Goal: Task Accomplishment & Management: Use online tool/utility

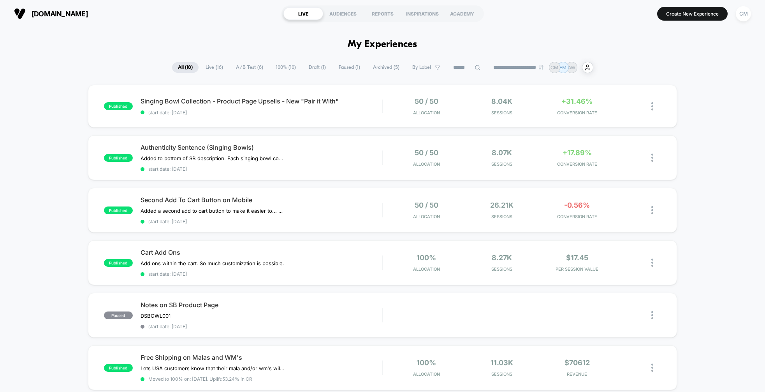
click at [316, 67] on span "Draft ( 1 )" at bounding box center [317, 67] width 29 height 11
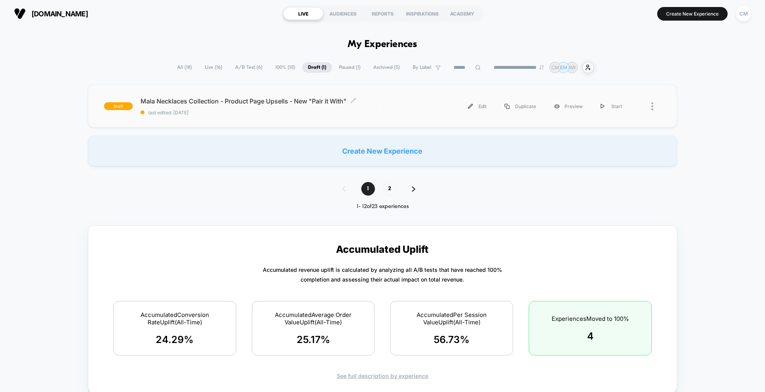
click at [215, 99] on span "Mala Necklaces Collection - Product Page Upsells - New "Pair it With" Click to …" at bounding box center [262, 101] width 242 height 8
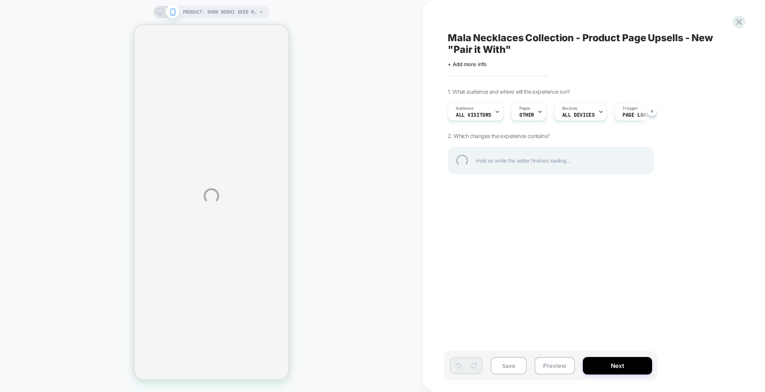
select select "**********"
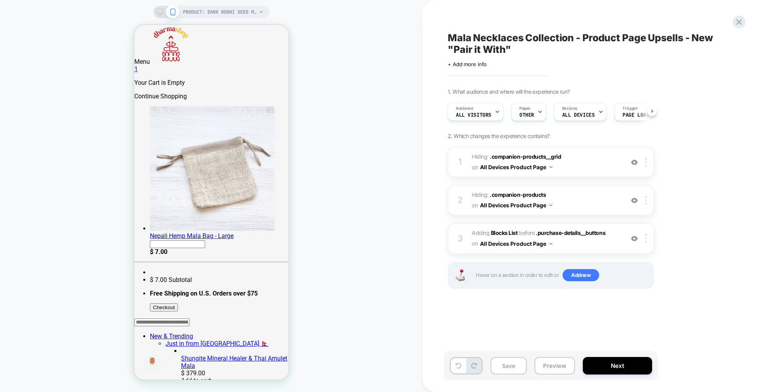
scroll to position [0, 0]
click at [610, 243] on span "#_loomi_addon_1755795133993_dup1759418102 Adding Blocks List BEFORE .purchase-d…" at bounding box center [546, 238] width 148 height 21
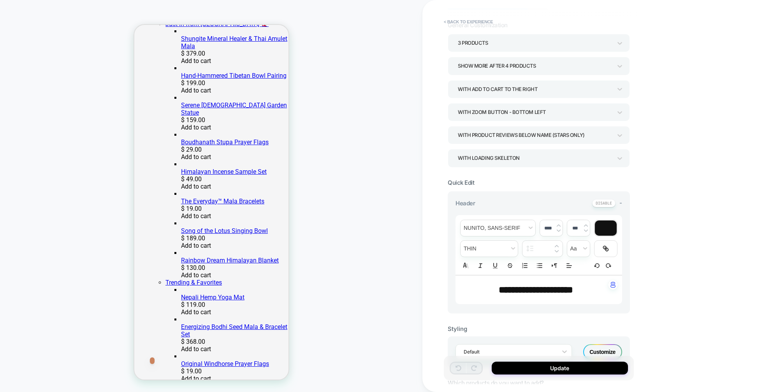
scroll to position [61, 0]
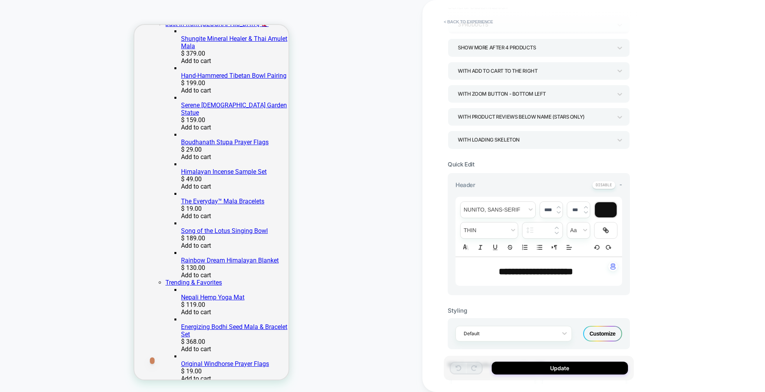
click at [537, 274] on span "**********" at bounding box center [536, 271] width 74 height 9
type input "****"
click at [537, 274] on span "**********" at bounding box center [536, 271] width 74 height 9
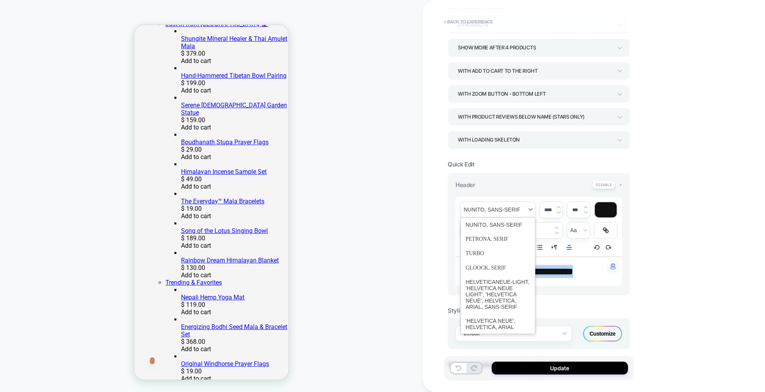
click at [510, 208] on span "font" at bounding box center [498, 210] width 75 height 16
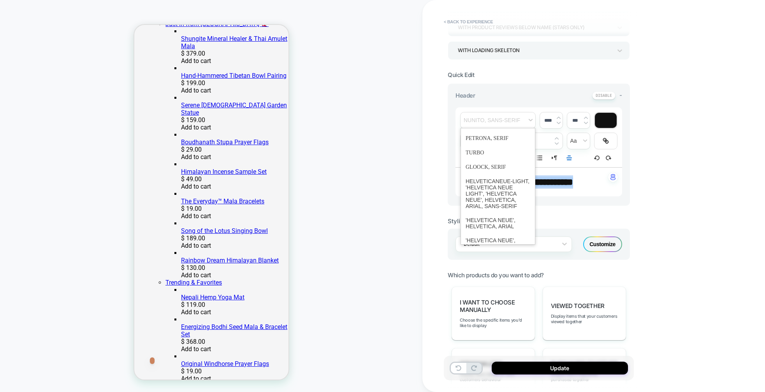
scroll to position [0, 0]
click at [491, 179] on span "font" at bounding box center [498, 178] width 65 height 14
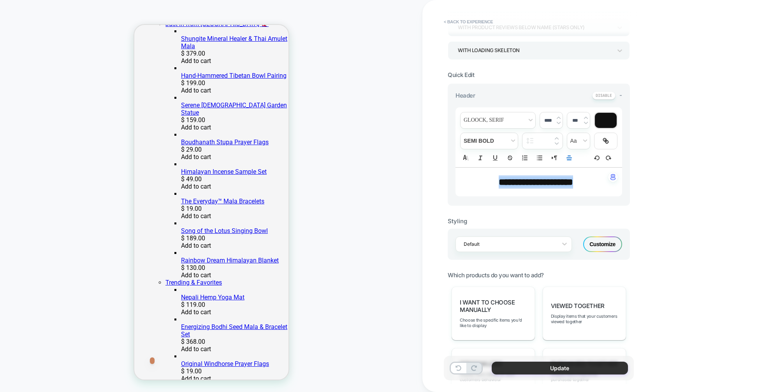
click at [560, 368] on button "Update" at bounding box center [560, 368] width 136 height 13
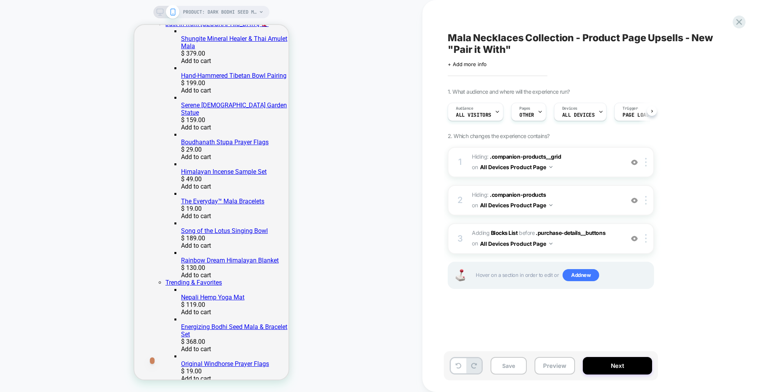
scroll to position [0, 0]
click at [507, 368] on button "Save" at bounding box center [509, 366] width 36 height 18
click at [614, 240] on span "#_loomi_addon_1755795133993_dup1759418102 Adding Blocks List BEFORE .purchase-d…" at bounding box center [546, 238] width 148 height 21
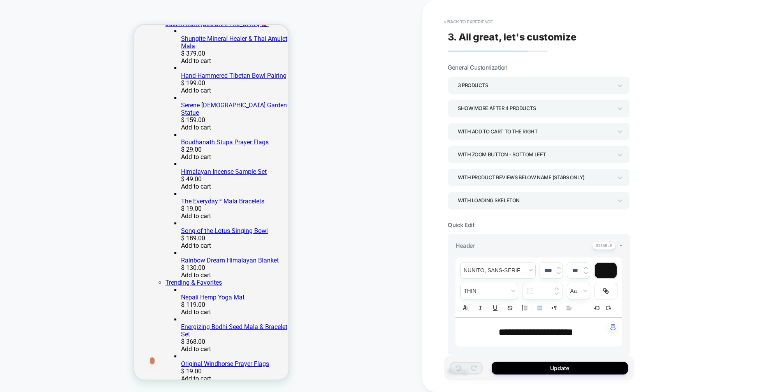
scroll to position [14, 0]
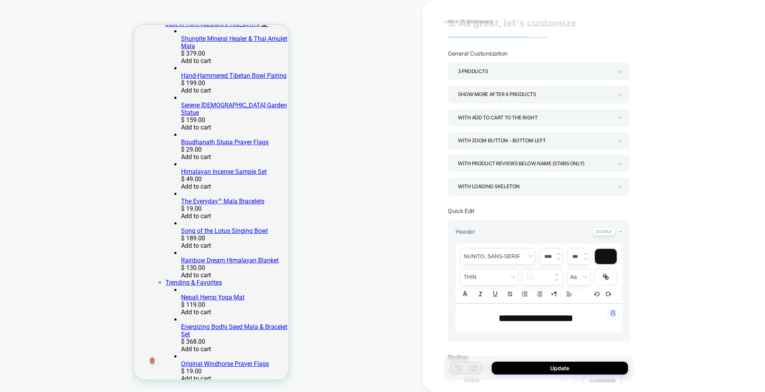
click at [556, 280] on img at bounding box center [557, 279] width 4 height 3
type input "****"
click at [557, 271] on div "****" at bounding box center [543, 277] width 40 height 16
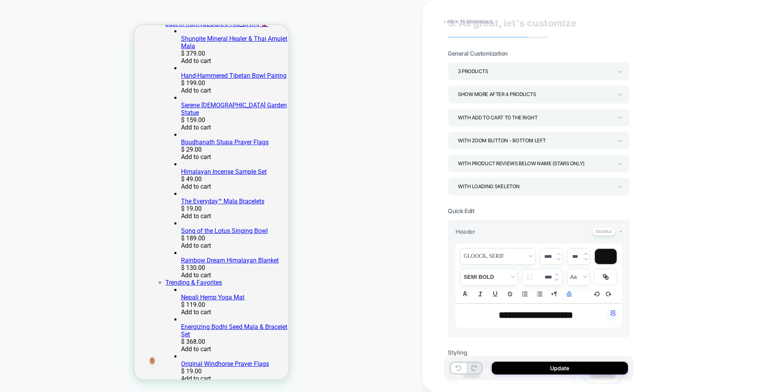
click at [664, 295] on div "**********" at bounding box center [593, 196] width 343 height 392
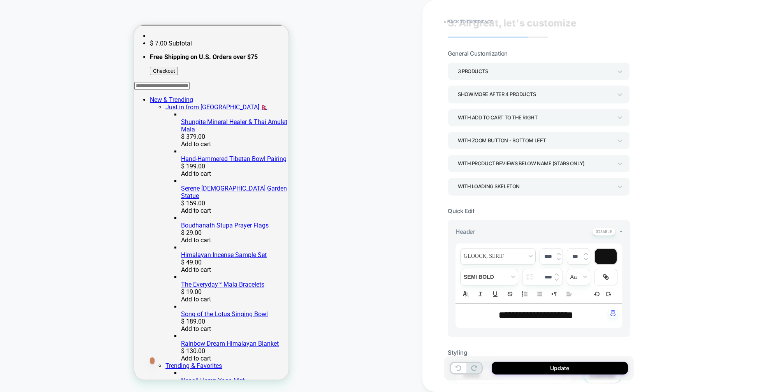
scroll to position [238, 0]
click at [531, 313] on span "**********" at bounding box center [536, 315] width 74 height 9
click at [493, 280] on span "fontWeight" at bounding box center [489, 277] width 57 height 16
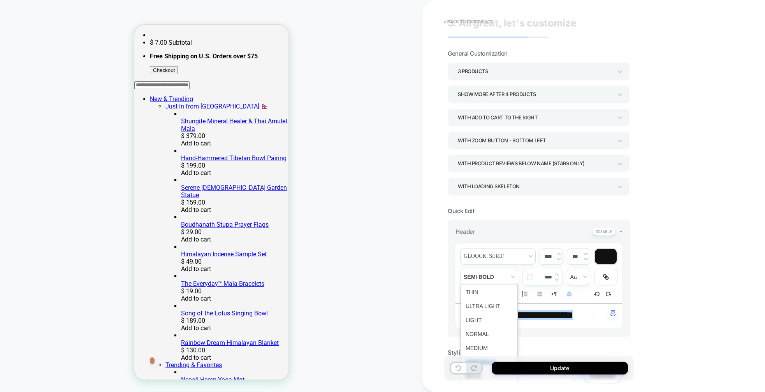
click at [730, 282] on div "**********" at bounding box center [593, 196] width 343 height 392
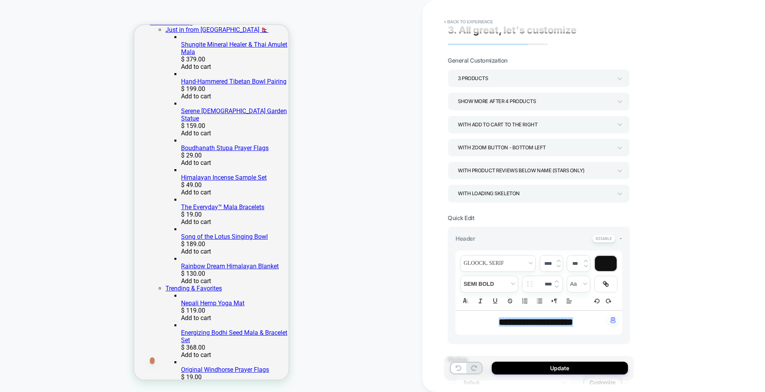
scroll to position [1, 0]
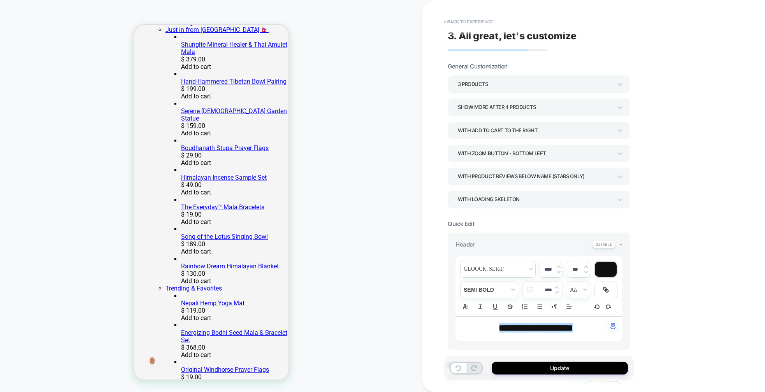
click at [576, 84] on div "3 Products" at bounding box center [535, 84] width 154 height 11
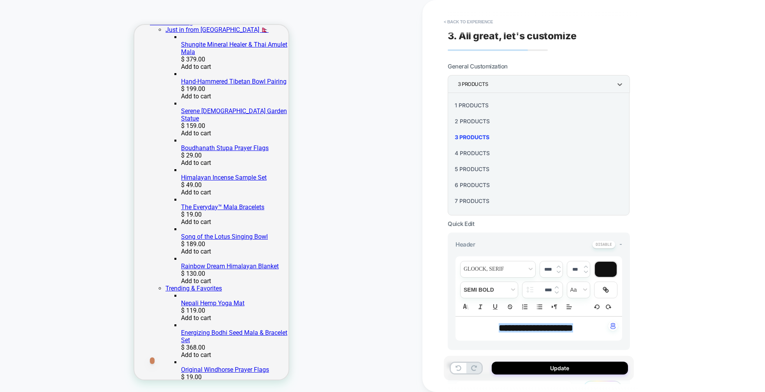
drag, startPoint x: 686, startPoint y: 91, endPoint x: 679, endPoint y: 91, distance: 7.8
click at [686, 91] on div at bounding box center [382, 196] width 765 height 392
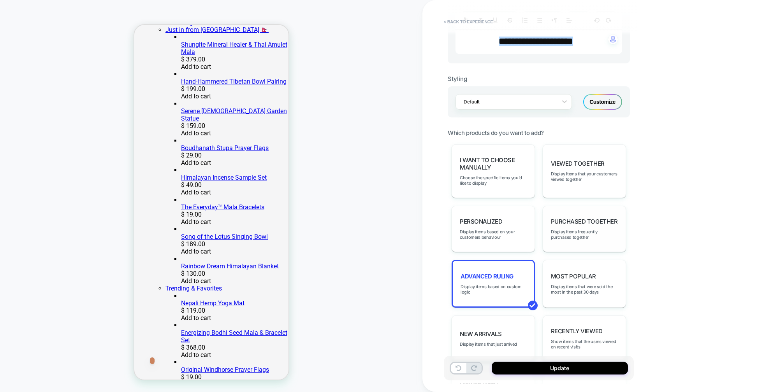
scroll to position [289, 0]
drag, startPoint x: 610, startPoint y: 101, endPoint x: 662, endPoint y: 189, distance: 102.4
click at [610, 101] on div "Customize" at bounding box center [602, 102] width 39 height 16
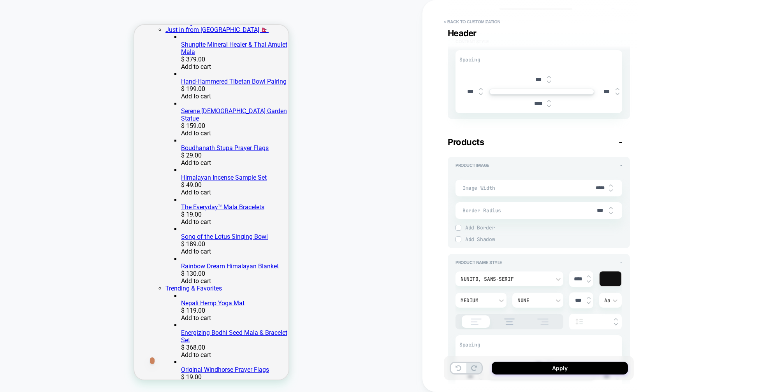
scroll to position [358, 0]
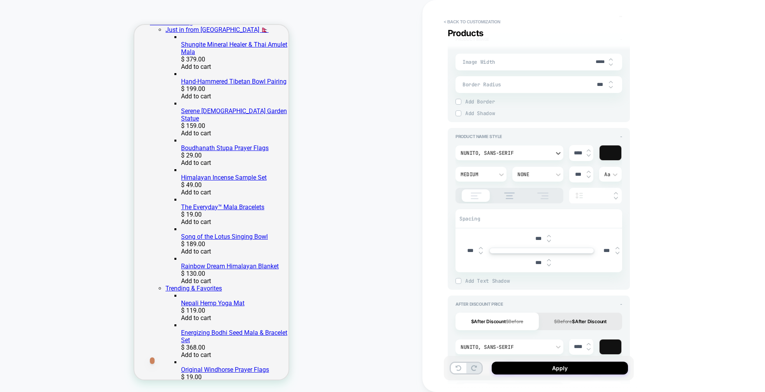
click at [544, 152] on div "Nunito, sans-serif" at bounding box center [506, 153] width 90 height 7
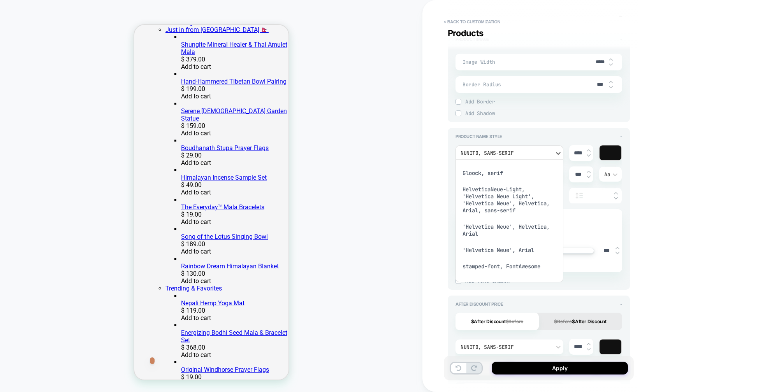
scroll to position [0, 0]
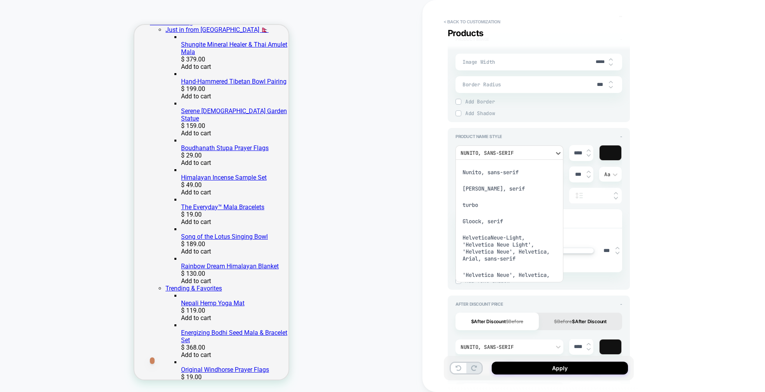
click at [502, 172] on div "Nunito, sans-serif" at bounding box center [510, 172] width 102 height 16
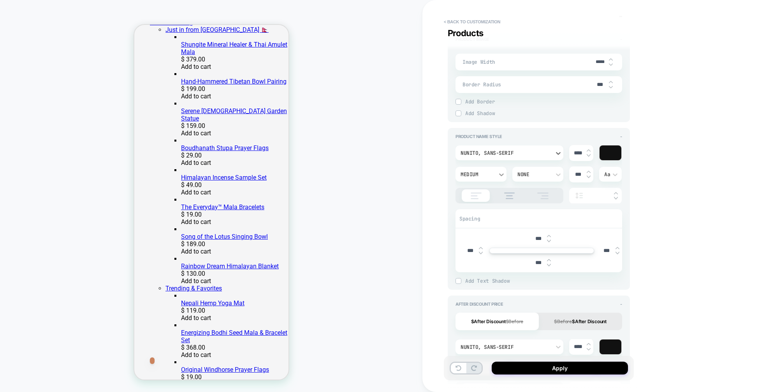
type textarea "*"
click at [564, 369] on button "Apply" at bounding box center [560, 368] width 136 height 13
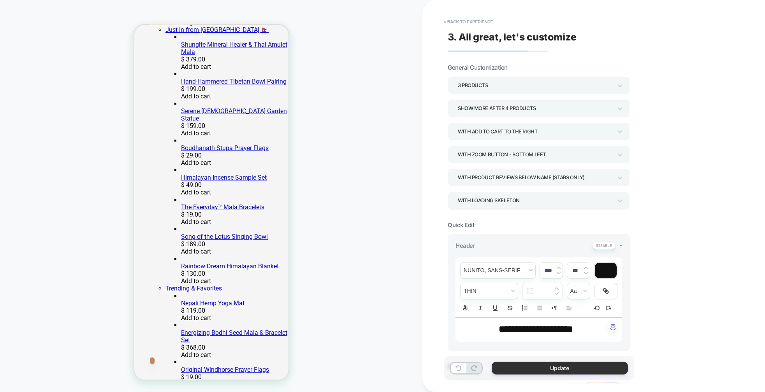
click at [561, 370] on button "Update" at bounding box center [560, 368] width 136 height 13
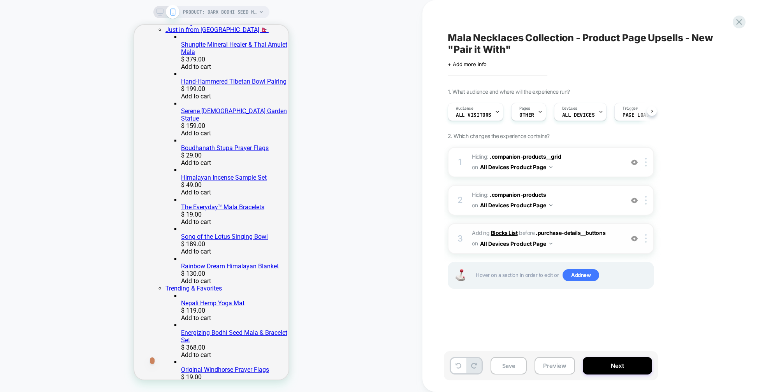
scroll to position [0, 0]
click at [517, 363] on button "Save" at bounding box center [509, 366] width 36 height 18
click at [623, 370] on button "Next" at bounding box center [617, 366] width 69 height 18
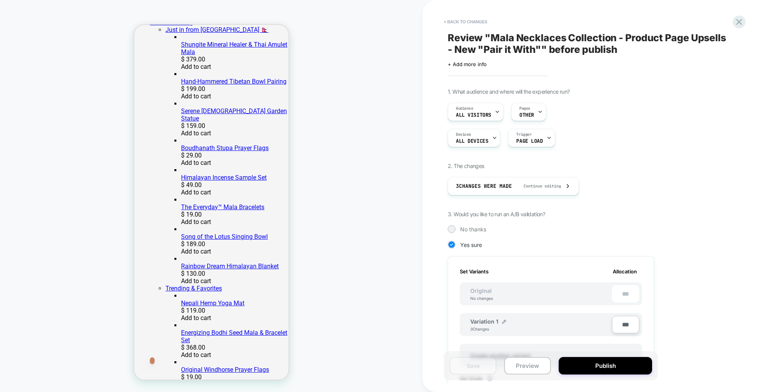
scroll to position [0, 1]
click at [608, 371] on button "Publish" at bounding box center [605, 366] width 93 height 18
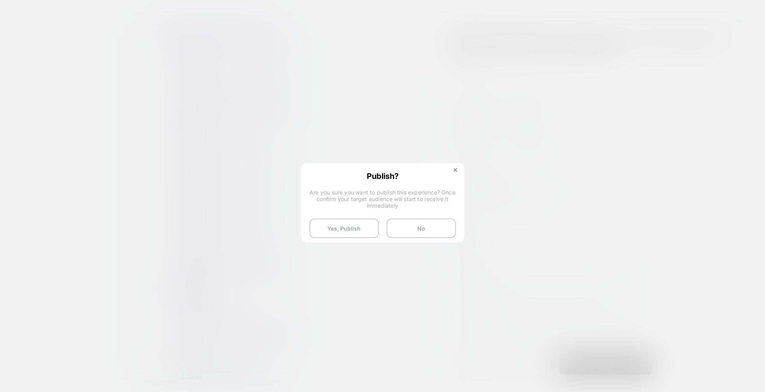
drag, startPoint x: 355, startPoint y: 229, endPoint x: 686, endPoint y: 193, distance: 333.3
click at [355, 229] on button "Yes, Publish" at bounding box center [344, 228] width 69 height 19
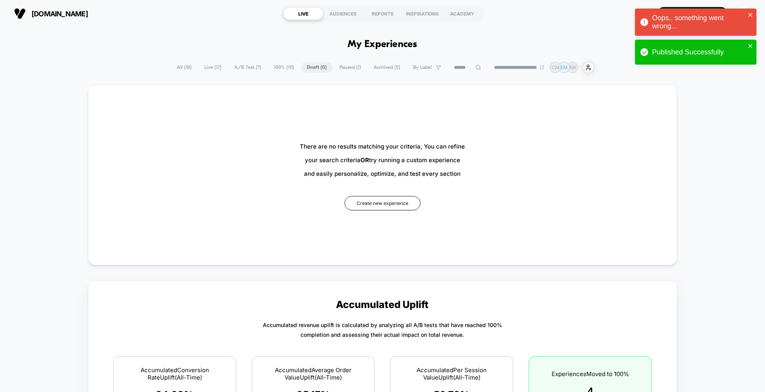
click at [181, 67] on span "All ( 18 )" at bounding box center [184, 67] width 26 height 11
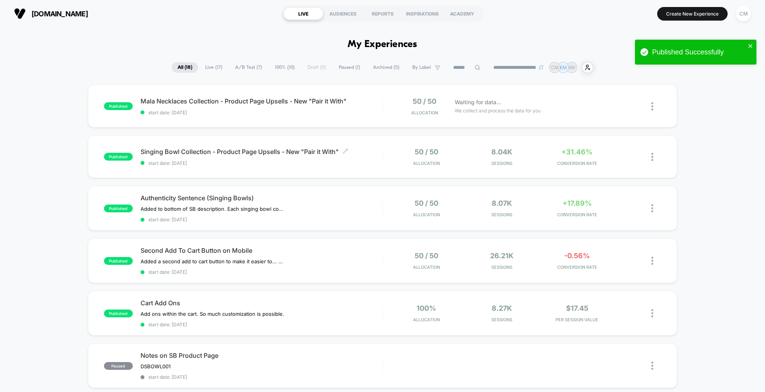
click at [266, 150] on span "Singing Bowl Collection - Product Page Upsells - New "Pair it With" Click to ed…" at bounding box center [262, 152] width 242 height 8
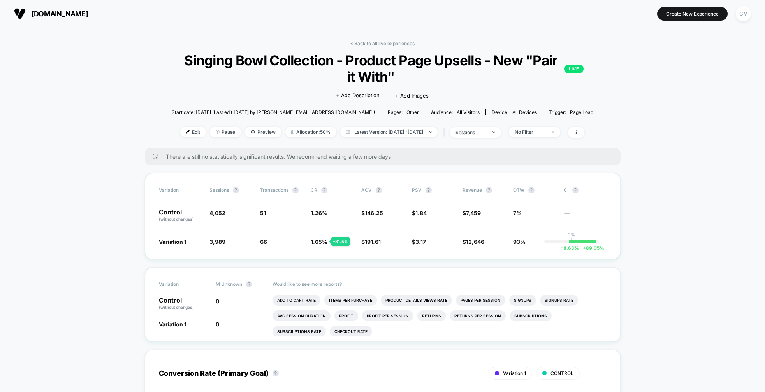
click at [180, 128] on span "Edit" at bounding box center [193, 132] width 26 height 11
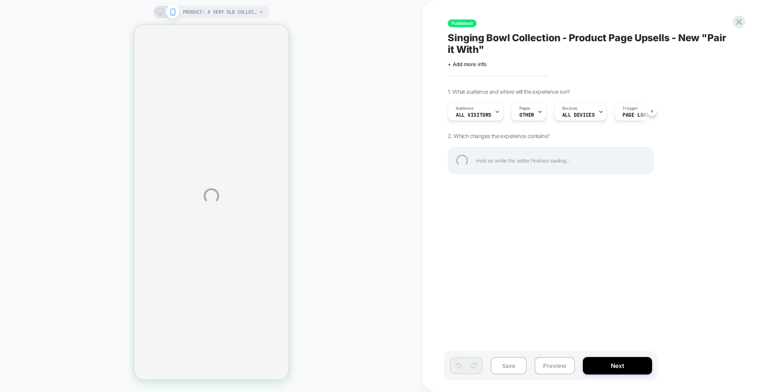
select select "**********"
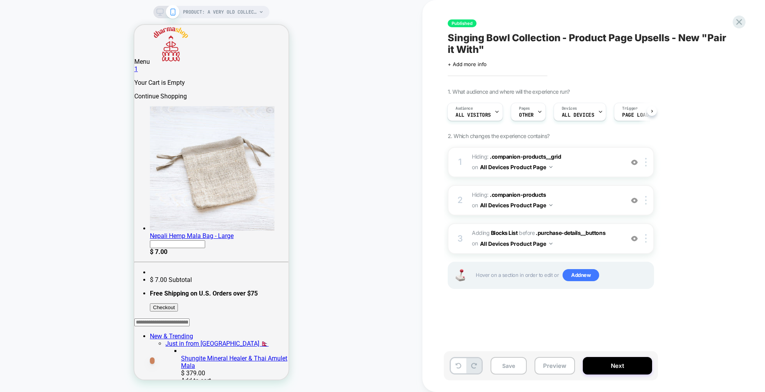
click at [611, 238] on span "#_loomi_addon_1755795133993 Adding Blocks List BEFORE .purchase-details__button…" at bounding box center [546, 238] width 148 height 21
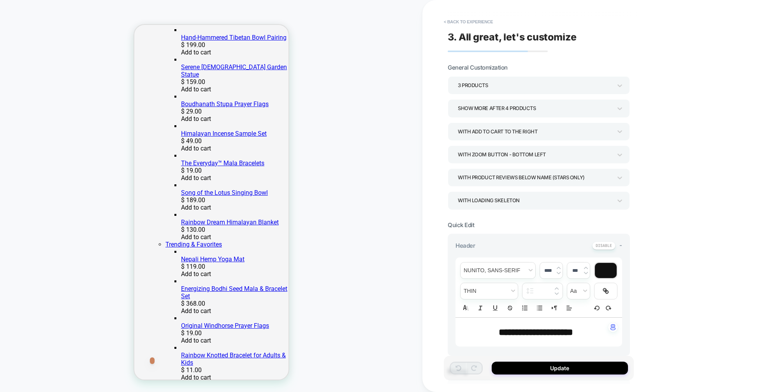
scroll to position [62, 0]
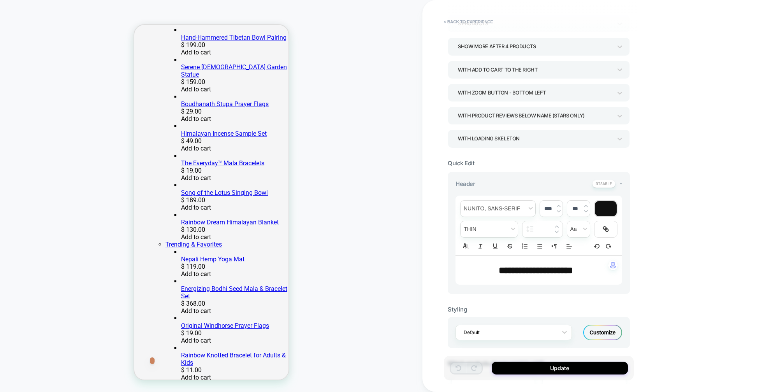
click at [520, 272] on span "**********" at bounding box center [536, 270] width 74 height 9
type input "****"
click at [520, 272] on span "**********" at bounding box center [536, 270] width 74 height 9
click at [520, 272] on span "********" at bounding box center [513, 270] width 28 height 9
click at [544, 266] on span "**********" at bounding box center [536, 270] width 74 height 9
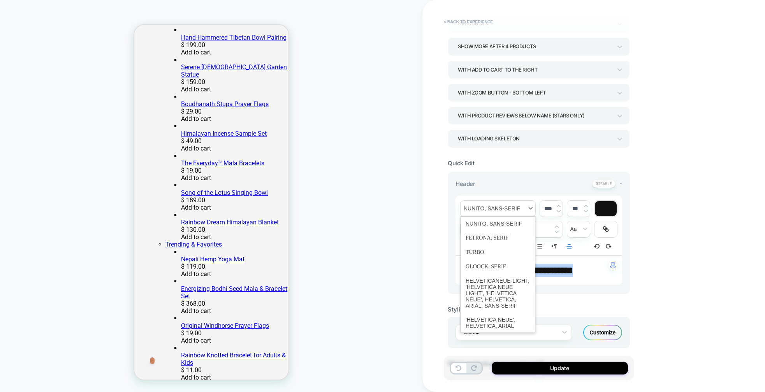
click at [504, 210] on span "font" at bounding box center [498, 209] width 75 height 16
click at [490, 262] on span "font" at bounding box center [498, 267] width 65 height 14
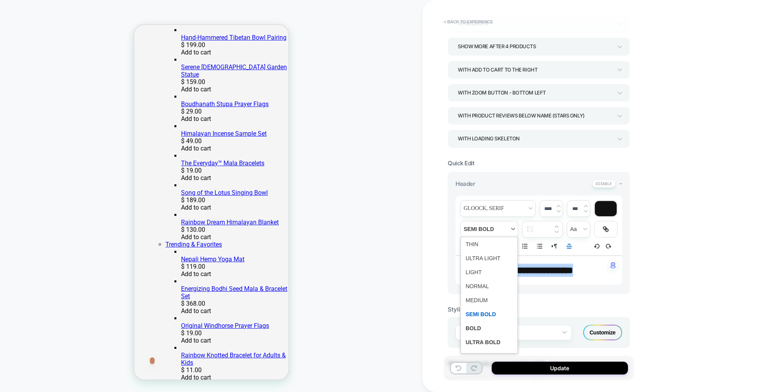
click at [486, 226] on span "fontWeight" at bounding box center [489, 230] width 57 height 16
click at [486, 304] on span "fontWeight" at bounding box center [489, 301] width 47 height 14
click at [495, 228] on span "fontWeight" at bounding box center [489, 230] width 57 height 16
drag, startPoint x: 498, startPoint y: 317, endPoint x: 489, endPoint y: 318, distance: 8.6
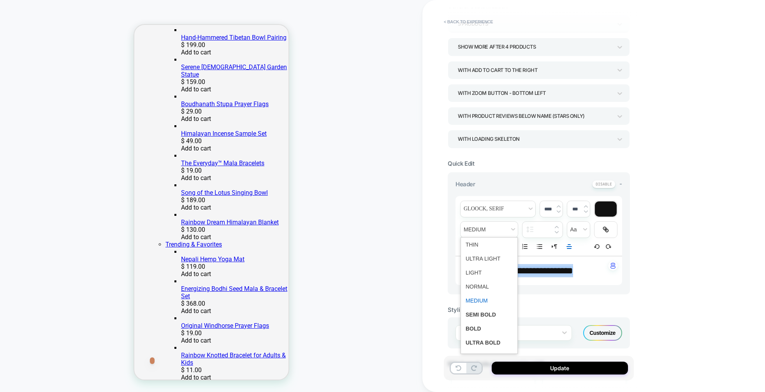
click at [498, 317] on span "fontWeight" at bounding box center [489, 315] width 47 height 14
click at [482, 229] on span "fontWeight" at bounding box center [489, 229] width 57 height 16
drag, startPoint x: 479, startPoint y: 299, endPoint x: 480, endPoint y: 293, distance: 6.3
click at [479, 299] on span "fontWeight" at bounding box center [489, 300] width 47 height 14
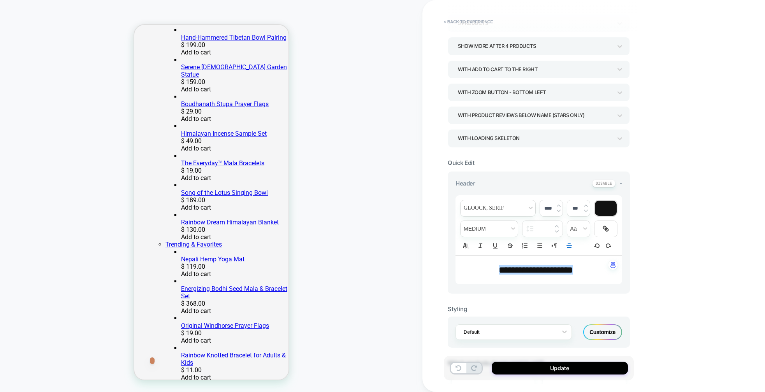
click at [683, 284] on div "**********" at bounding box center [593, 196] width 343 height 392
click at [601, 332] on div "Customize" at bounding box center [602, 333] width 39 height 16
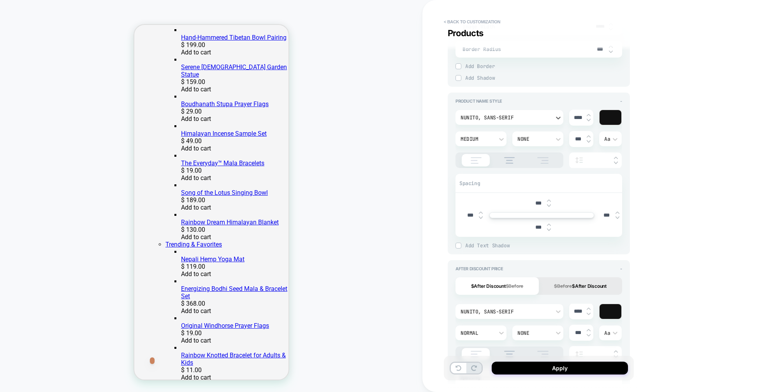
click at [521, 110] on div "Nunito, sans-serif" at bounding box center [510, 117] width 108 height 15
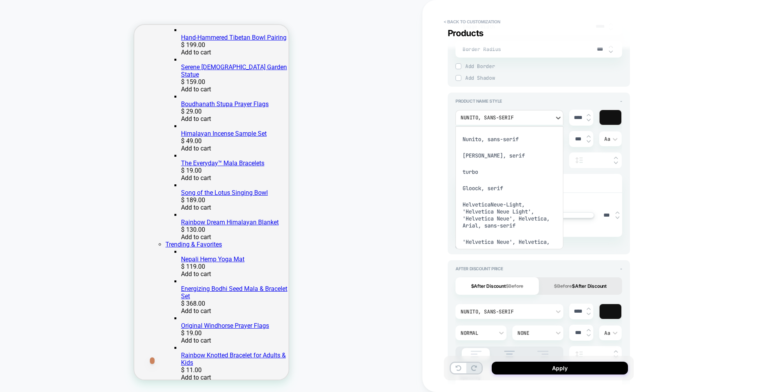
scroll to position [396, 0]
click at [491, 139] on div "Nunito, sans-serif" at bounding box center [510, 139] width 102 height 16
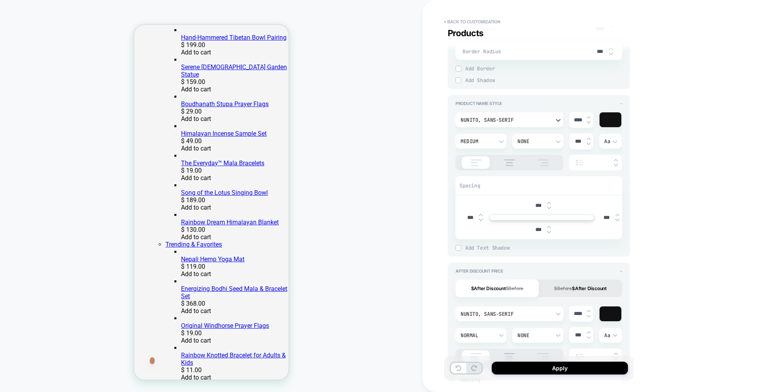
type textarea "*"
click at [560, 368] on button "Apply" at bounding box center [560, 368] width 136 height 13
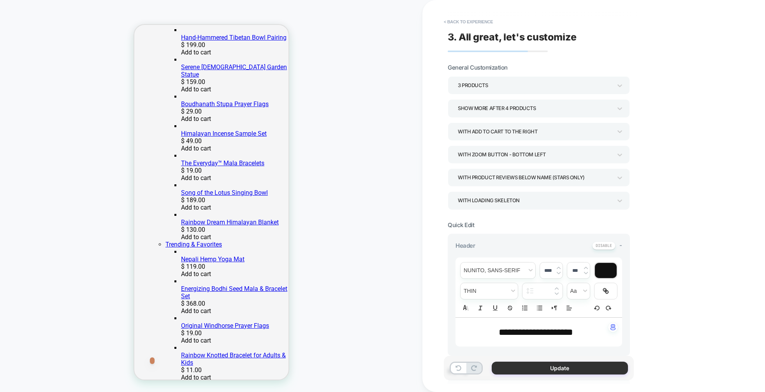
click at [559, 371] on button "Update" at bounding box center [560, 368] width 136 height 13
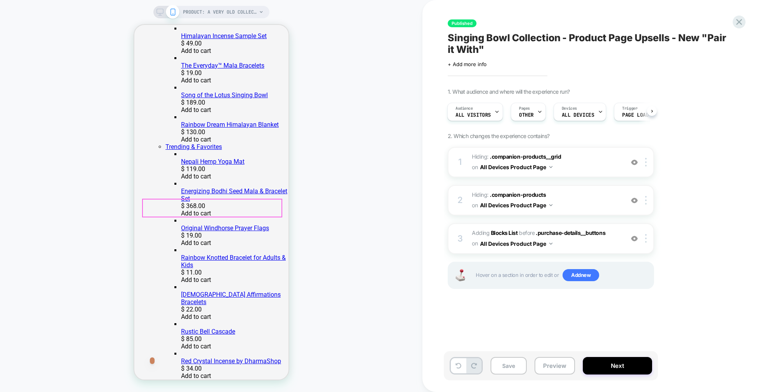
scroll to position [469, 0]
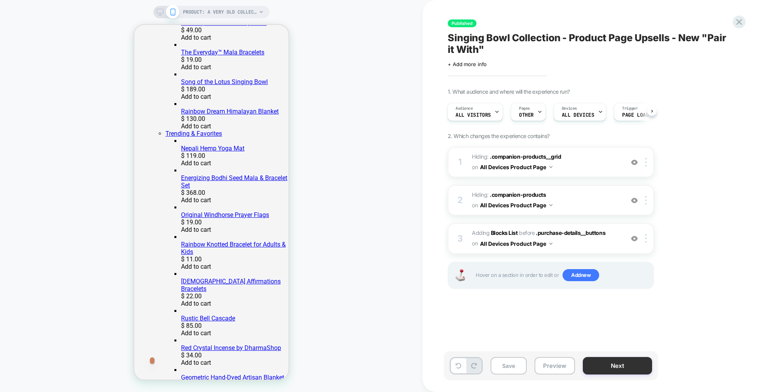
click at [634, 366] on button "Next" at bounding box center [617, 366] width 69 height 18
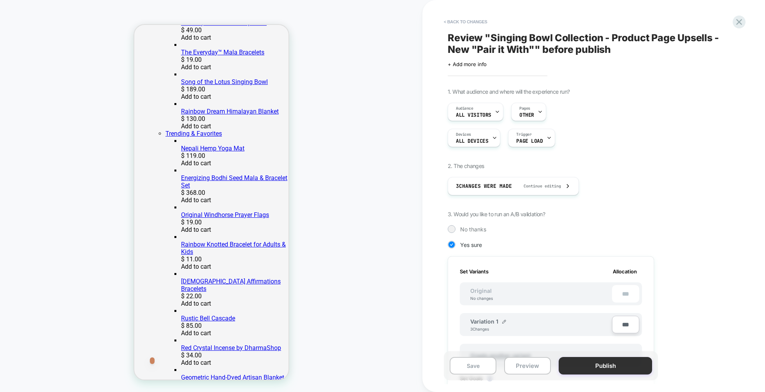
scroll to position [0, 1]
click at [612, 373] on button "Publish" at bounding box center [605, 366] width 93 height 18
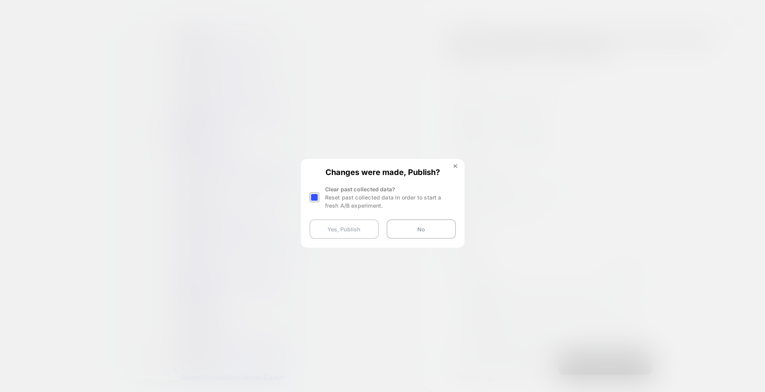
drag, startPoint x: 327, startPoint y: 228, endPoint x: 336, endPoint y: 227, distance: 9.0
click at [327, 228] on button "Yes, Publish" at bounding box center [344, 229] width 69 height 19
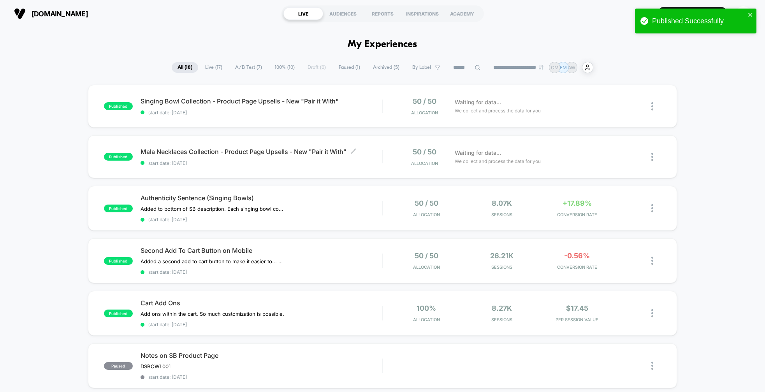
click at [324, 165] on span "start date: [DATE]" at bounding box center [262, 163] width 242 height 6
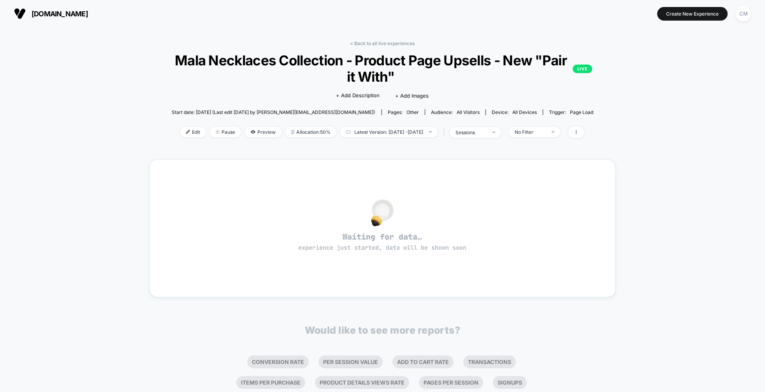
click at [181, 129] on span "Edit" at bounding box center [193, 132] width 26 height 11
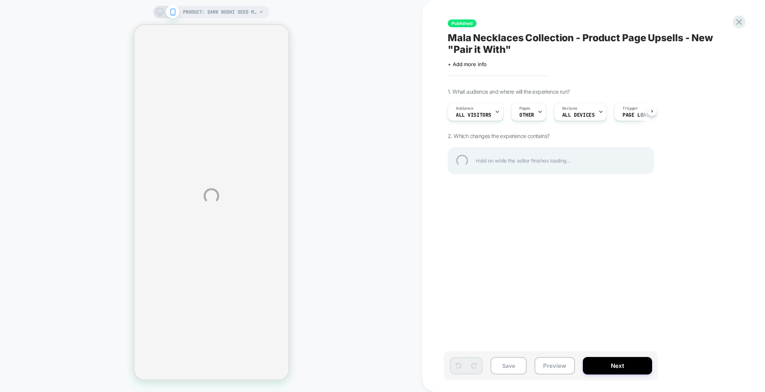
select select "**********"
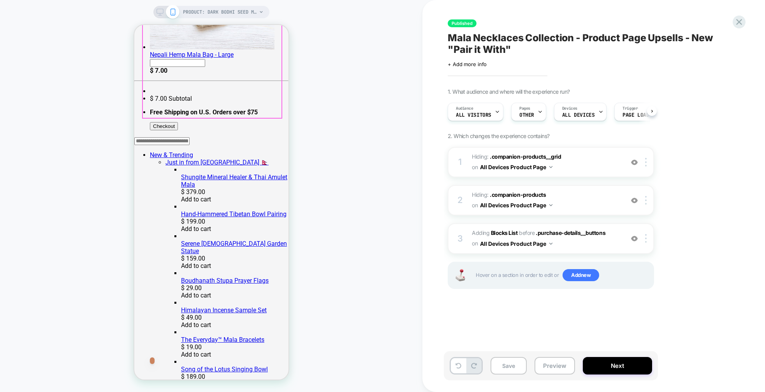
scroll to position [301, 0]
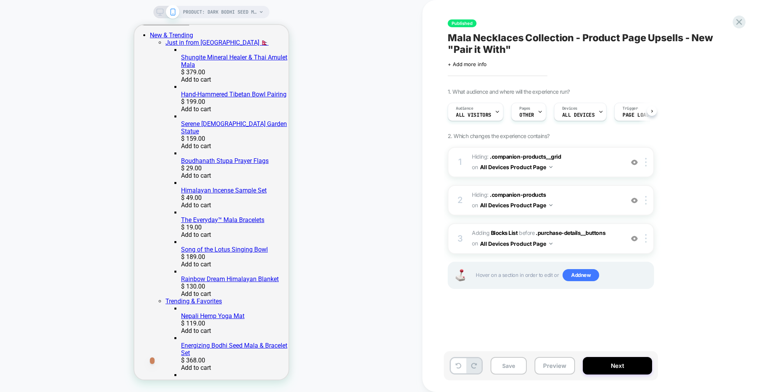
click at [610, 245] on span "#_loomi_addon_1755795133993_dup1759418102 Adding Blocks List BEFORE .purchase-d…" at bounding box center [546, 238] width 148 height 21
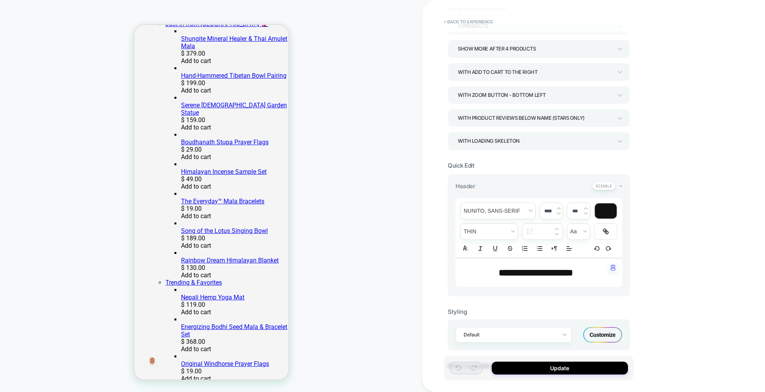
scroll to position [66, 0]
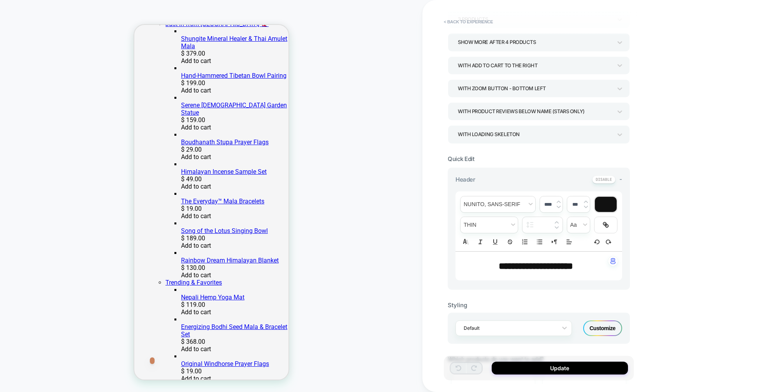
click at [518, 266] on span "**********" at bounding box center [536, 266] width 74 height 9
type input "****"
click at [518, 266] on span "**********" at bounding box center [536, 266] width 74 height 9
click at [518, 266] on span "********" at bounding box center [513, 266] width 28 height 9
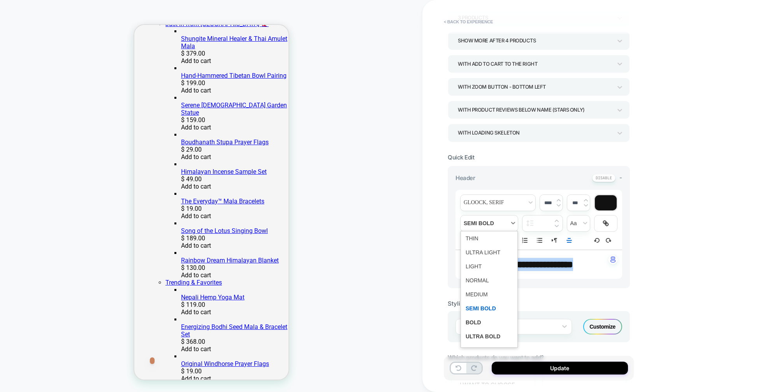
click at [496, 226] on span "fontWeight" at bounding box center [489, 224] width 57 height 16
drag, startPoint x: 484, startPoint y: 294, endPoint x: 541, endPoint y: 273, distance: 61.0
click at [484, 294] on span "fontWeight" at bounding box center [489, 295] width 47 height 14
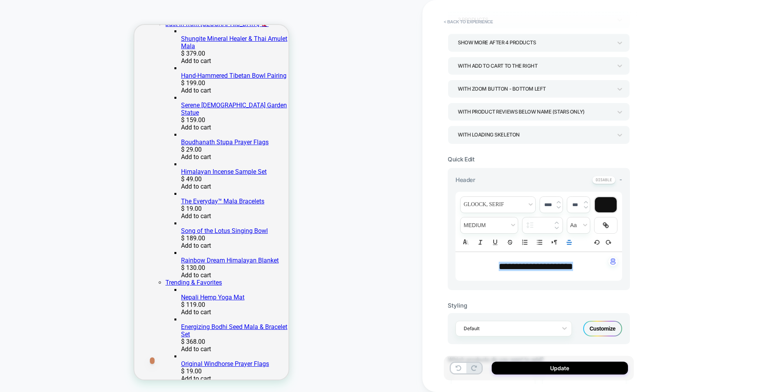
scroll to position [67, 0]
click at [609, 326] on div "Customize" at bounding box center [602, 328] width 39 height 16
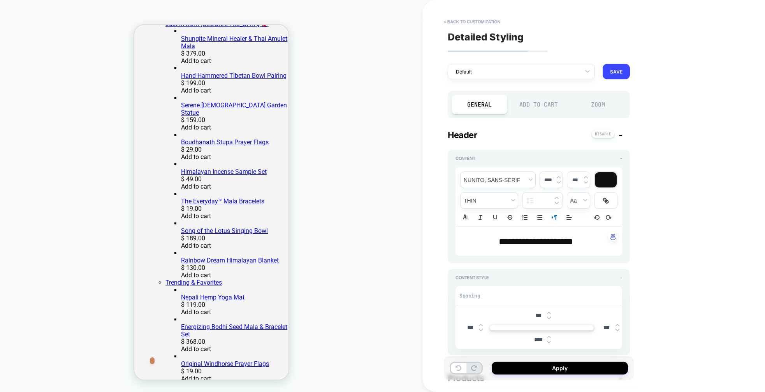
type textarea "*"
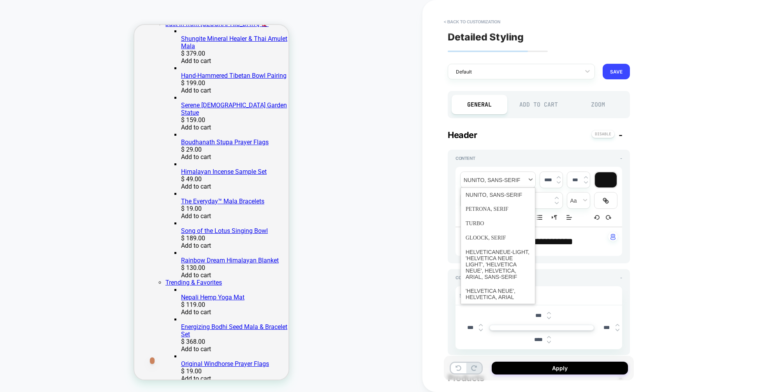
click at [500, 176] on span "font" at bounding box center [498, 180] width 75 height 16
click at [495, 195] on span "font" at bounding box center [498, 195] width 65 height 14
type input "****"
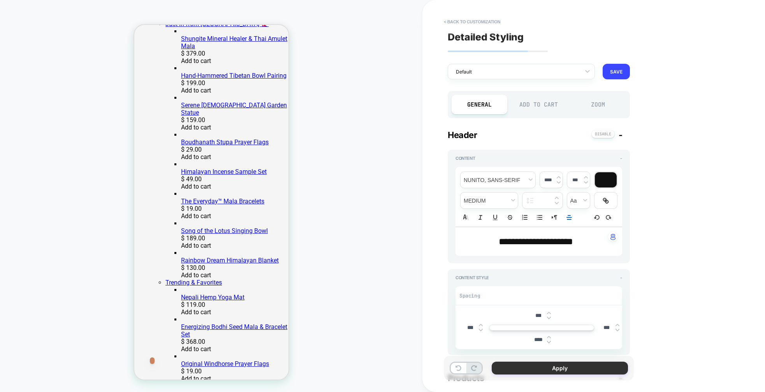
click at [555, 365] on button "Apply" at bounding box center [560, 368] width 136 height 13
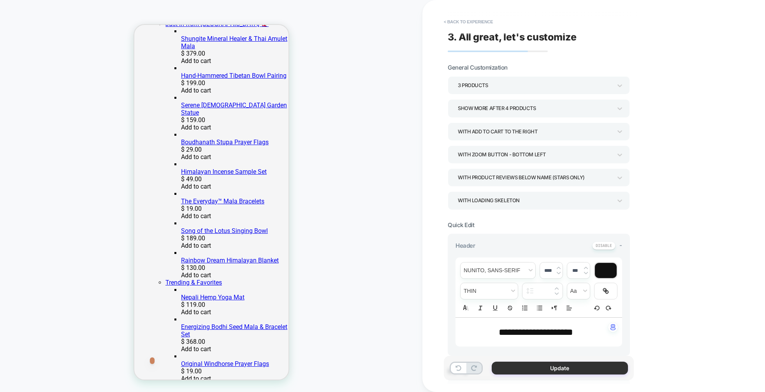
click at [570, 370] on button "Update" at bounding box center [560, 368] width 136 height 13
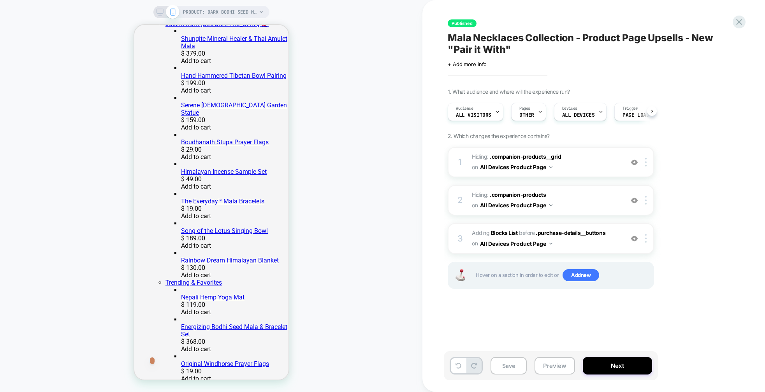
scroll to position [0, 0]
click at [626, 364] on button "Next" at bounding box center [617, 366] width 69 height 18
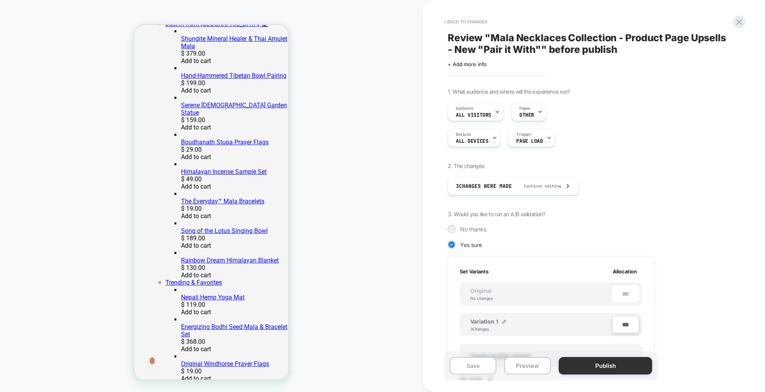
scroll to position [0, 1]
click at [602, 371] on button "Publish" at bounding box center [605, 366] width 93 height 18
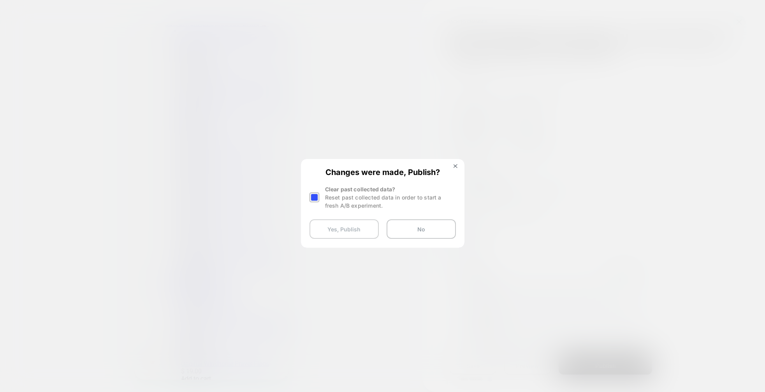
click at [360, 232] on button "Yes, Publish" at bounding box center [344, 229] width 69 height 19
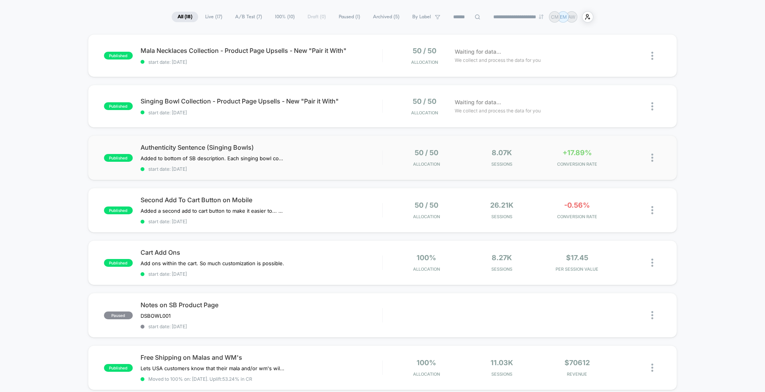
scroll to position [118, 0]
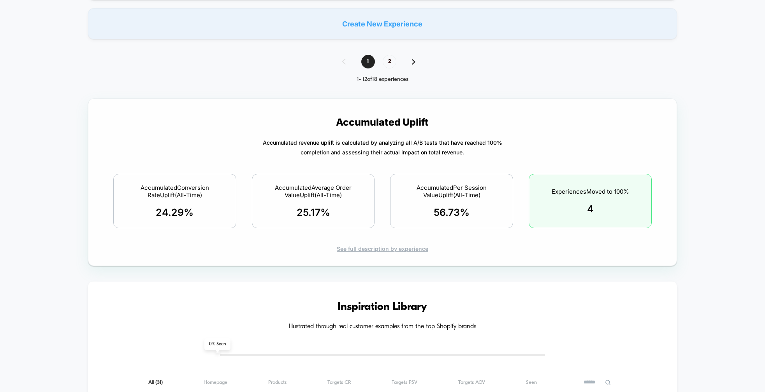
click at [312, 207] on span "25.17 %" at bounding box center [313, 213] width 33 height 12
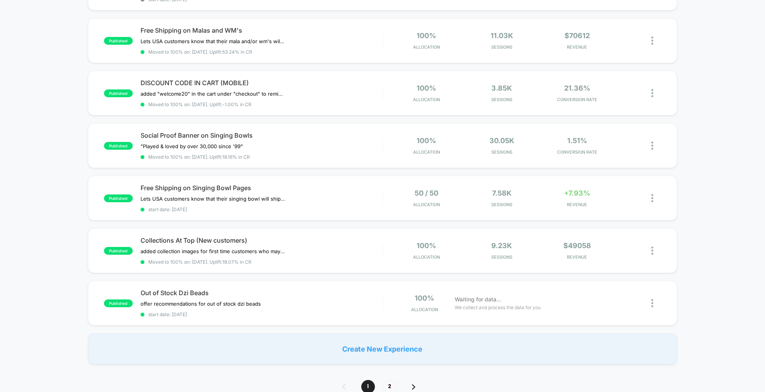
scroll to position [0, 0]
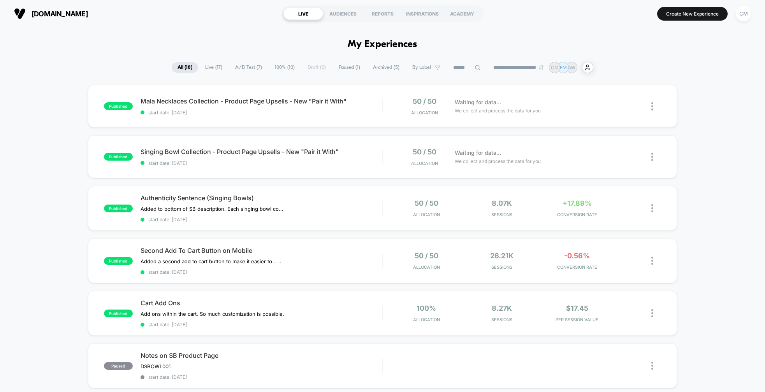
click at [187, 65] on span "All ( 18 )" at bounding box center [185, 67] width 26 height 11
click at [204, 67] on span "Live ( 17 )" at bounding box center [213, 67] width 29 height 11
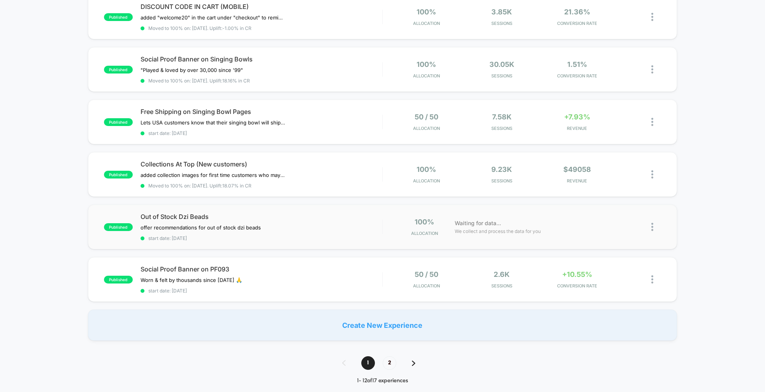
scroll to position [394, 0]
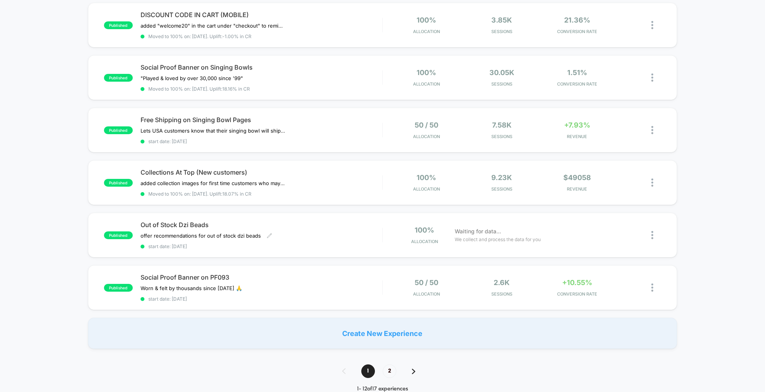
click at [341, 229] on div "Out of Stock Dzi Beads offer recommendations for out of stock dzi beads Click t…" at bounding box center [262, 235] width 242 height 28
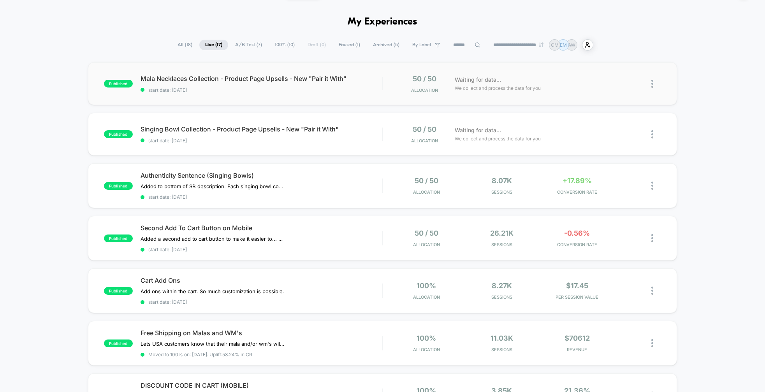
scroll to position [27, 0]
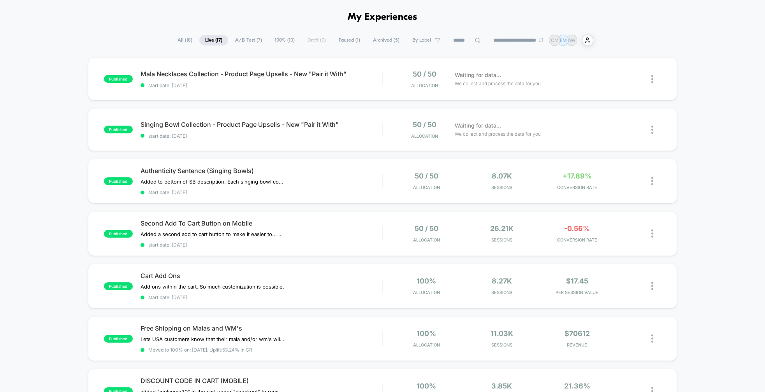
click at [535, 39] on select "**********" at bounding box center [518, 40] width 63 height 5
select select "*"
click at [487, 38] on select "**********" at bounding box center [518, 40] width 63 height 5
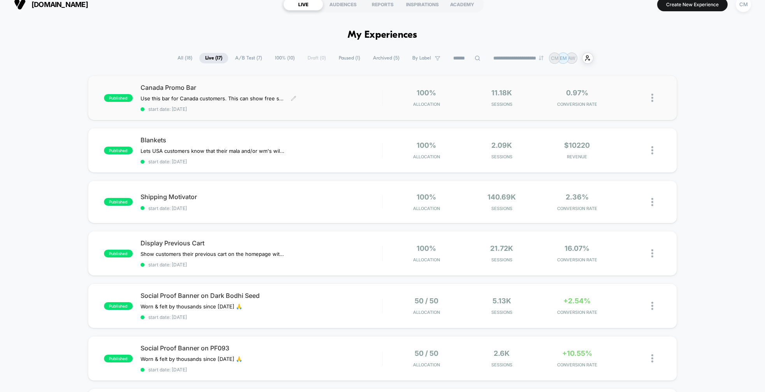
scroll to position [0, 0]
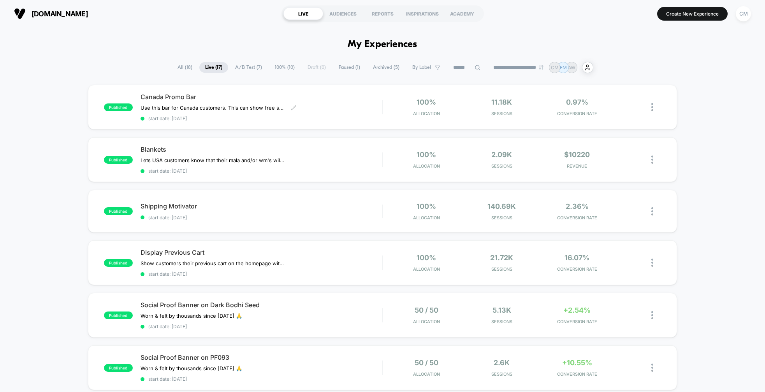
click at [324, 109] on div "Canada Promo Bar Use this bar for Canada customers. This can show free shipping…" at bounding box center [262, 107] width 242 height 28
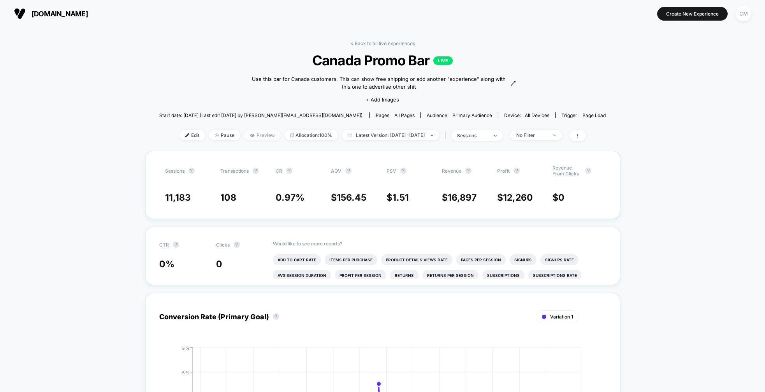
click at [253, 137] on span "Preview" at bounding box center [262, 135] width 37 height 11
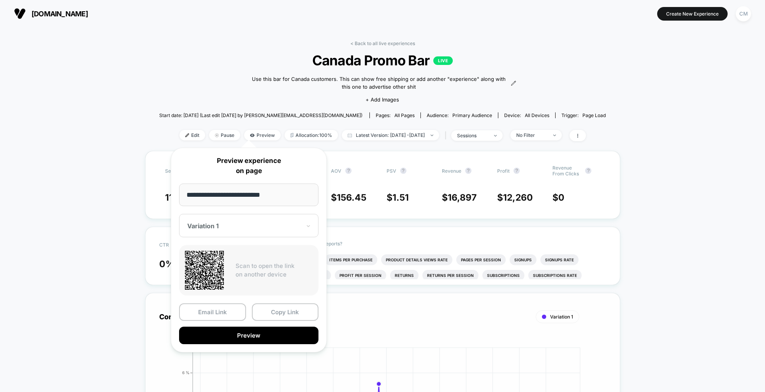
click at [253, 332] on button "Preview" at bounding box center [248, 336] width 139 height 18
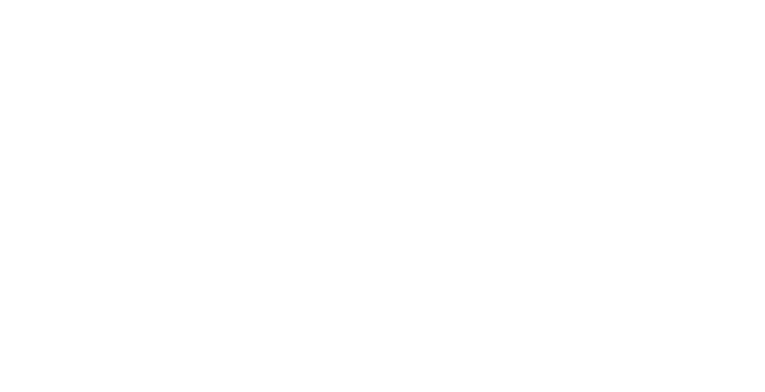
select select "*"
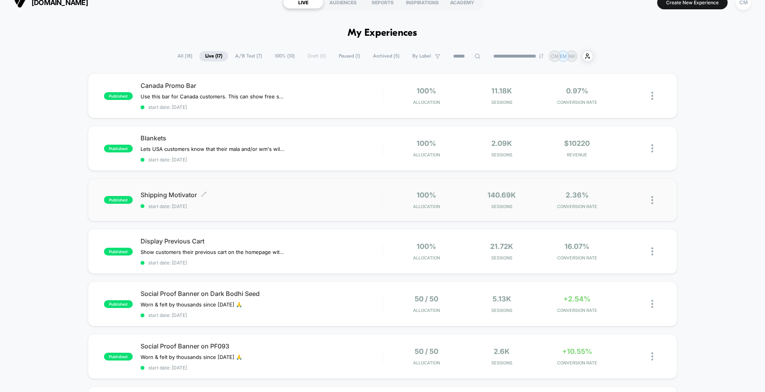
scroll to position [16, 0]
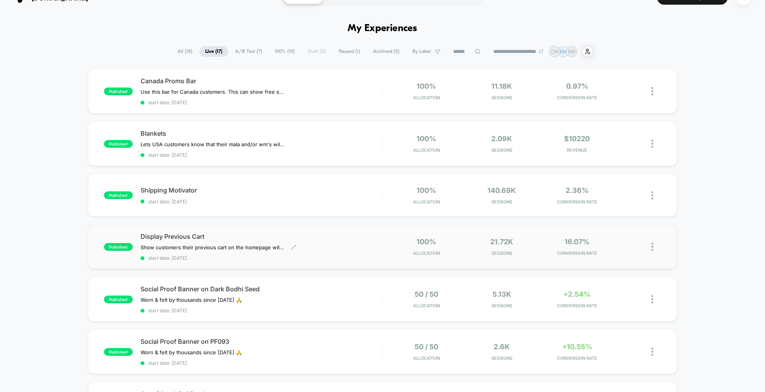
click at [334, 242] on div "Display Previous Cart Show customers their previous cart on the homepage with a…" at bounding box center [262, 247] width 242 height 28
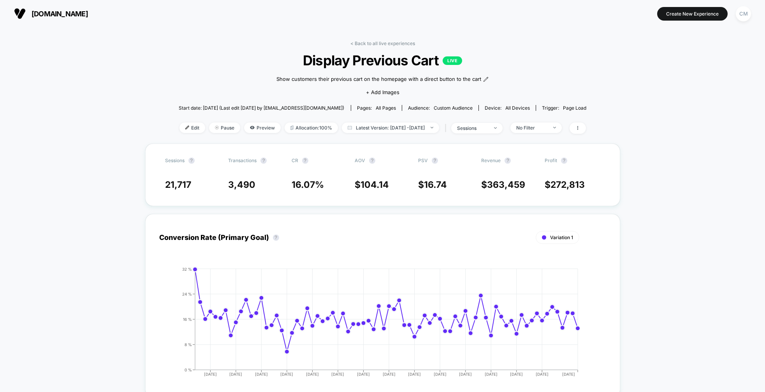
drag, startPoint x: 721, startPoint y: 171, endPoint x: 702, endPoint y: 169, distance: 18.4
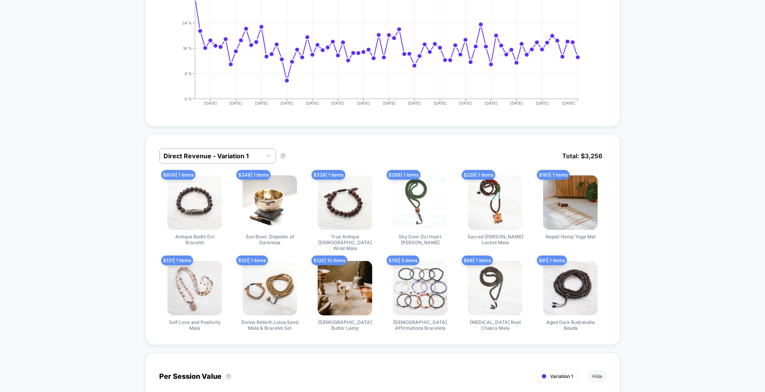
scroll to position [275, 0]
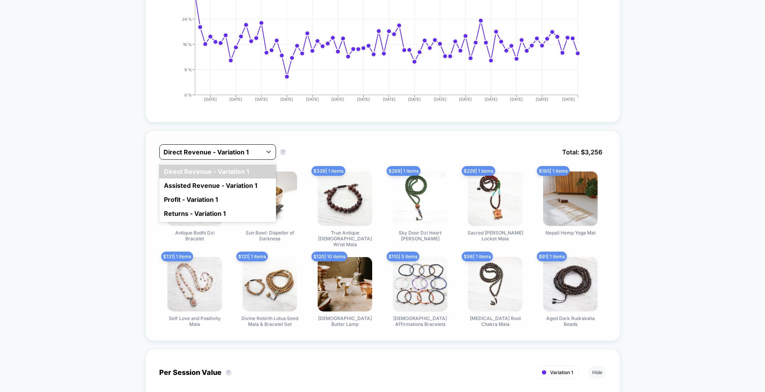
click at [242, 151] on div at bounding box center [211, 152] width 94 height 9
drag, startPoint x: 660, startPoint y: 208, endPoint x: 654, endPoint y: 210, distance: 5.8
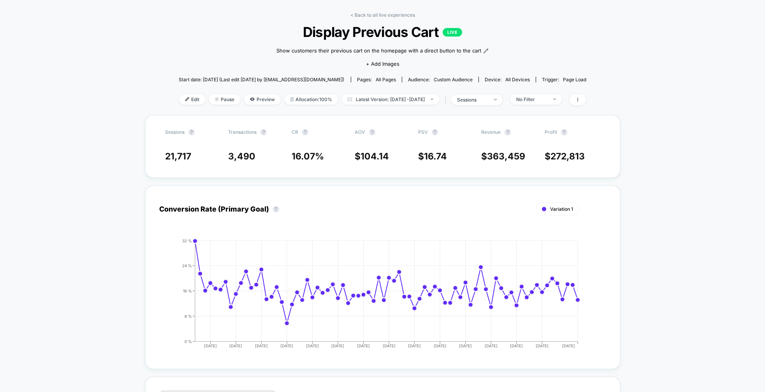
scroll to position [30, 0]
click at [180, 97] on span "Edit" at bounding box center [193, 98] width 26 height 11
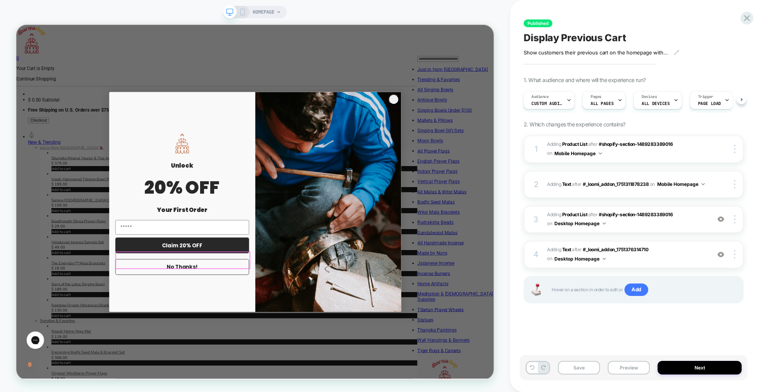
click at [241, 341] on button "No Thanks!" at bounding box center [237, 348] width 178 height 21
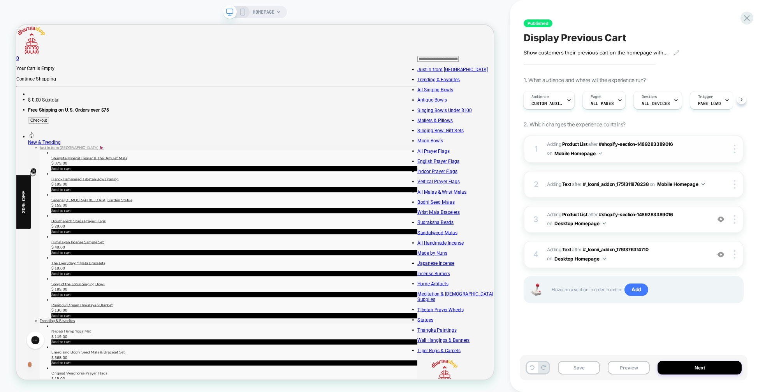
click at [693, 153] on span "#_loomi_addon_1751311878238 Adding Product List AFTER #shopify-section-14892833…" at bounding box center [627, 149] width 160 height 18
click at [704, 153] on span "#_loomi_addon_1751311878238 Adding Product List AFTER #shopify-section-14892833…" at bounding box center [627, 149] width 160 height 18
click at [703, 153] on span "#_loomi_addon_1751311878238 Adding Product List AFTER #shopify-section-14892833…" at bounding box center [627, 149] width 160 height 18
click at [692, 220] on span "#_loomi_addon_1751376314710 Adding Product List AFTER #shopify-section-14892833…" at bounding box center [627, 220] width 160 height 18
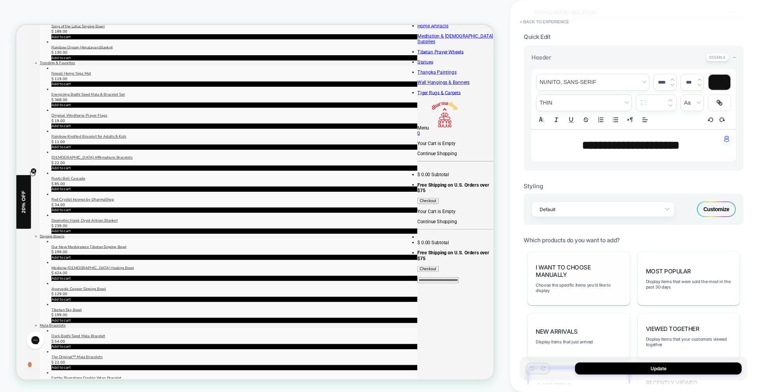
scroll to position [185, 0]
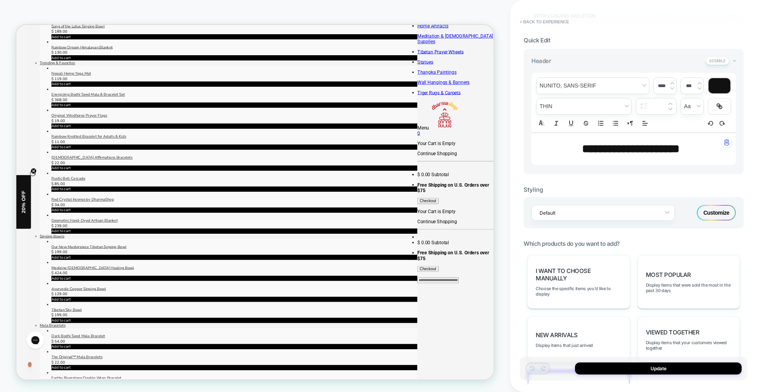
click at [625, 154] on span "**********" at bounding box center [630, 148] width 97 height 11
type input "****"
click at [625, 154] on span "**********" at bounding box center [630, 148] width 97 height 11
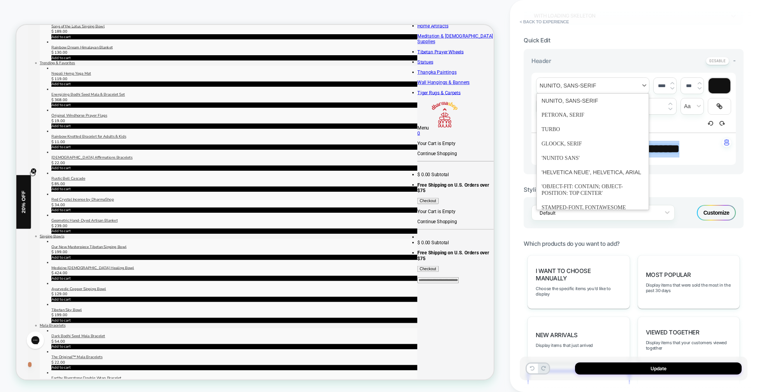
click at [581, 84] on span "font" at bounding box center [593, 86] width 113 height 16
click at [570, 141] on span "font" at bounding box center [593, 144] width 102 height 14
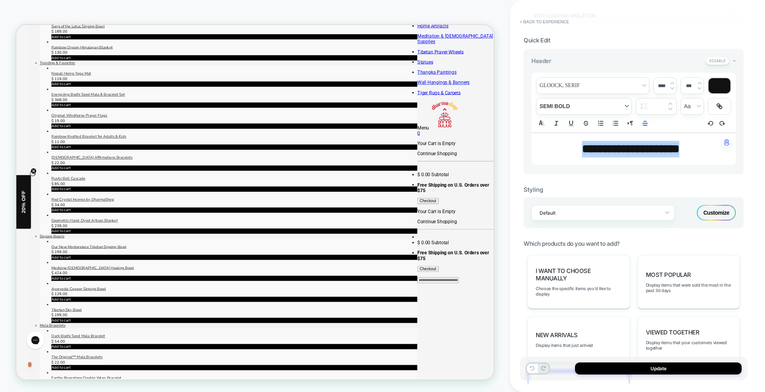
click at [591, 107] on span "fontWeight" at bounding box center [584, 107] width 95 height 16
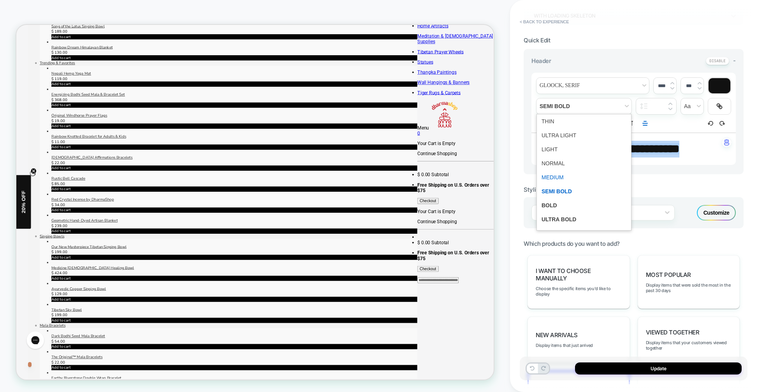
click at [588, 178] on span "fontWeight" at bounding box center [584, 178] width 85 height 14
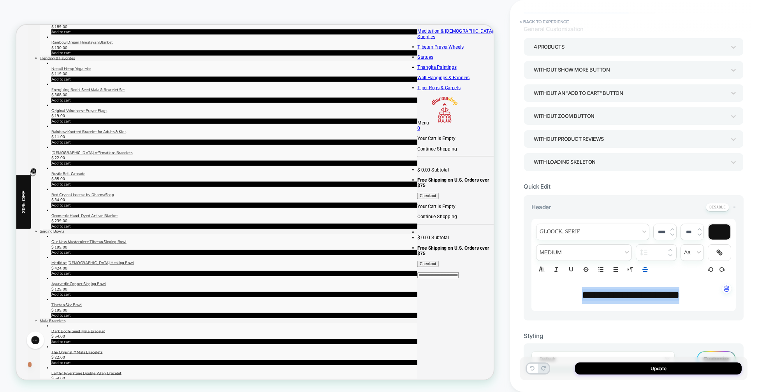
scroll to position [127, 0]
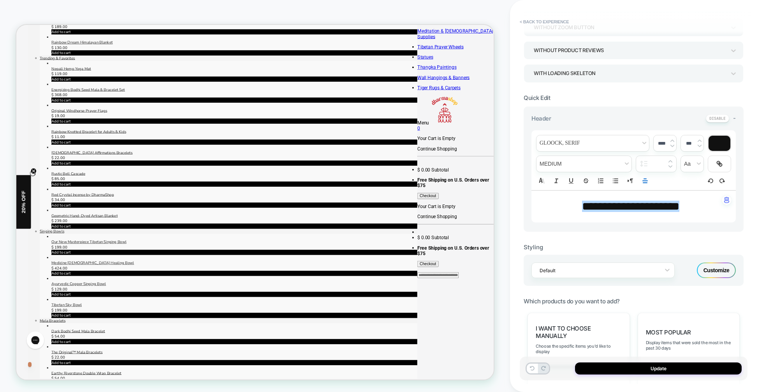
click at [728, 271] on div "Customize" at bounding box center [716, 271] width 39 height 16
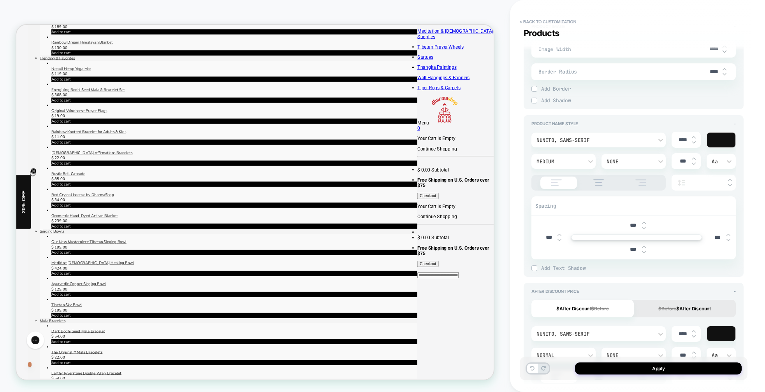
scroll to position [342, 0]
click at [597, 138] on div "Nunito, sans-serif" at bounding box center [595, 138] width 116 height 7
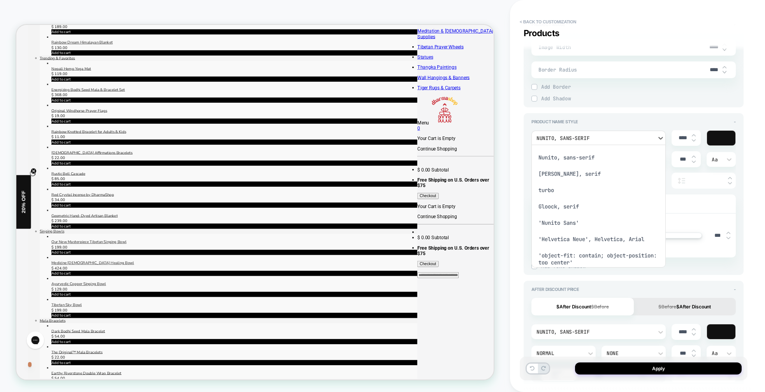
click at [581, 158] on div "Nunito, sans-serif" at bounding box center [599, 158] width 128 height 16
type textarea "*"
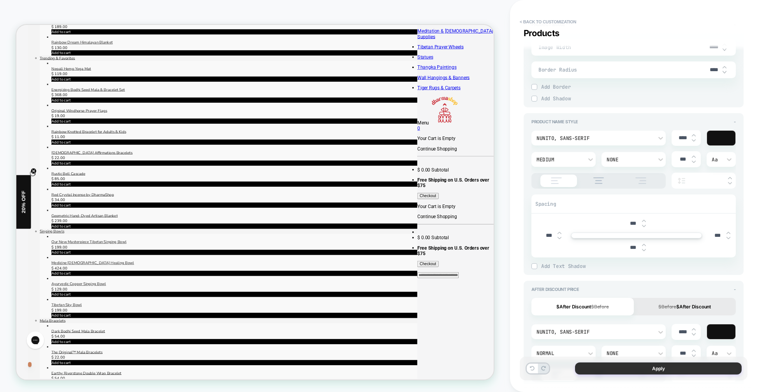
click at [661, 367] on button "Apply" at bounding box center [658, 369] width 167 height 12
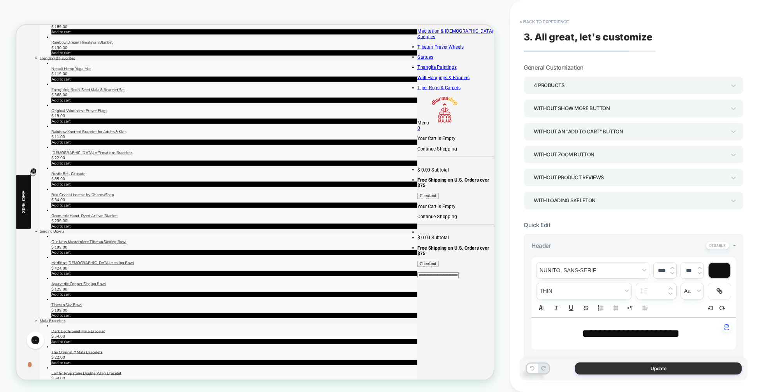
click at [668, 369] on button "Update" at bounding box center [658, 369] width 167 height 12
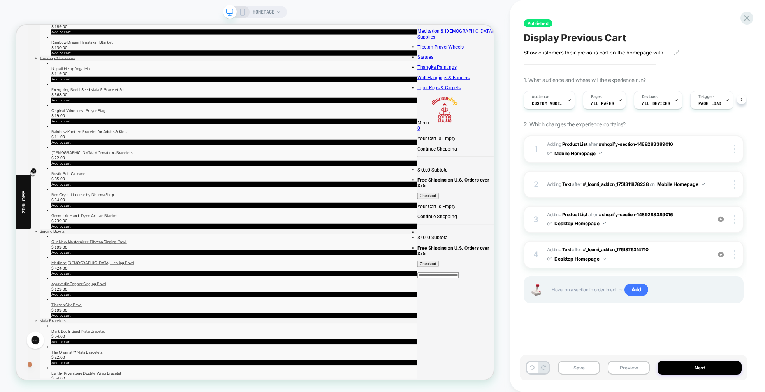
scroll to position [0, 0]
click at [697, 362] on button "Next" at bounding box center [700, 368] width 84 height 14
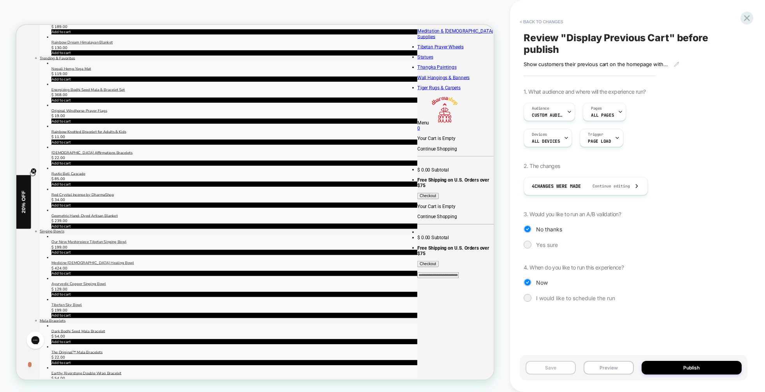
click at [560, 368] on button "Save" at bounding box center [551, 368] width 50 height 14
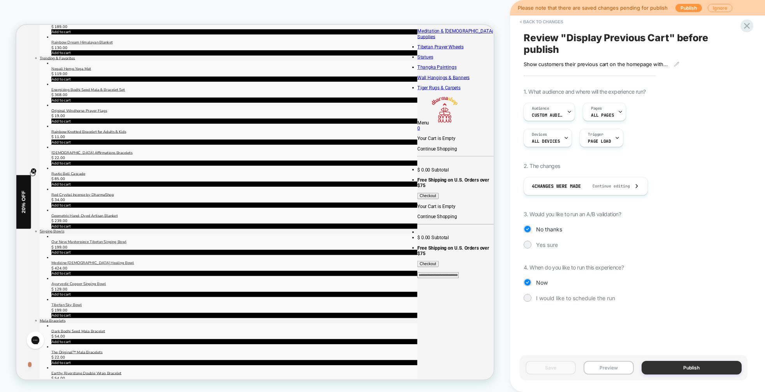
click at [699, 366] on button "Publish" at bounding box center [692, 368] width 100 height 14
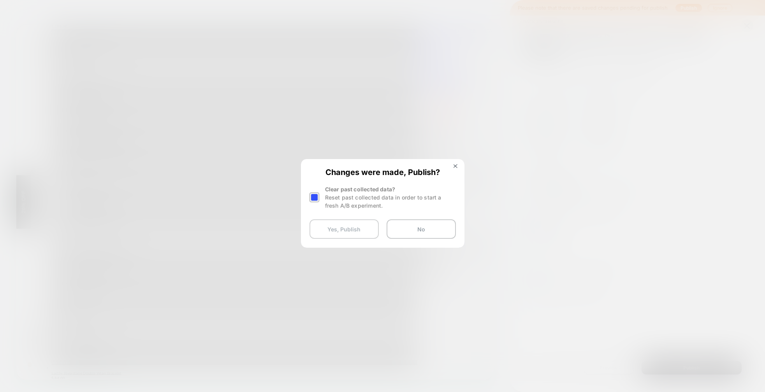
click at [361, 231] on button "Yes, Publish" at bounding box center [344, 229] width 69 height 19
select select "*"
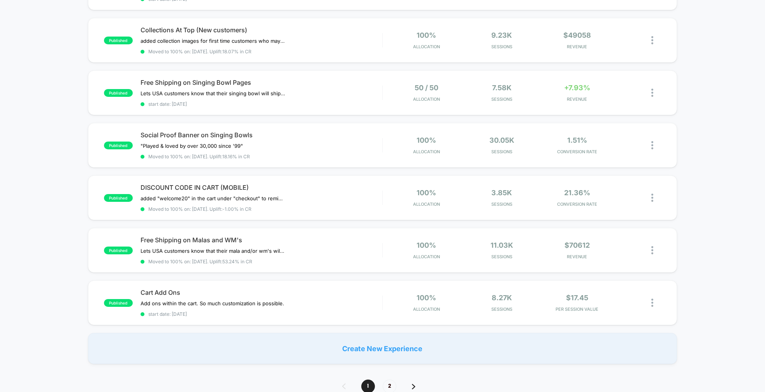
scroll to position [496, 0]
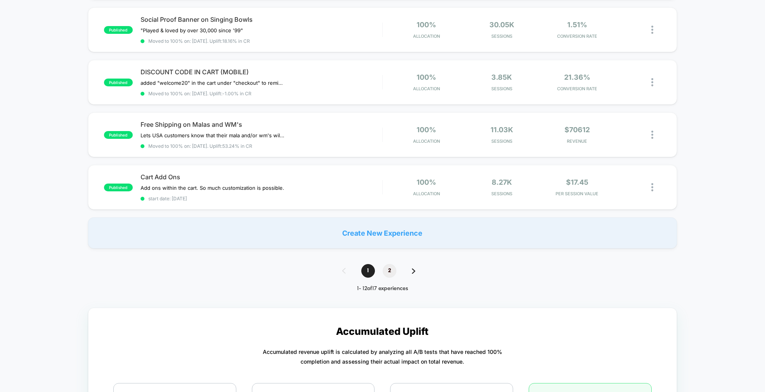
click at [387, 264] on span "2" at bounding box center [390, 271] width 14 height 14
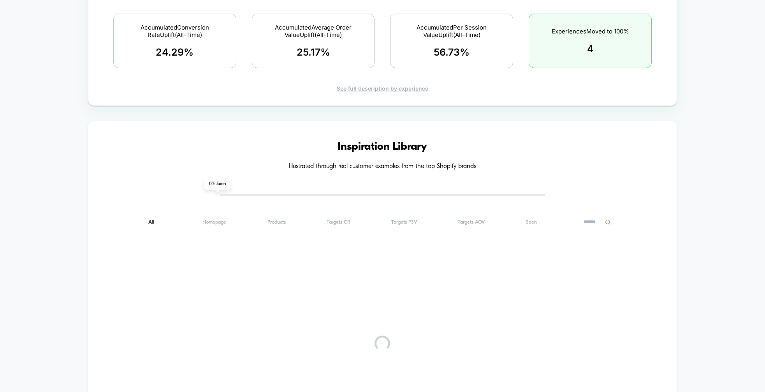
scroll to position [0, 0]
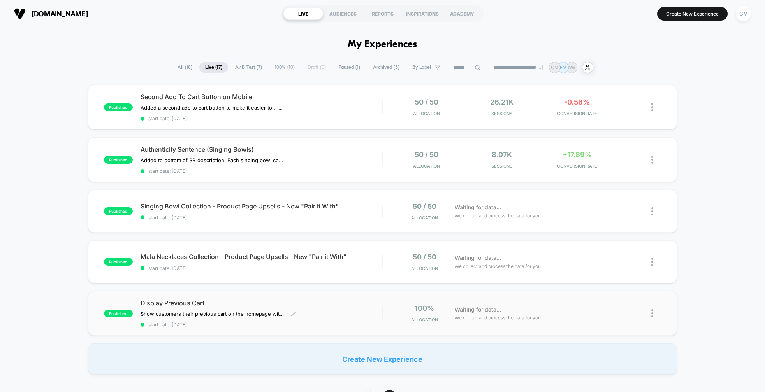
click at [338, 311] on div "Display Previous Cart Show customers their previous cart on the homepage with a…" at bounding box center [262, 313] width 242 height 28
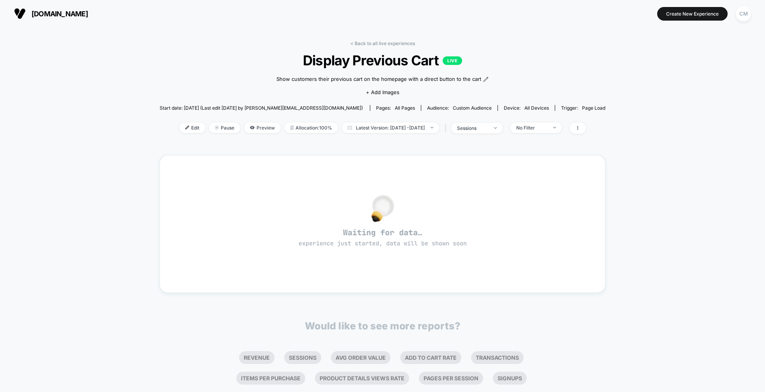
click at [184, 128] on span "Edit" at bounding box center [193, 128] width 26 height 11
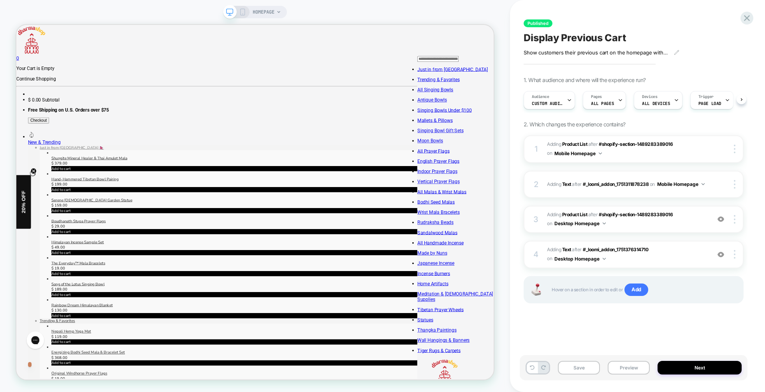
scroll to position [0, 0]
click at [243, 9] on rect at bounding box center [243, 12] width 4 height 6
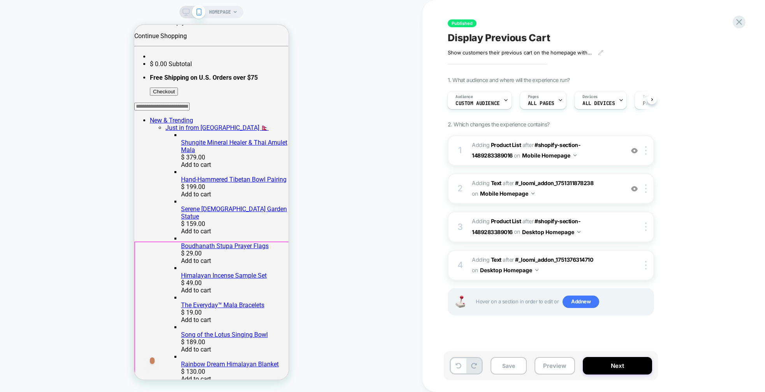
scroll to position [61, 0]
click at [616, 226] on span "#_loomi_addon_1751376314710 Adding Product List AFTER #shopify-section-14892833…" at bounding box center [546, 226] width 148 height 21
click at [611, 231] on span "#_loomi_addon_1751376314710 Adding Product List AFTER #shopify-section-14892833…" at bounding box center [546, 226] width 148 height 21
click at [603, 152] on span "#_loomi_addon_1751311878238 Adding Product List AFTER #shopify-section-14892833…" at bounding box center [546, 150] width 148 height 21
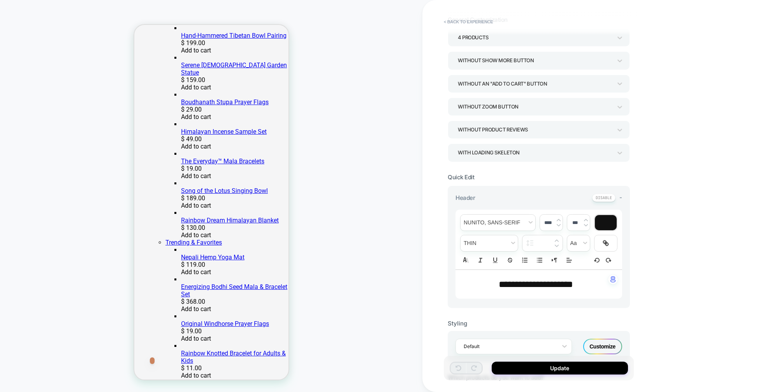
scroll to position [47, 0]
click at [527, 289] on span "**********" at bounding box center [536, 285] width 74 height 9
type input "****"
click at [527, 289] on span "**********" at bounding box center [536, 285] width 74 height 9
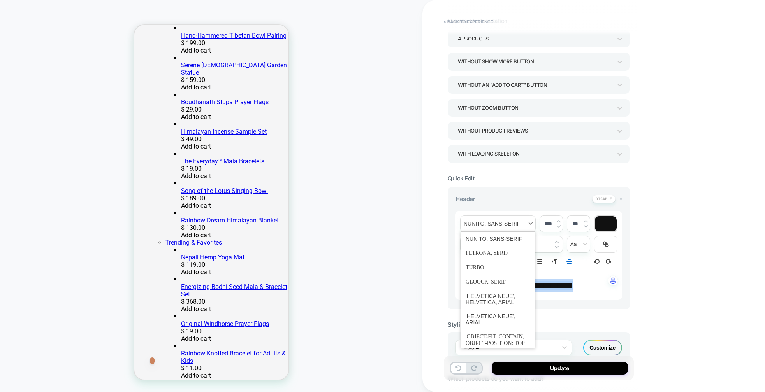
click at [498, 224] on span "font" at bounding box center [498, 224] width 75 height 16
click at [496, 283] on span "font" at bounding box center [498, 279] width 65 height 14
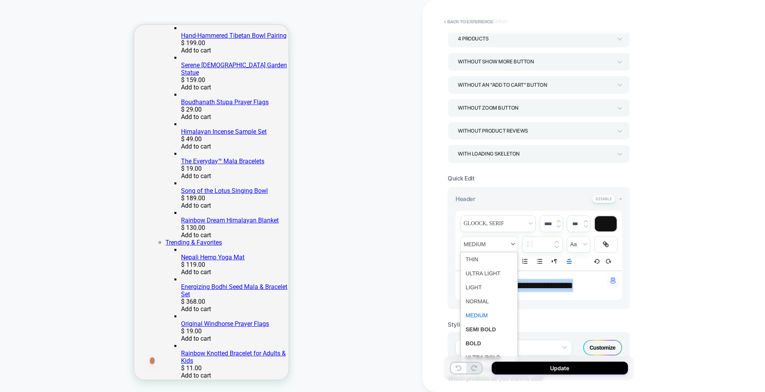
click at [490, 243] on span "fontWeight" at bounding box center [489, 245] width 57 height 16
click at [491, 289] on span "fontWeight" at bounding box center [489, 288] width 47 height 14
click at [487, 245] on span "fontWeight" at bounding box center [489, 245] width 57 height 16
click at [488, 304] on span "fontWeight" at bounding box center [489, 302] width 47 height 14
click at [548, 283] on span "**********" at bounding box center [536, 285] width 74 height 9
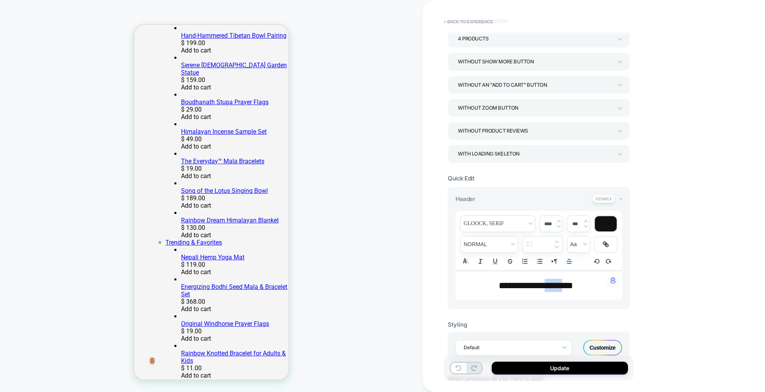
click at [548, 283] on span "**********" at bounding box center [536, 285] width 74 height 9
click at [605, 345] on div "Customize" at bounding box center [602, 348] width 39 height 16
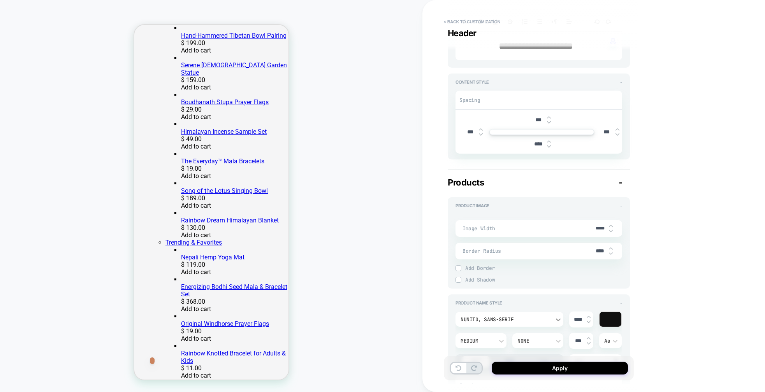
scroll to position [241, 0]
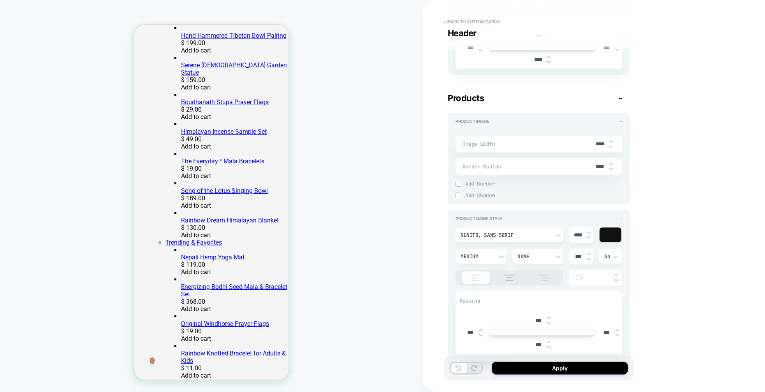
click at [505, 232] on div "Nunito, sans-serif" at bounding box center [506, 235] width 90 height 7
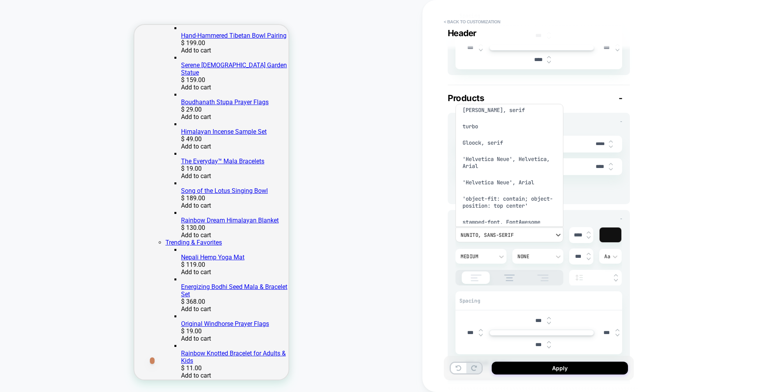
scroll to position [0, 0]
click at [498, 113] on div "Nunito, sans-serif" at bounding box center [510, 117] width 102 height 16
type textarea "*"
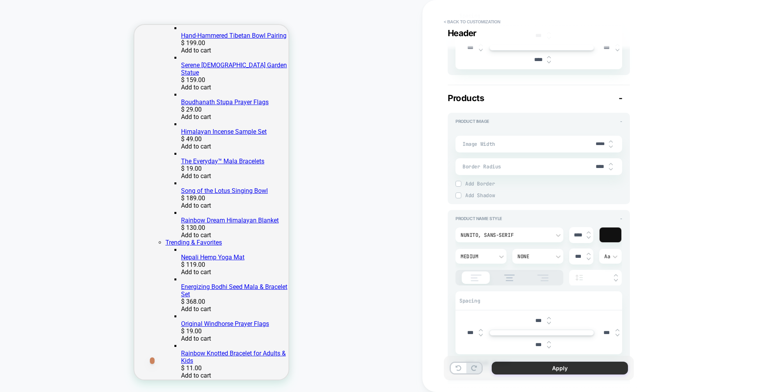
click at [568, 368] on button "Apply" at bounding box center [560, 368] width 136 height 13
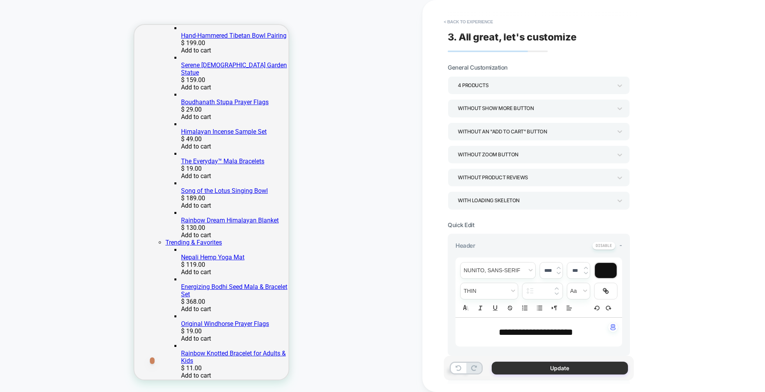
drag, startPoint x: 579, startPoint y: 371, endPoint x: 565, endPoint y: 370, distance: 13.3
click at [579, 371] on button "Update" at bounding box center [560, 368] width 136 height 13
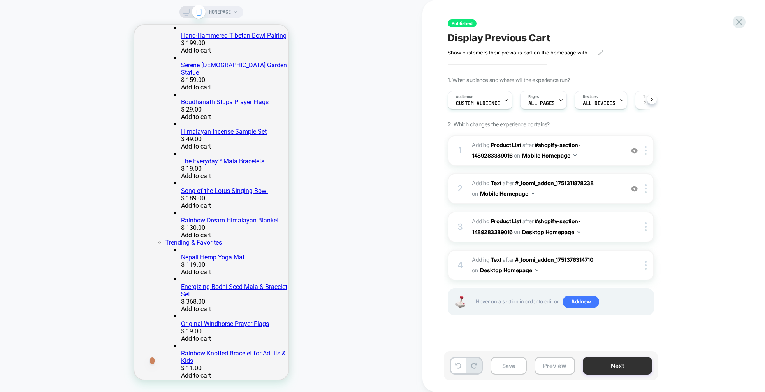
scroll to position [0, 0]
click at [619, 370] on button "Next" at bounding box center [617, 366] width 69 height 18
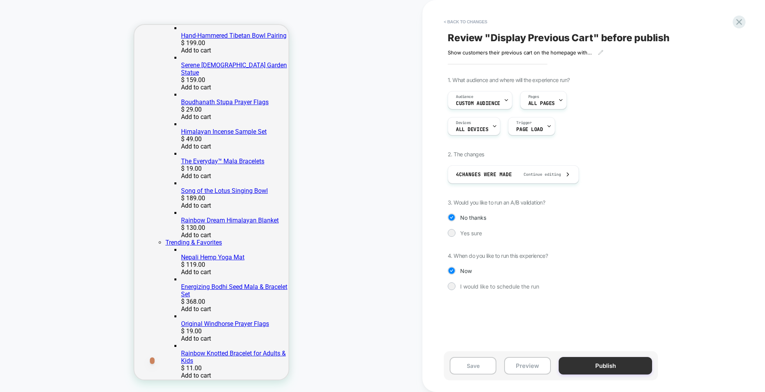
click at [612, 361] on button "Publish" at bounding box center [605, 366] width 93 height 18
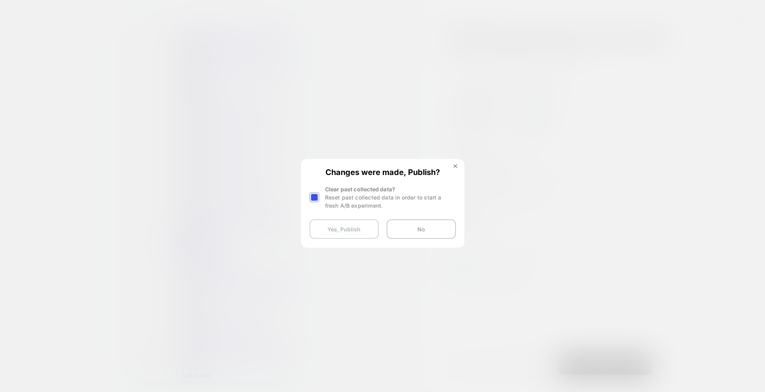
click at [356, 230] on button "Yes, Publish" at bounding box center [344, 229] width 69 height 19
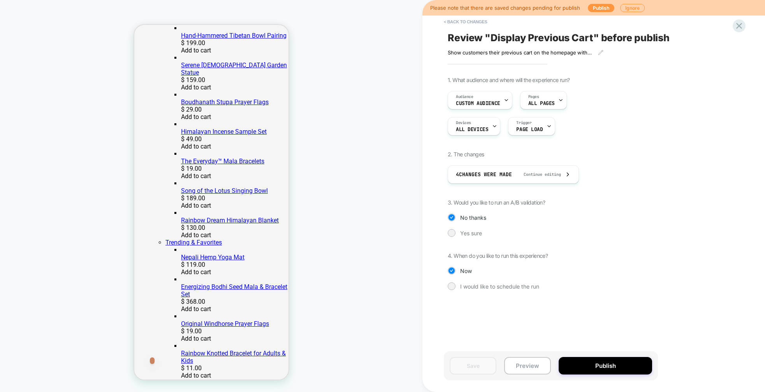
select select "*"
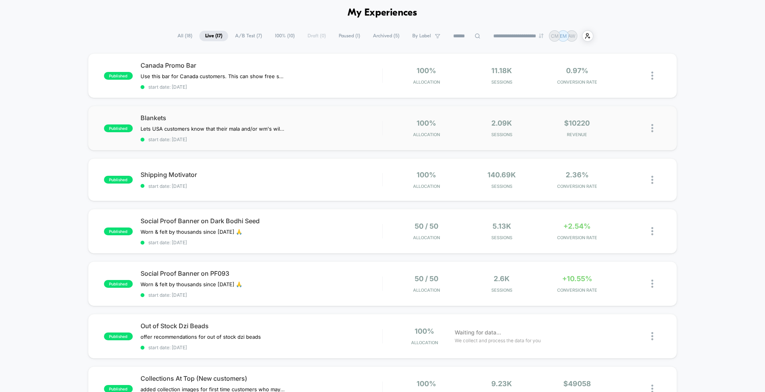
scroll to position [36, 0]
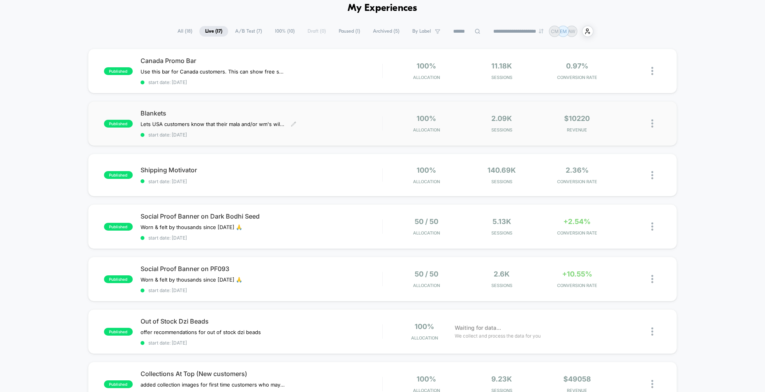
click at [368, 113] on span "Blankets" at bounding box center [262, 113] width 242 height 8
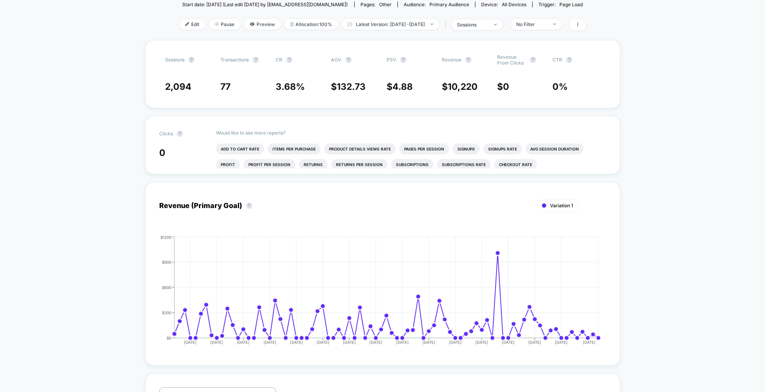
scroll to position [97, 0]
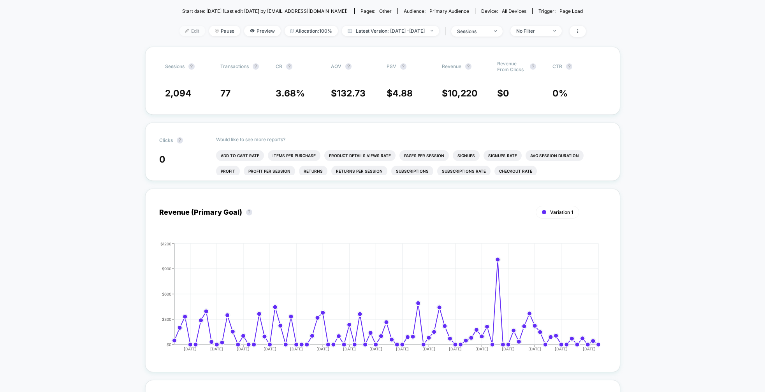
click at [184, 32] on span "Edit" at bounding box center [193, 31] width 26 height 11
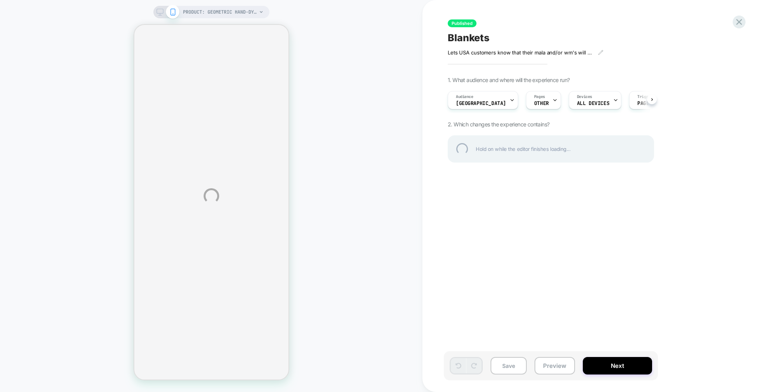
select select "**********"
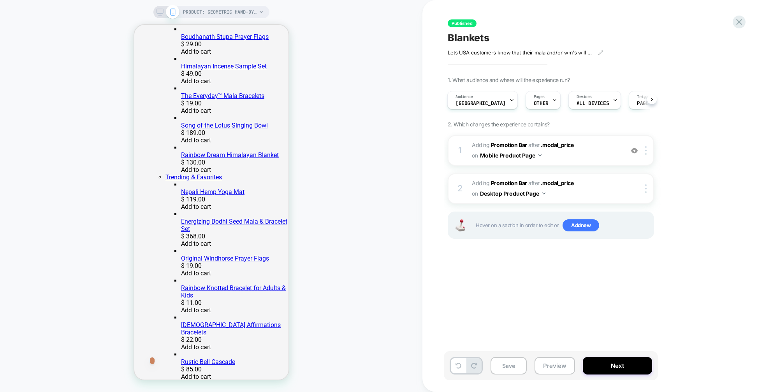
scroll to position [292, 0]
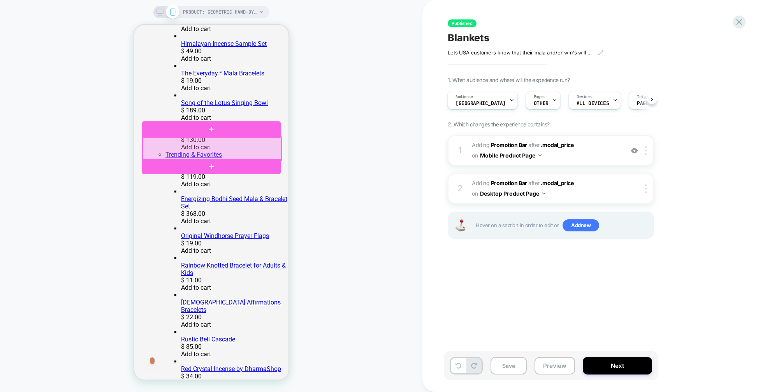
click at [274, 144] on div at bounding box center [212, 148] width 139 height 23
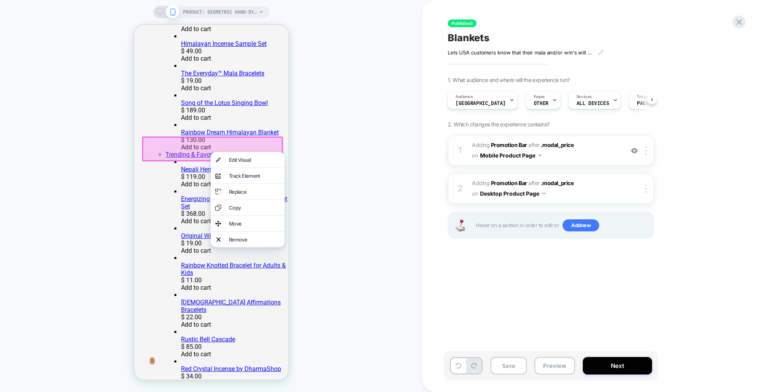
click at [227, 232] on div "Move" at bounding box center [247, 224] width 74 height 16
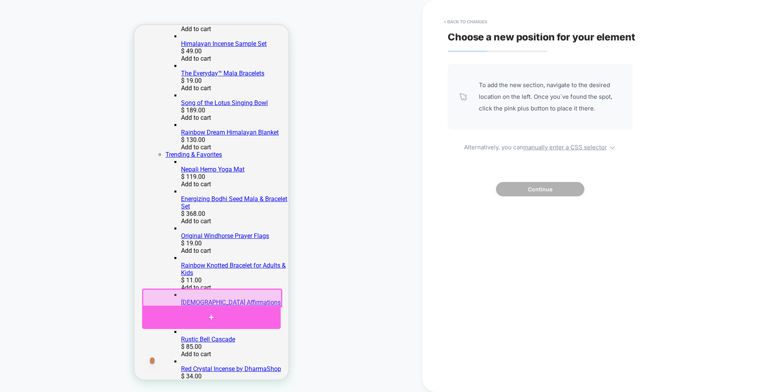
click at [209, 315] on div at bounding box center [211, 317] width 139 height 23
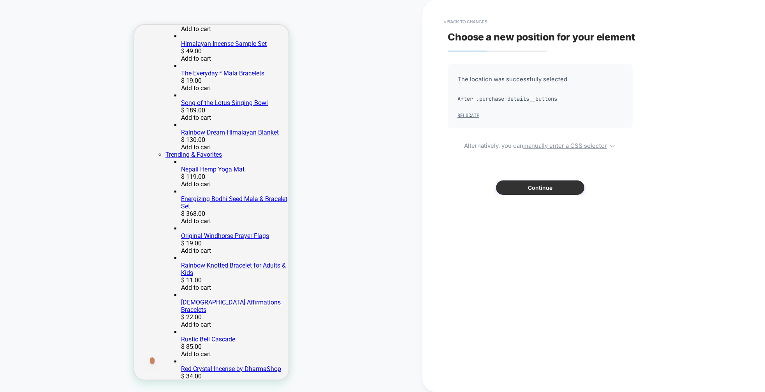
click at [545, 187] on button "Continue" at bounding box center [540, 188] width 88 height 14
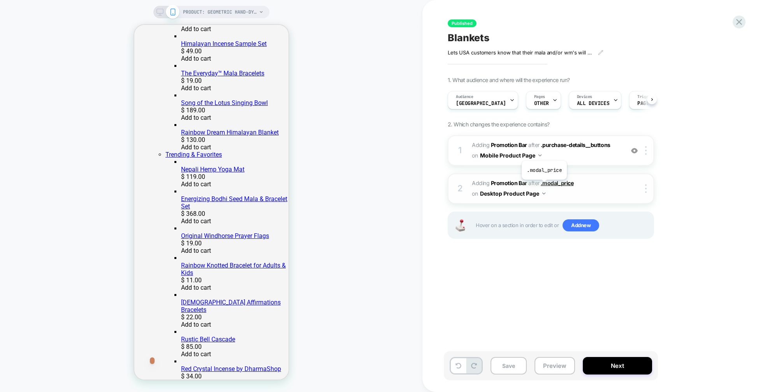
scroll to position [0, 0]
click at [624, 156] on div "1 #_loomi_addon_1751378545508_dup1751391995_dup1751394876 Adding Promotion Bar …" at bounding box center [551, 151] width 206 height 30
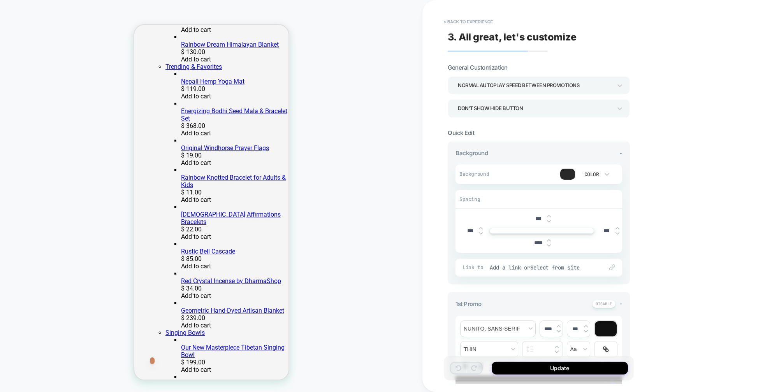
scroll to position [381, 0]
click at [548, 215] on img at bounding box center [549, 216] width 4 height 3
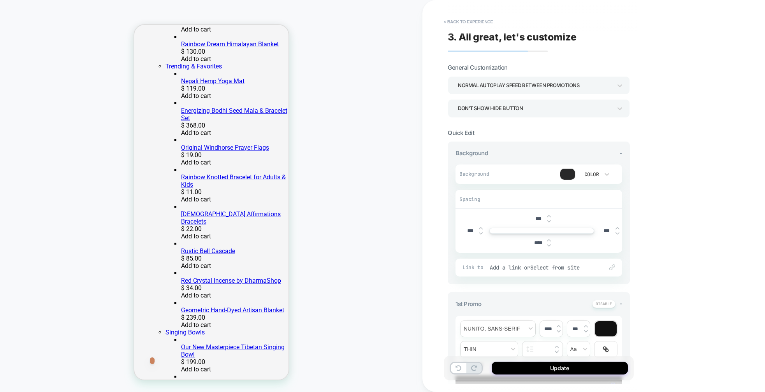
click at [548, 215] on img at bounding box center [549, 216] width 4 height 3
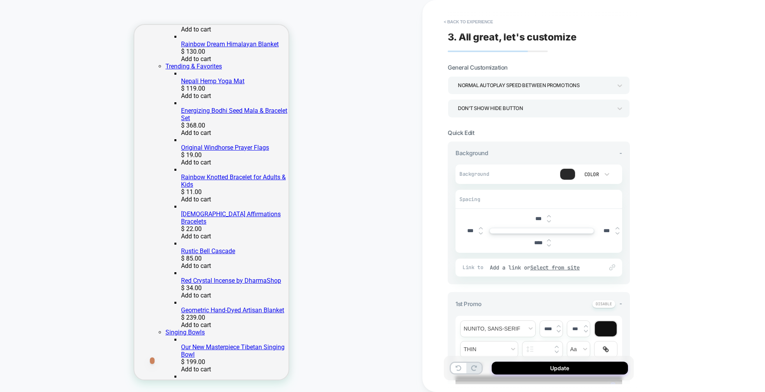
click at [548, 215] on img at bounding box center [549, 216] width 4 height 3
click at [548, 222] on img at bounding box center [549, 221] width 4 height 3
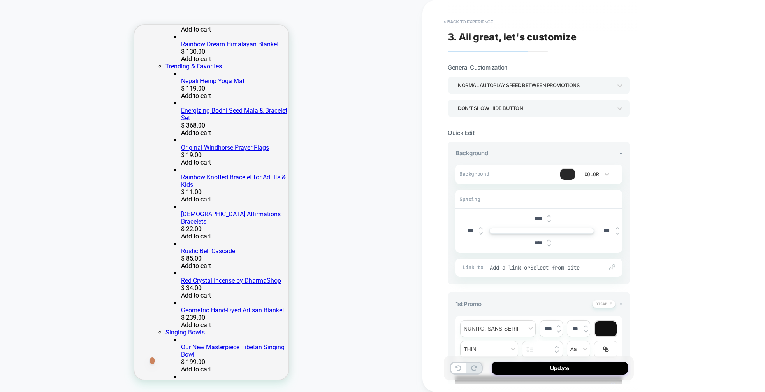
type input "****"
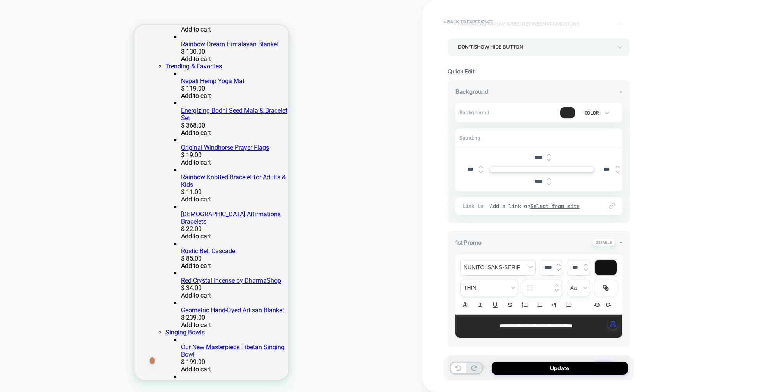
scroll to position [71, 0]
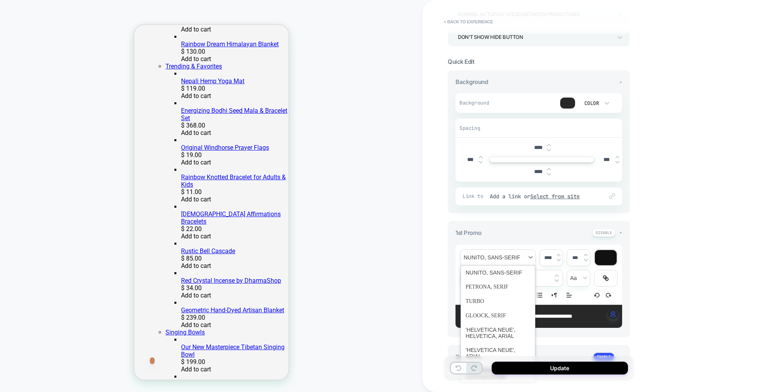
click at [509, 257] on span "font" at bounding box center [498, 258] width 75 height 16
click at [501, 270] on span "font" at bounding box center [498, 273] width 65 height 14
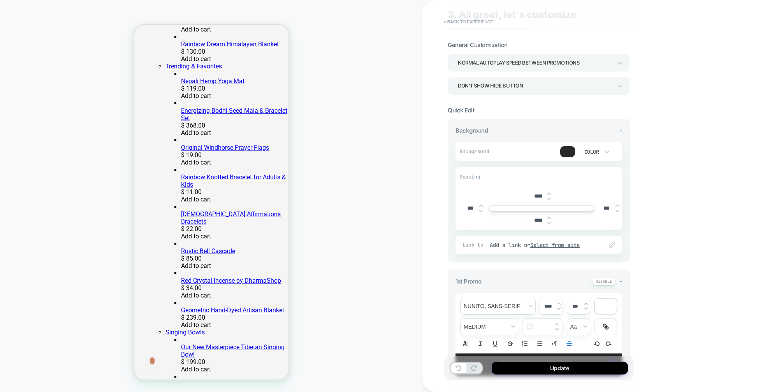
scroll to position [0, 0]
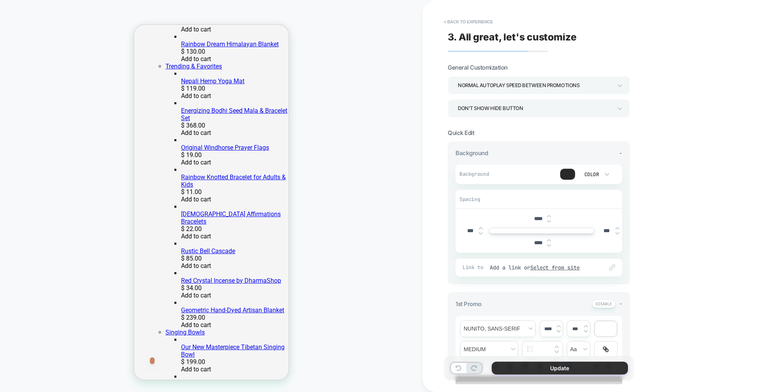
click at [560, 367] on button "Update" at bounding box center [560, 368] width 136 height 13
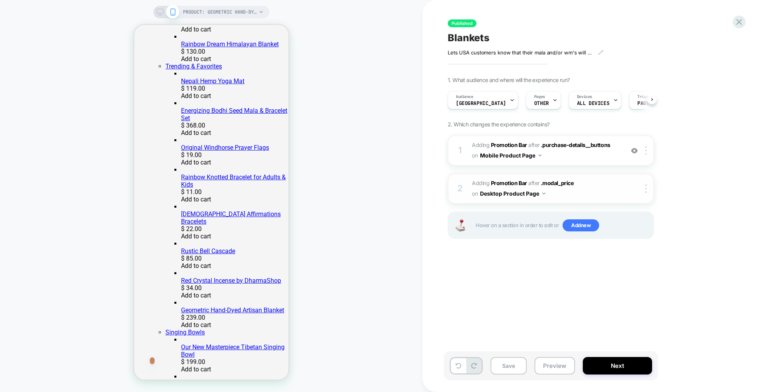
scroll to position [0, 0]
click at [611, 151] on span "#_loomi_addon_1751378545508_dup1751391995_dup1751394876 Adding Promotion Bar AF…" at bounding box center [546, 150] width 148 height 21
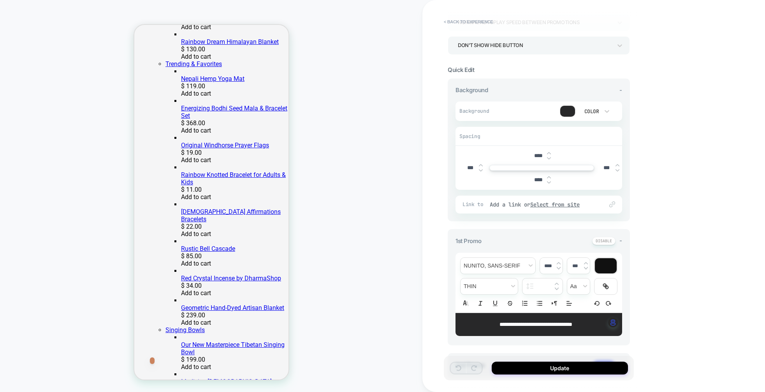
scroll to position [154, 0]
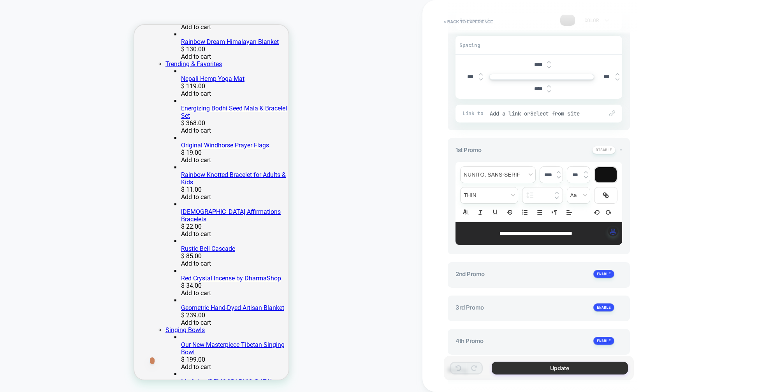
click at [568, 370] on button "Update" at bounding box center [560, 368] width 136 height 13
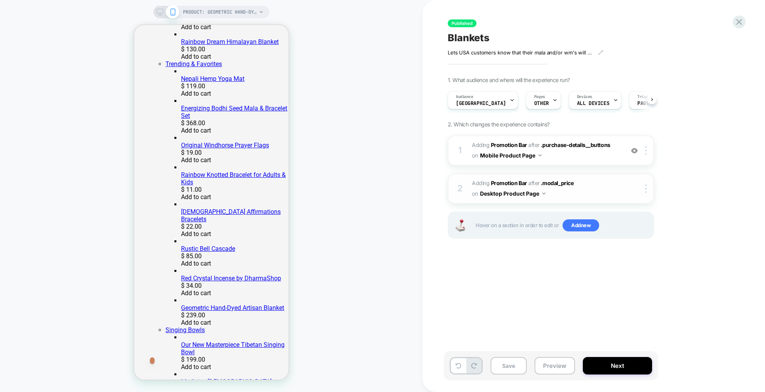
scroll to position [0, 0]
click at [159, 13] on icon at bounding box center [160, 12] width 7 height 7
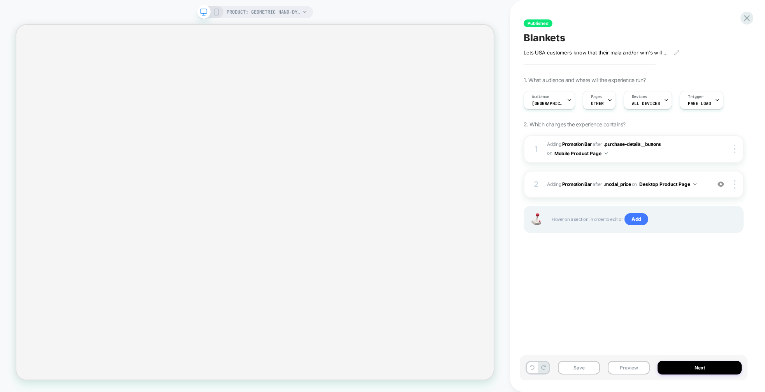
select select "**********"
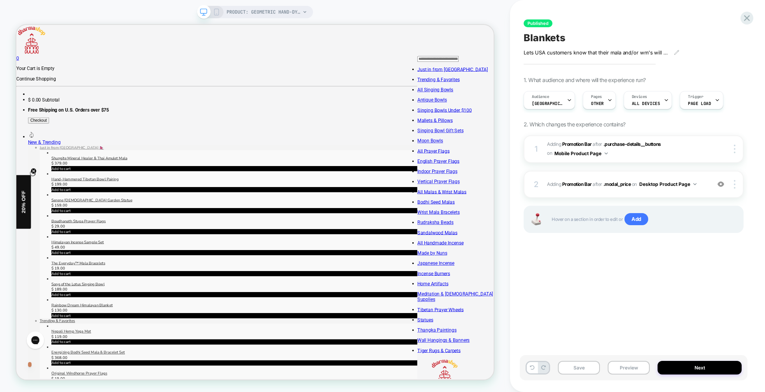
click at [706, 185] on span "#_loomi_addon_1751383355630_dup1751391995_dup1751394876 Adding Promotion Bar AF…" at bounding box center [627, 185] width 160 height 10
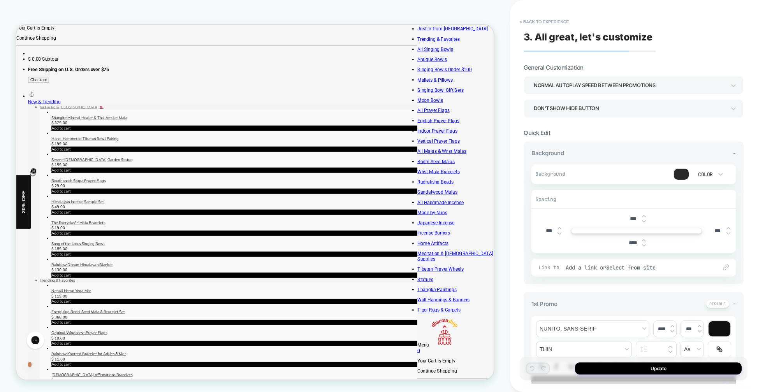
scroll to position [56, 0]
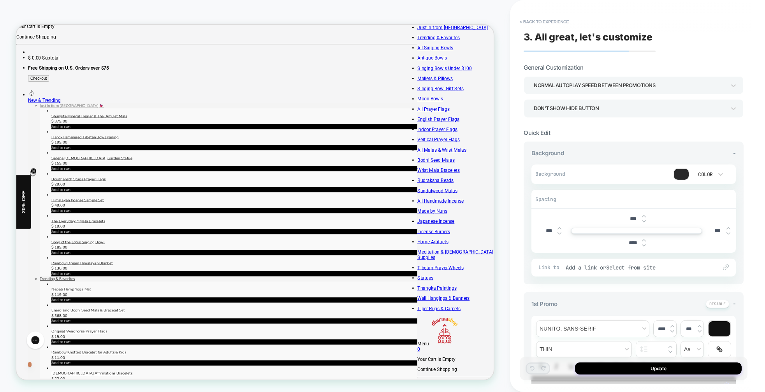
click at [548, 23] on button "< Back to experience" at bounding box center [544, 22] width 57 height 12
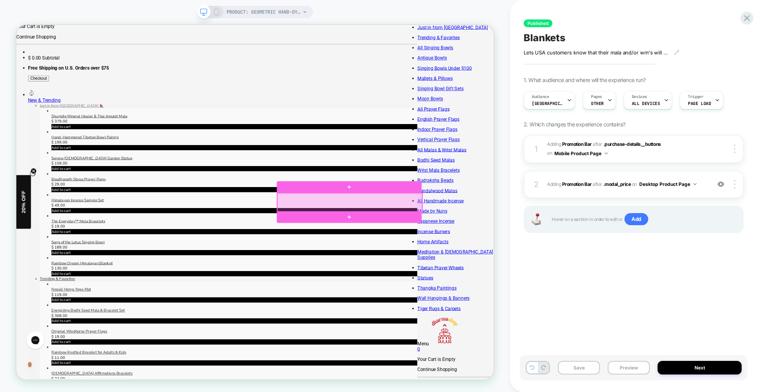
click at [550, 259] on div at bounding box center [460, 262] width 193 height 25
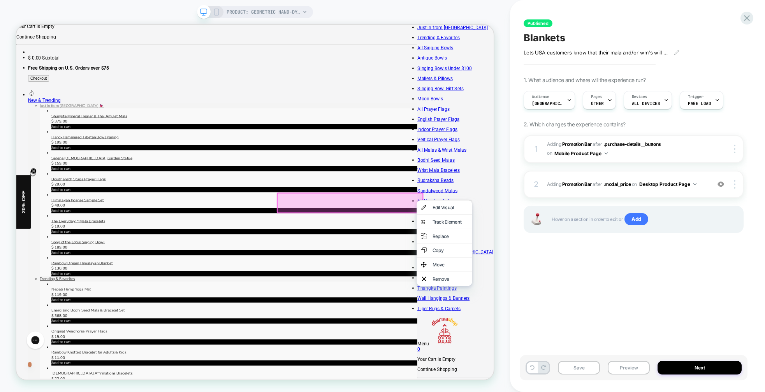
drag, startPoint x: 586, startPoint y: 352, endPoint x: 589, endPoint y: 348, distance: 4.4
click at [586, 349] on div "Move" at bounding box center [595, 345] width 48 height 8
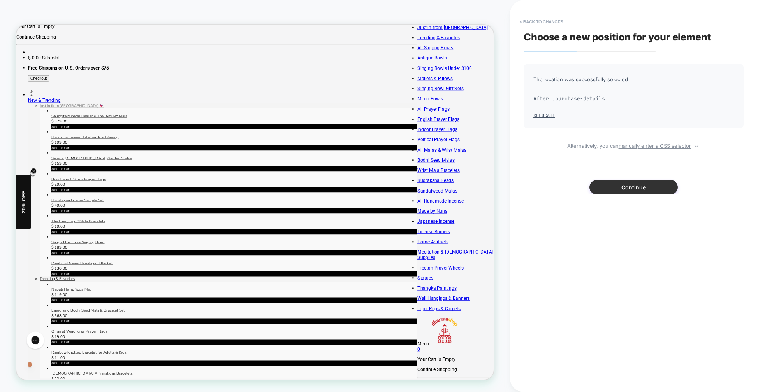
click at [635, 189] on button "Continue" at bounding box center [634, 187] width 88 height 14
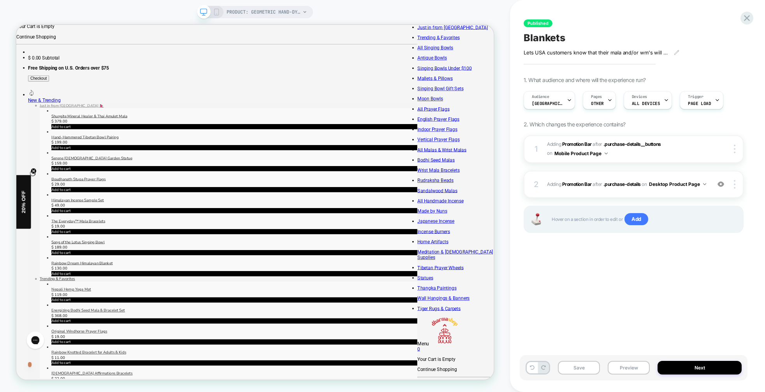
click at [684, 188] on span "#_loomi_addon_1751383355630_dup1751391995_dup1751394876 Adding Promotion Bar AF…" at bounding box center [627, 185] width 160 height 10
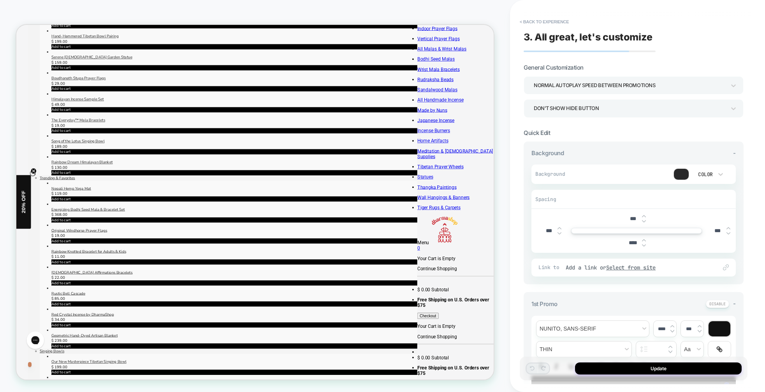
scroll to position [193, 0]
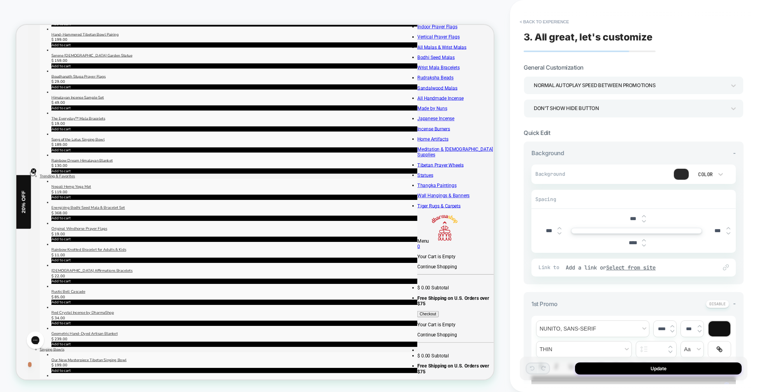
click at [645, 215] on img at bounding box center [644, 216] width 4 height 3
type input "***"
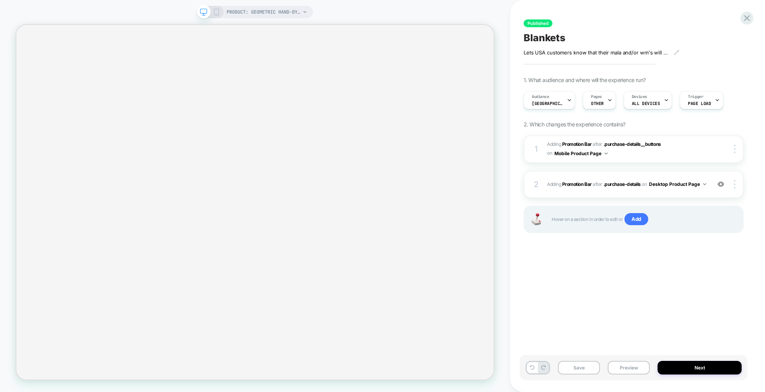
select select "**********"
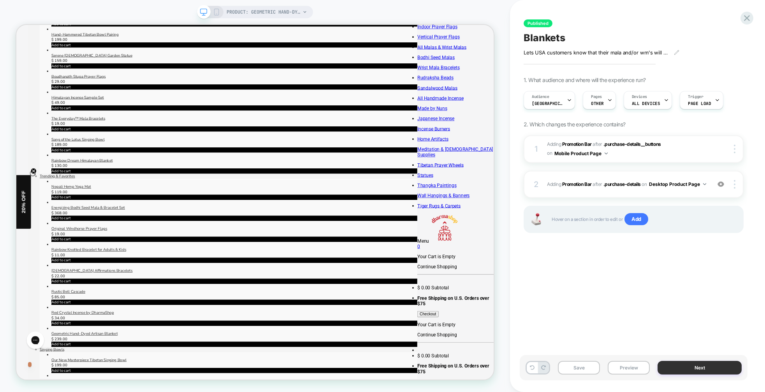
click at [692, 370] on button "Next" at bounding box center [700, 368] width 84 height 14
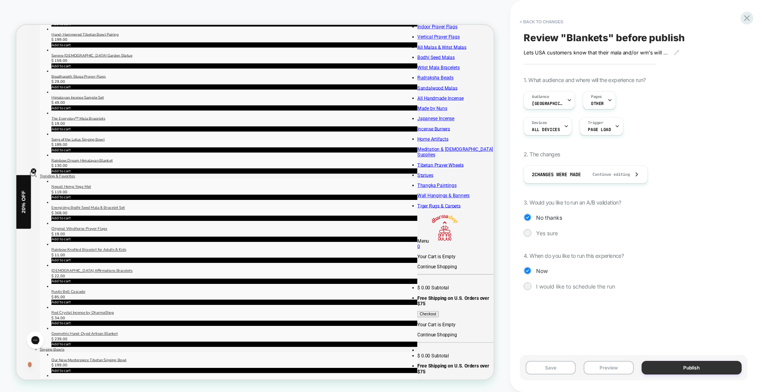
click at [688, 369] on button "Publish" at bounding box center [692, 368] width 100 height 14
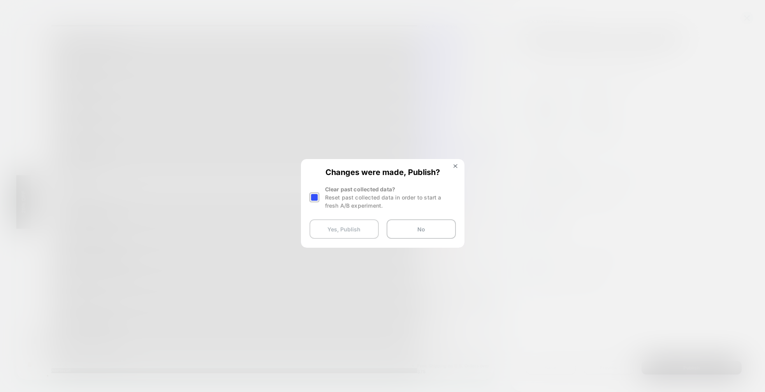
click at [356, 227] on button "Yes, Publish" at bounding box center [344, 229] width 69 height 19
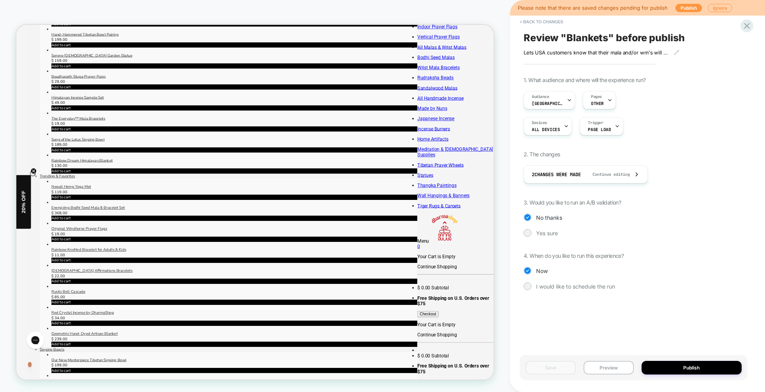
select select "*"
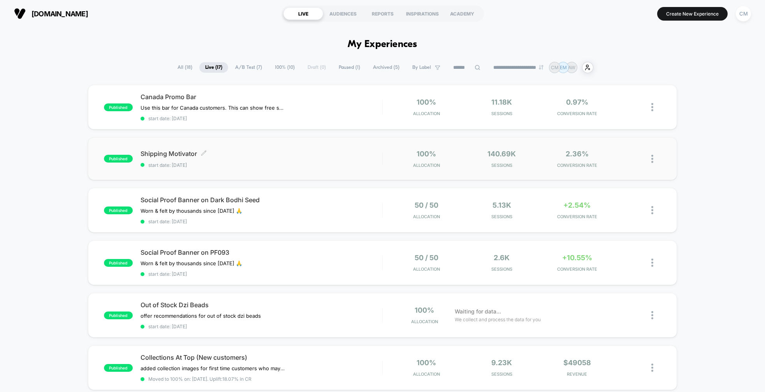
click at [332, 162] on span "start date: [DATE]" at bounding box center [262, 165] width 242 height 6
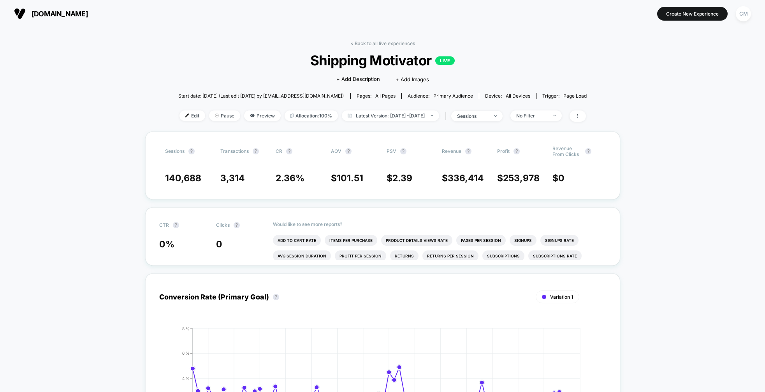
click at [368, 42] on link "< Back to all live experiences" at bounding box center [382, 43] width 65 height 6
select select "*"
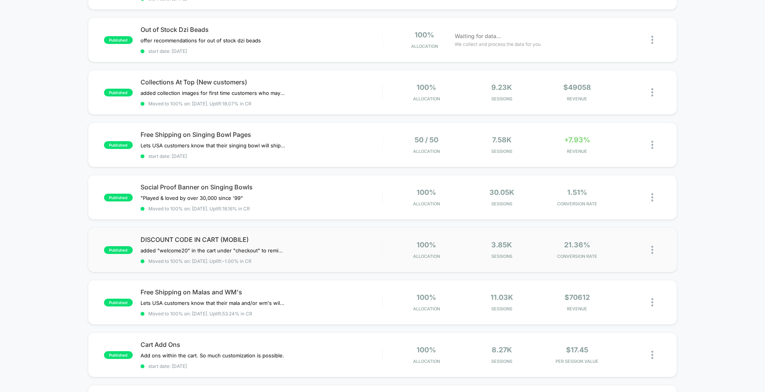
scroll to position [282, 0]
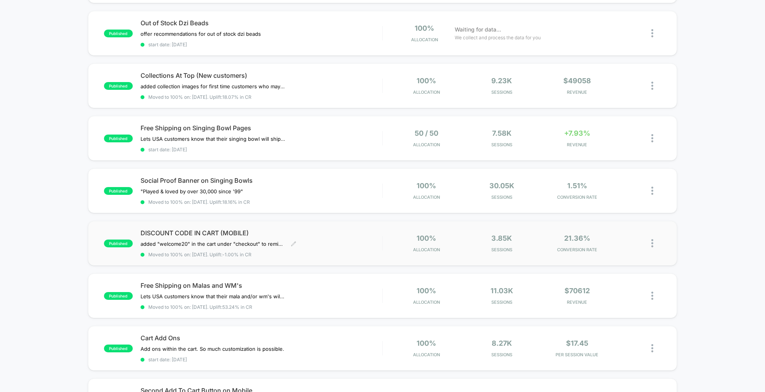
click at [343, 240] on div "DISCOUNT CODE IN CART (MOBILE) added "welcome20" in the cart under "checkout" t…" at bounding box center [262, 243] width 242 height 28
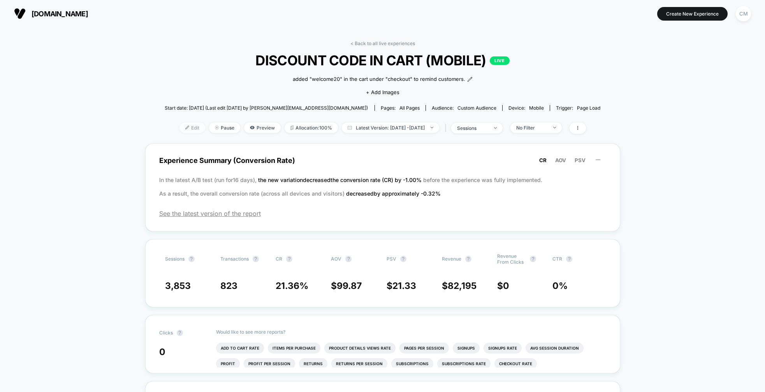
click at [185, 127] on span "Edit" at bounding box center [193, 128] width 26 height 11
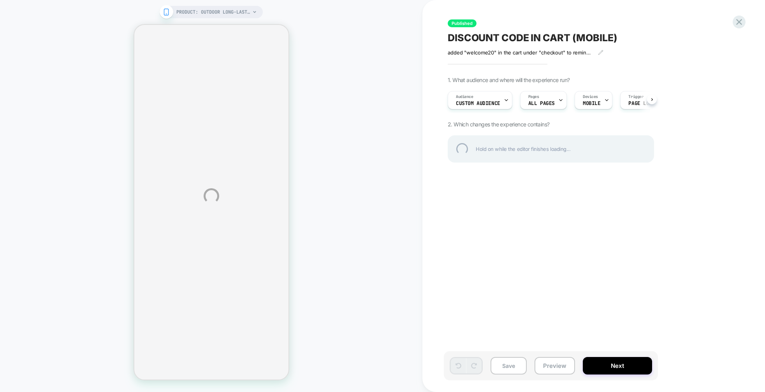
select select "**********"
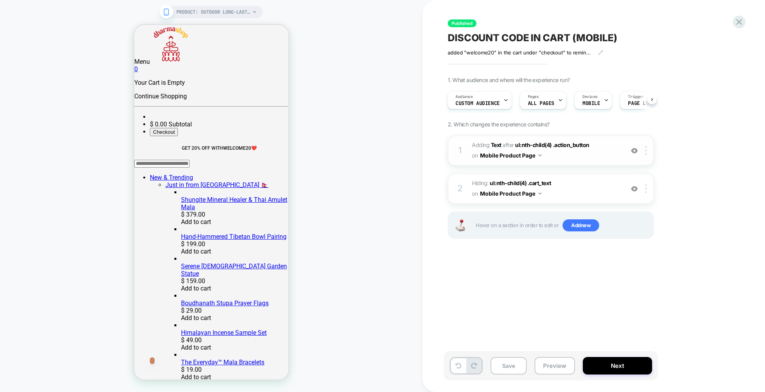
click at [608, 154] on span "#_loomi_addon_1754329535771 Adding Text AFTER ul:nth-child(4) .action_button ul…" at bounding box center [546, 150] width 148 height 21
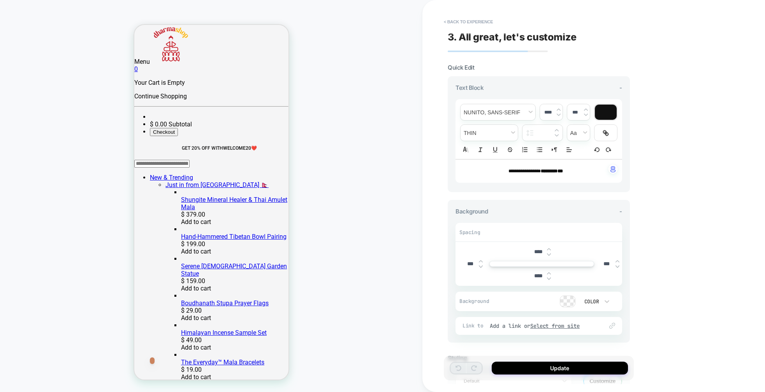
click at [137, 65] on span "0" at bounding box center [136, 68] width 4 height 7
click at [470, 20] on button "< Back to experience" at bounding box center [468, 22] width 57 height 12
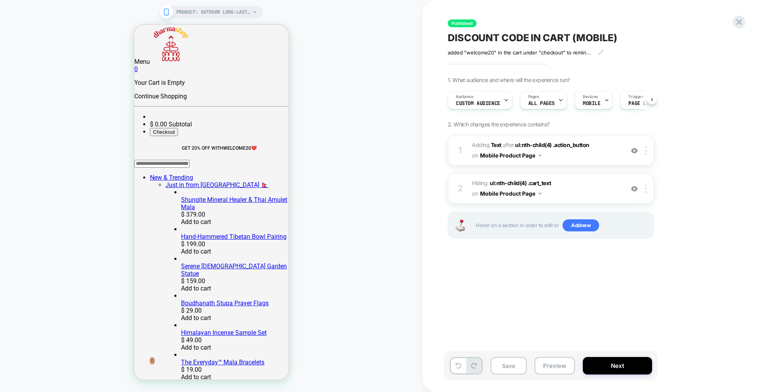
scroll to position [0, 0]
click at [741, 24] on icon at bounding box center [739, 22] width 6 height 6
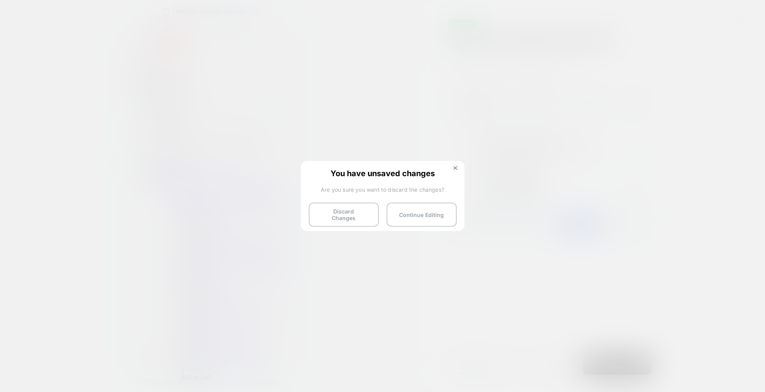
click at [350, 217] on button "Discard Changes" at bounding box center [344, 215] width 70 height 24
select select "*"
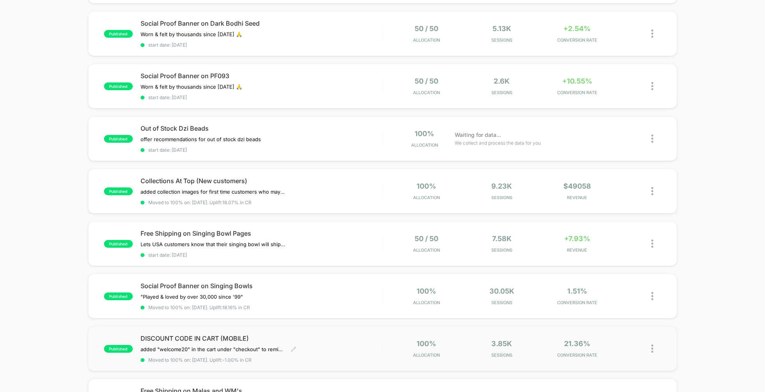
scroll to position [165, 0]
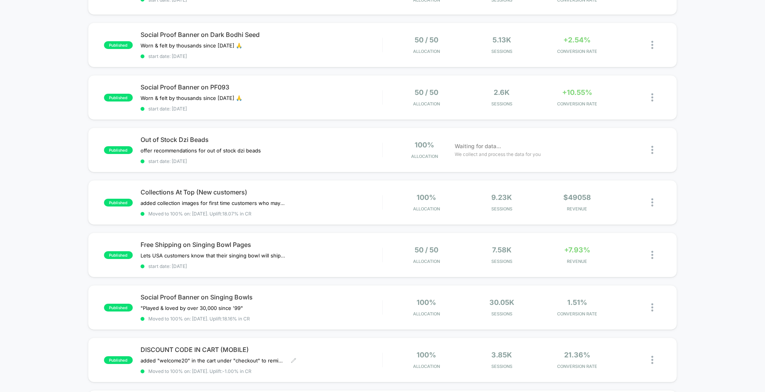
click at [353, 351] on div "DISCOUNT CODE IN CART (MOBILE) added "welcome20" in the cart under "checkout" t…" at bounding box center [262, 360] width 242 height 28
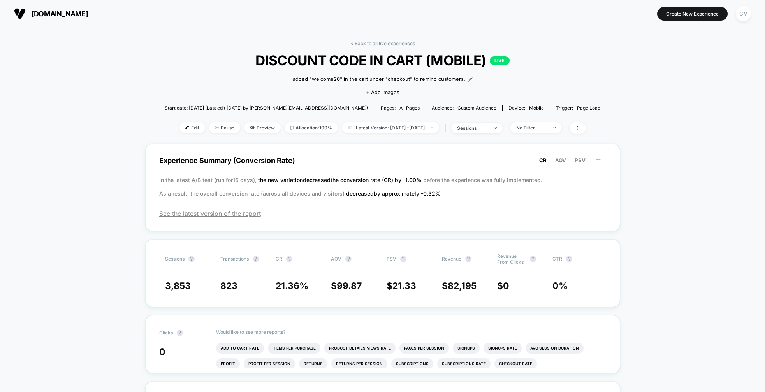
scroll to position [0, 0]
click at [182, 126] on span "Edit" at bounding box center [193, 127] width 26 height 11
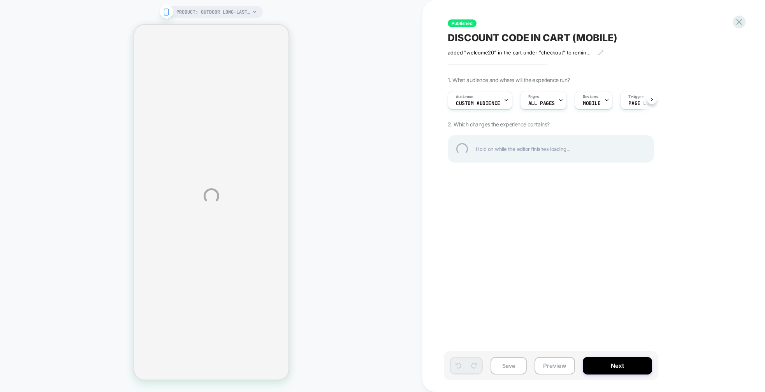
select select "**********"
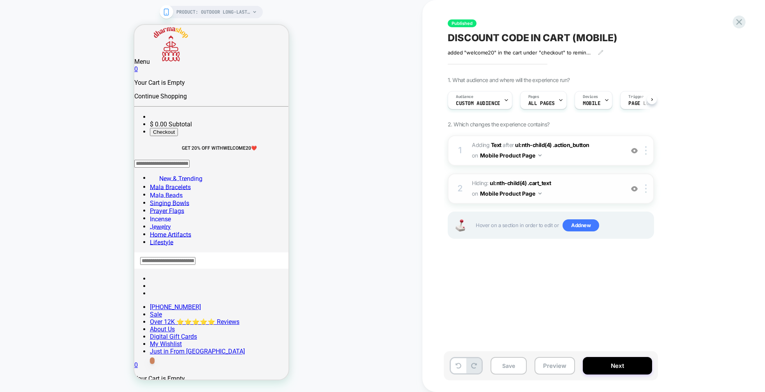
scroll to position [0, 0]
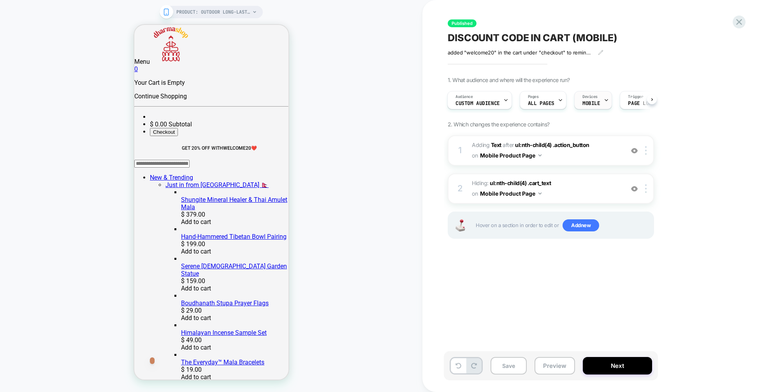
click at [586, 104] on span "MOBILE" at bounding box center [592, 103] width 18 height 5
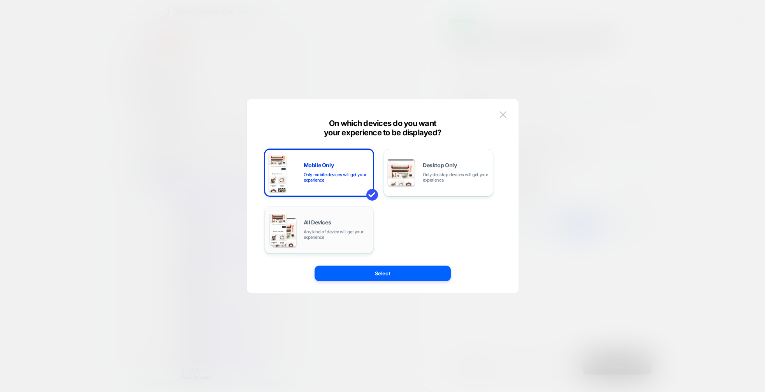
click at [331, 238] on span "Any kind of device will get your experience" at bounding box center [337, 234] width 66 height 11
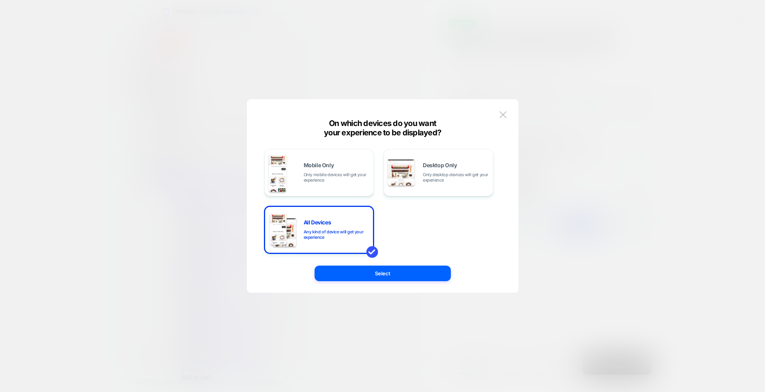
drag, startPoint x: 404, startPoint y: 275, endPoint x: 394, endPoint y: 273, distance: 10.3
click at [404, 275] on button "Select" at bounding box center [383, 274] width 136 height 16
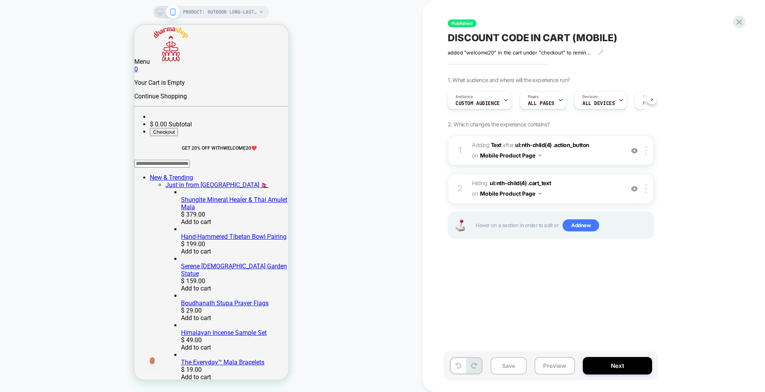
click at [164, 12] on div at bounding box center [167, 12] width 20 height 7
click at [161, 14] on icon at bounding box center [160, 12] width 7 height 7
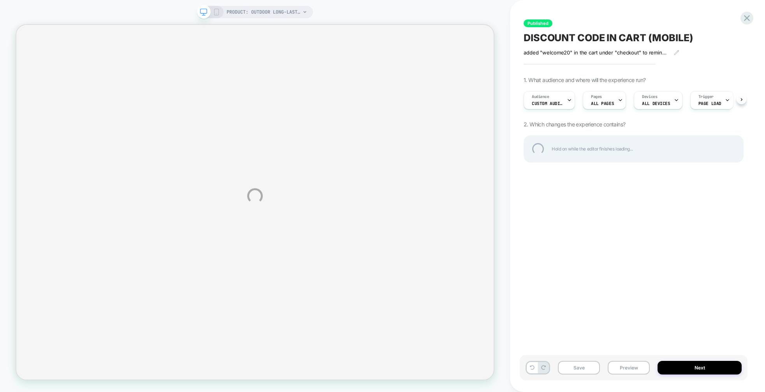
select select "**********"
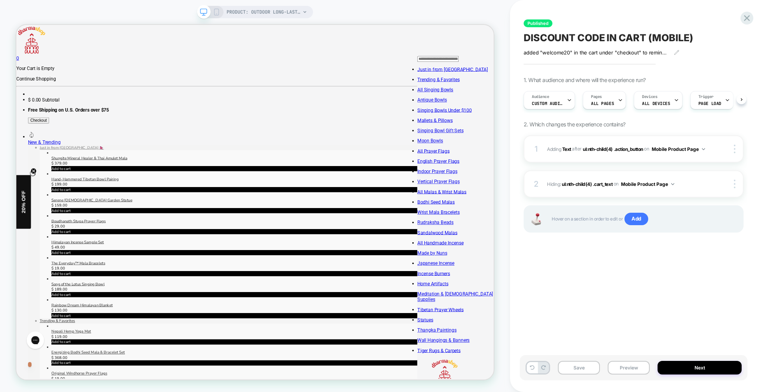
scroll to position [0, 0]
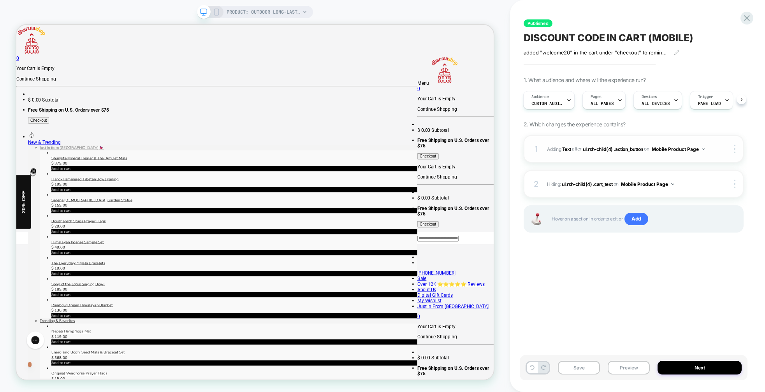
click at [728, 153] on div at bounding box center [728, 149] width 29 height 9
click at [733, 151] on div at bounding box center [736, 149] width 15 height 9
click at [736, 148] on div at bounding box center [736, 149] width 15 height 9
click at [706, 262] on div "Published DISCOUNT CODE IN CART (MOBILE) added "welcome20" in the cart under "c…" at bounding box center [634, 196] width 228 height 377
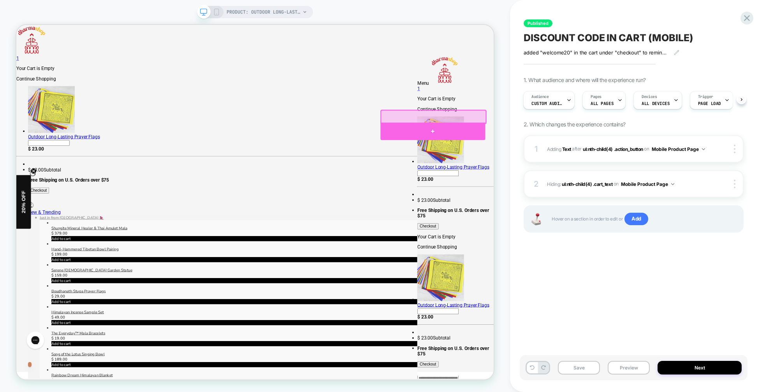
click at [568, 167] on div at bounding box center [572, 166] width 140 height 23
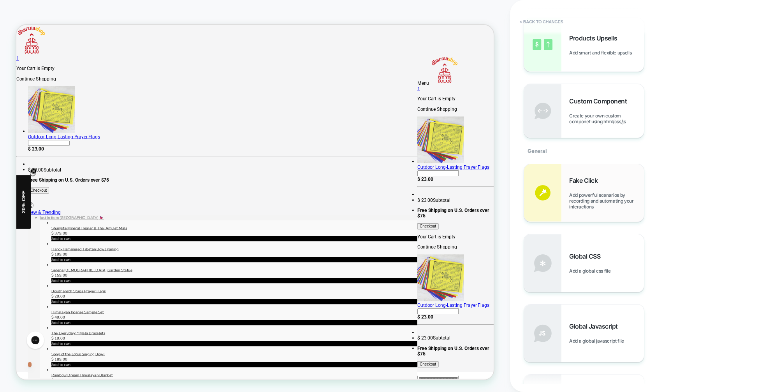
scroll to position [0, 0]
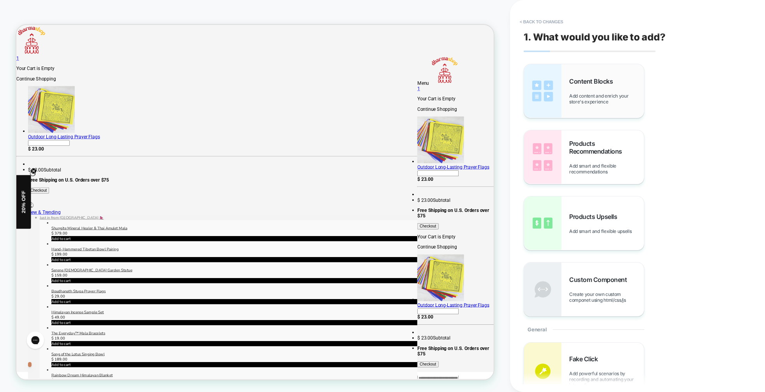
click at [600, 111] on div "Content Blocks Add content and enrich your store's experience" at bounding box center [584, 91] width 120 height 54
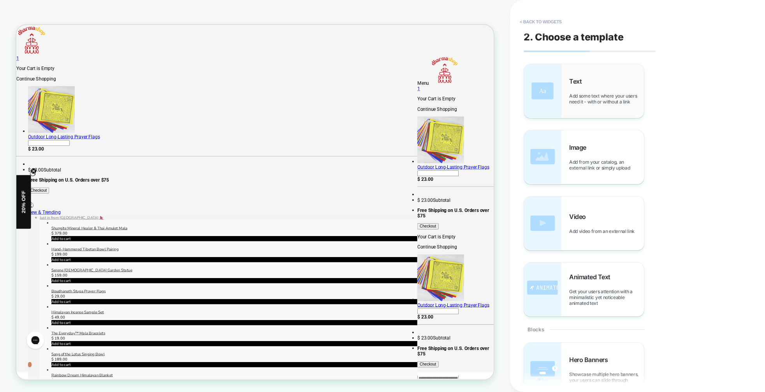
click at [602, 85] on div "Text Add some text where your users need it - with or without a link" at bounding box center [606, 90] width 75 height 27
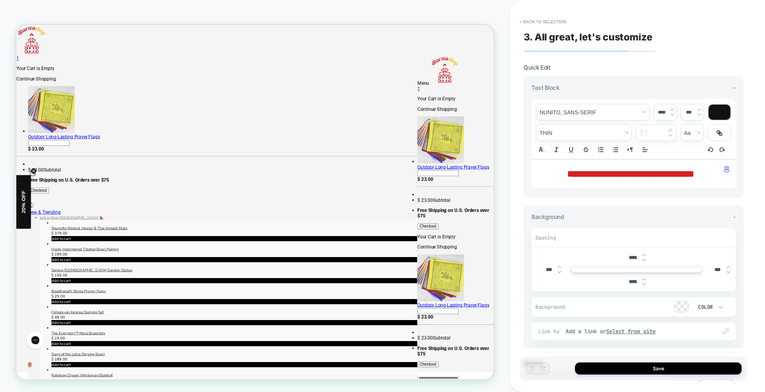
click at [567, 171] on span "**********" at bounding box center [630, 173] width 127 height 9
type input "****"
click at [586, 170] on span "**********" at bounding box center [630, 173] width 127 height 9
click at [745, 316] on div "**********" at bounding box center [634, 196] width 228 height 377
click at [750, 313] on div "**********" at bounding box center [638, 196] width 228 height 392
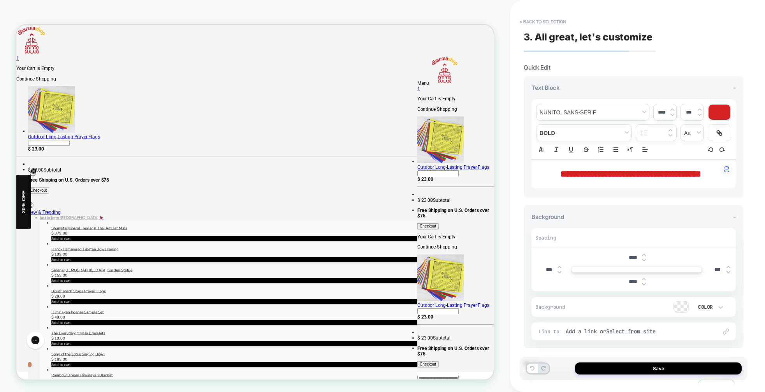
click at [653, 78] on div "**********" at bounding box center [634, 136] width 220 height 121
click at [538, 19] on button "< Back to selection" at bounding box center [543, 22] width 54 height 12
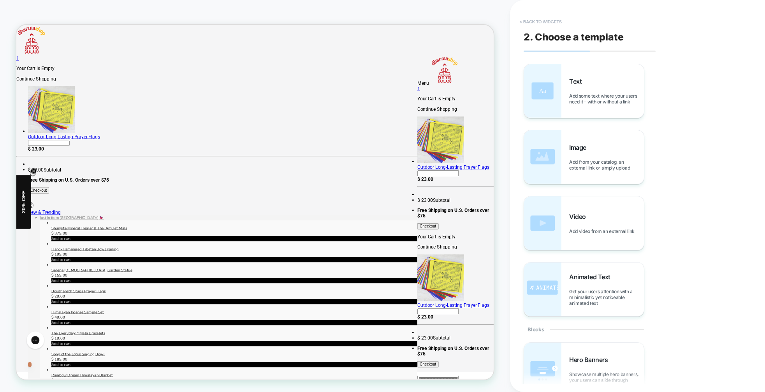
click at [538, 19] on button "< Back to widgets" at bounding box center [541, 22] width 50 height 12
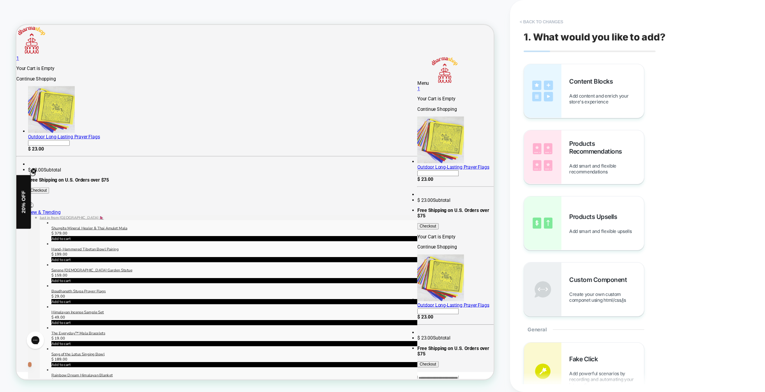
click at [538, 19] on button "< Back to changes" at bounding box center [541, 22] width 51 height 12
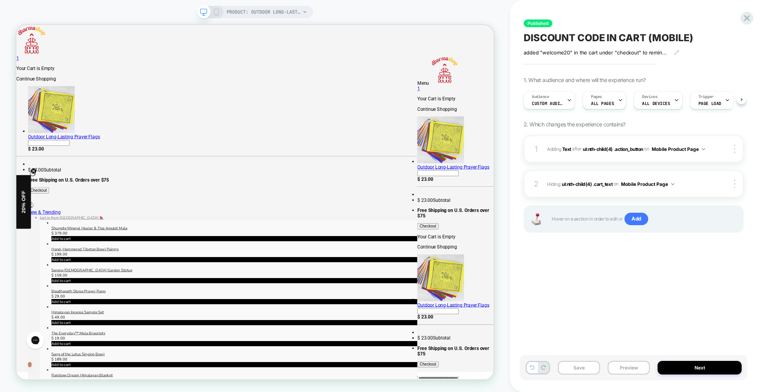
scroll to position [0, 0]
click at [670, 279] on div "Published DISCOUNT CODE IN CART (MOBILE) added "welcome20" in the cart under "c…" at bounding box center [634, 196] width 228 height 377
click at [736, 148] on div at bounding box center [736, 149] width 15 height 9
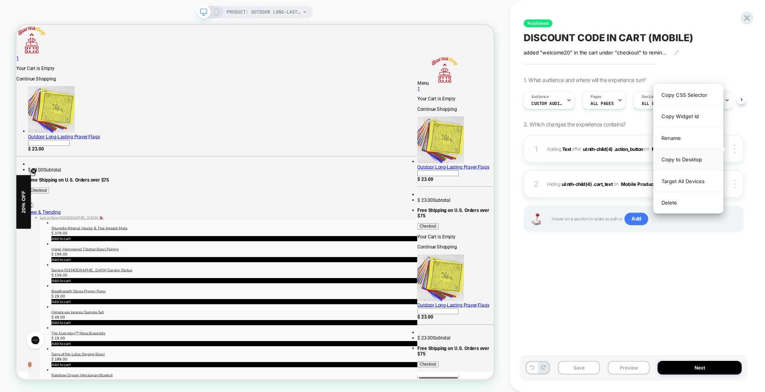
click at [681, 161] on div "Copy to Desktop" at bounding box center [688, 159] width 69 height 21
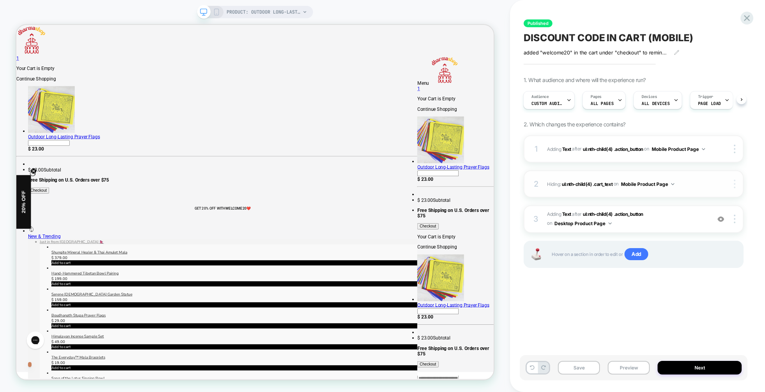
click at [736, 186] on div at bounding box center [736, 184] width 15 height 9
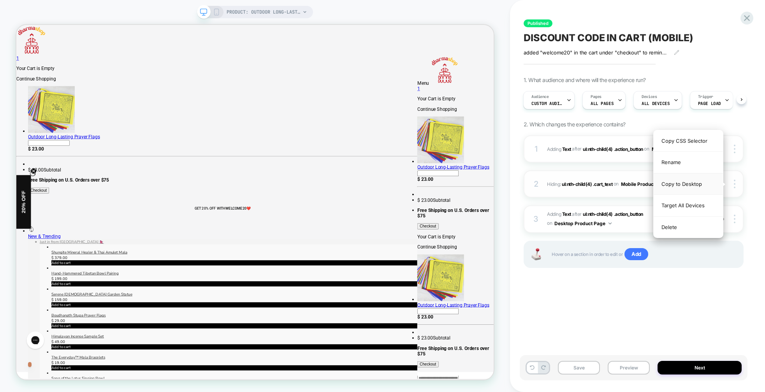
click at [692, 186] on div "Copy to Desktop" at bounding box center [688, 184] width 69 height 21
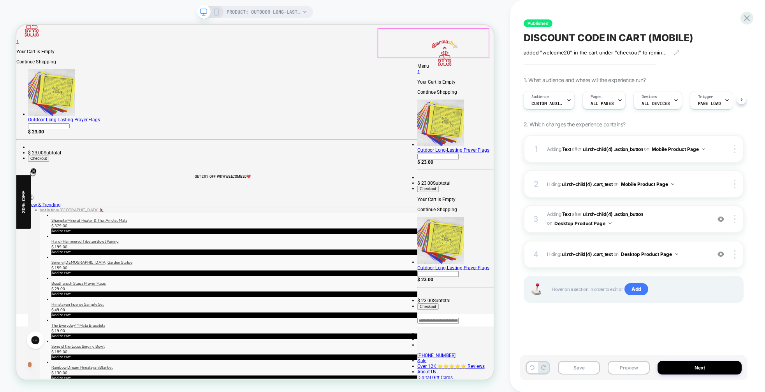
scroll to position [0, 0]
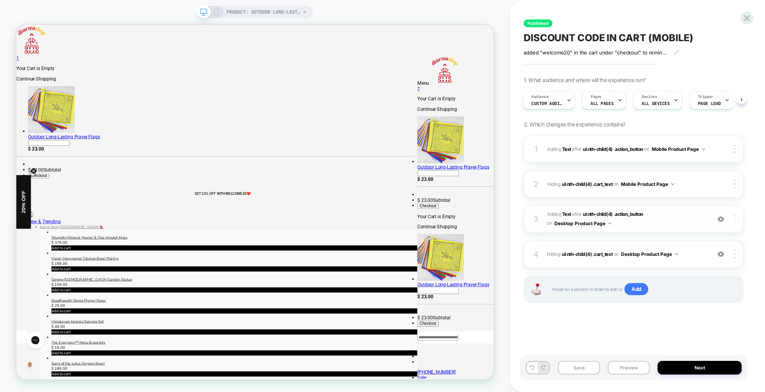
click at [737, 219] on div at bounding box center [736, 219] width 15 height 9
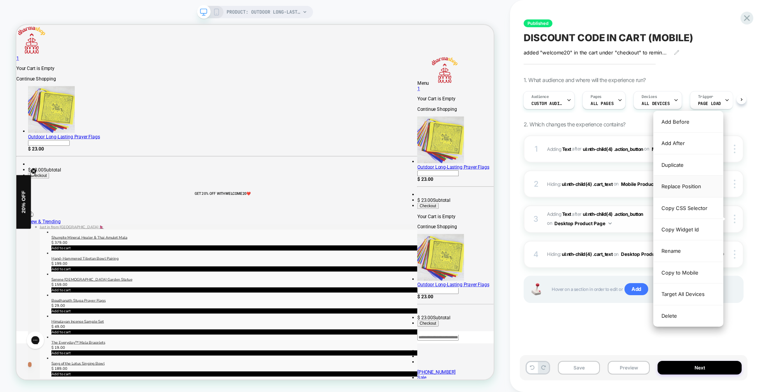
click at [681, 188] on div "Replace Position" at bounding box center [688, 186] width 69 height 21
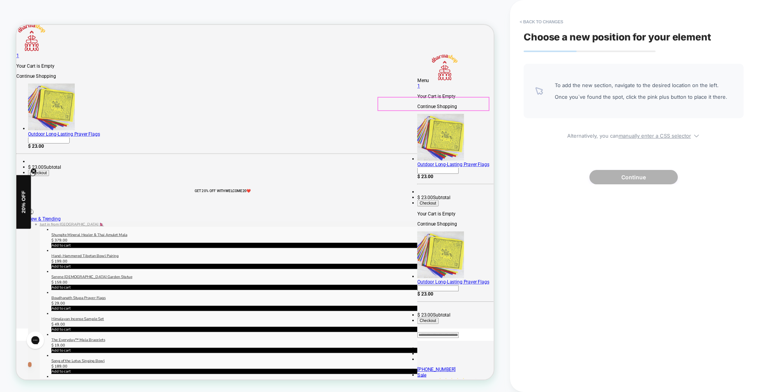
scroll to position [5, 0]
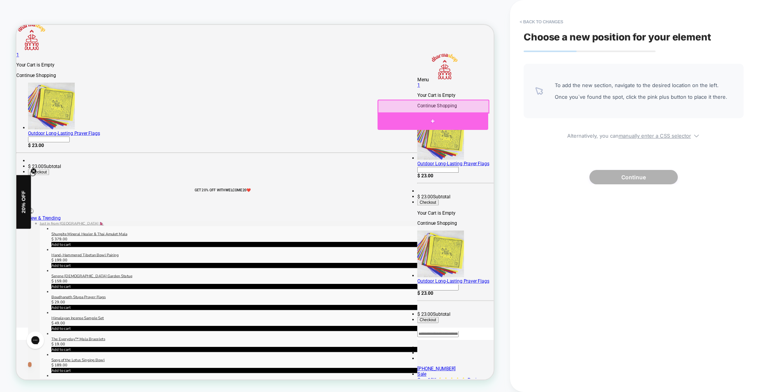
click at [570, 151] on div at bounding box center [572, 153] width 148 height 23
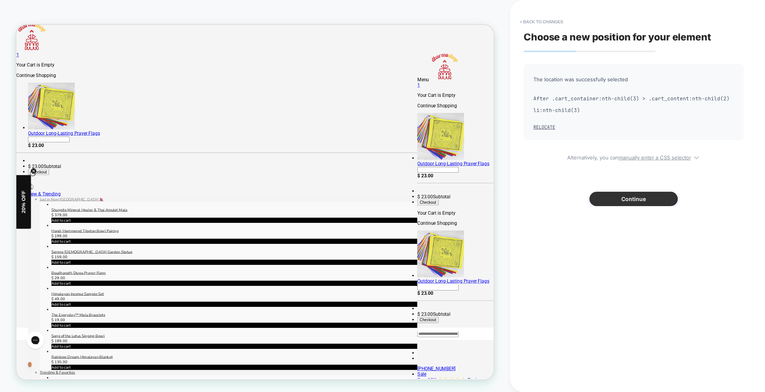
click at [639, 203] on button "Continue" at bounding box center [634, 199] width 88 height 14
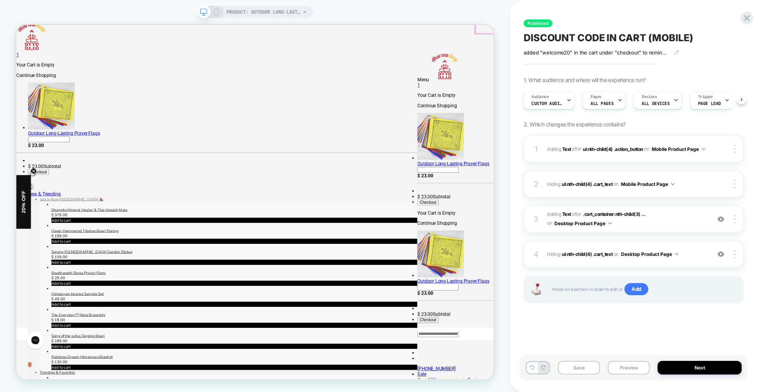
scroll to position [4, 0]
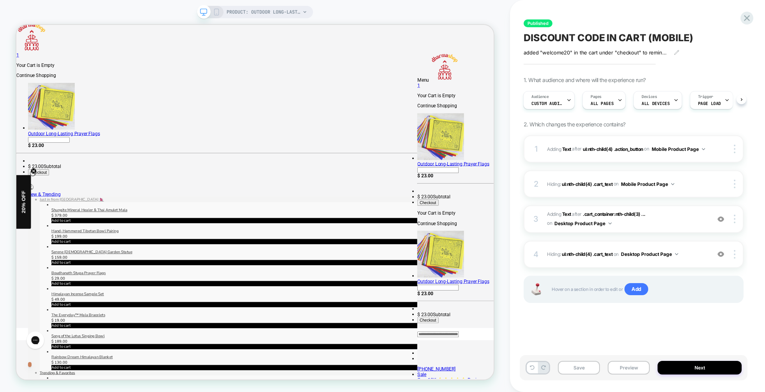
click at [687, 216] on span "#_loomi_addon_1759776119418 Adding Text AFTER .cart_container:nth-child(3) ... …" at bounding box center [627, 219] width 160 height 18
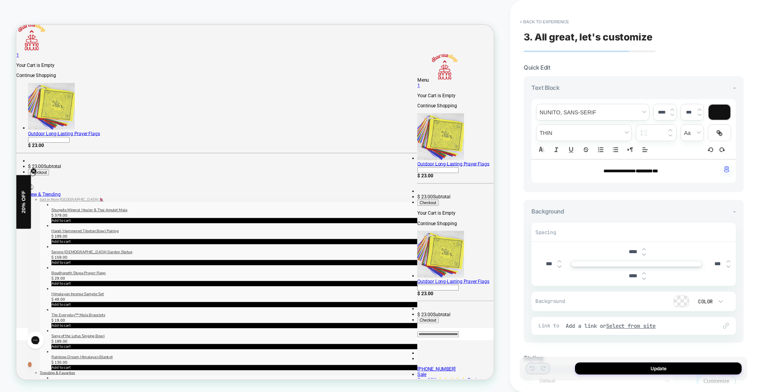
click at [643, 171] on span "*********" at bounding box center [644, 171] width 17 height 5
click at [671, 108] on img at bounding box center [673, 109] width 4 height 3
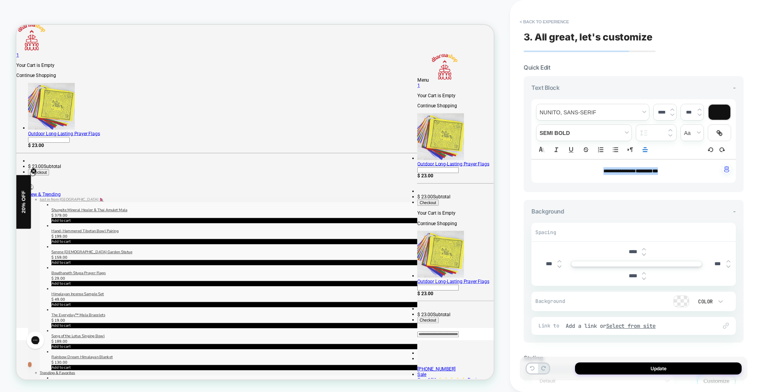
click at [671, 108] on img at bounding box center [673, 109] width 4 height 3
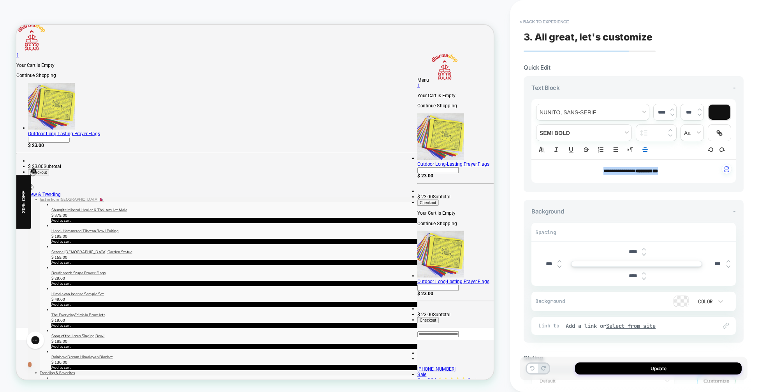
click at [671, 108] on img at bounding box center [673, 109] width 4 height 3
click at [651, 171] on span "*********" at bounding box center [653, 171] width 28 height 8
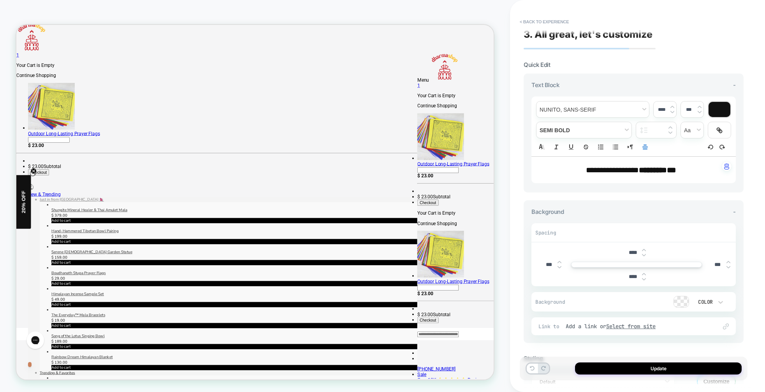
click at [673, 111] on img at bounding box center [673, 112] width 4 height 3
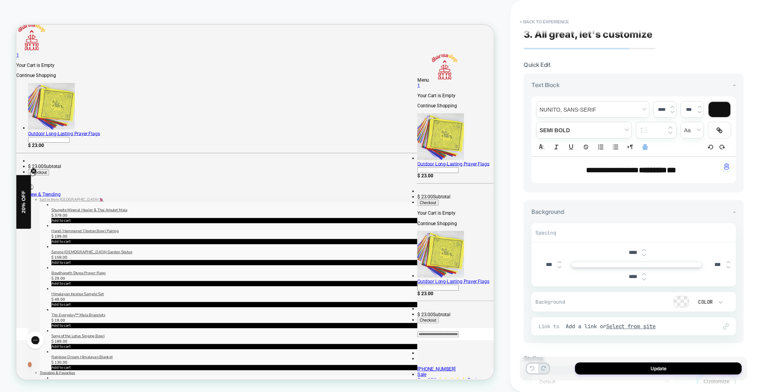
click at [673, 111] on img at bounding box center [673, 112] width 4 height 3
click at [671, 111] on img at bounding box center [673, 112] width 4 height 3
click at [672, 111] on img at bounding box center [673, 112] width 4 height 3
drag, startPoint x: 698, startPoint y: 169, endPoint x: 619, endPoint y: 133, distance: 86.6
click at [555, 162] on div "**********" at bounding box center [633, 170] width 204 height 26
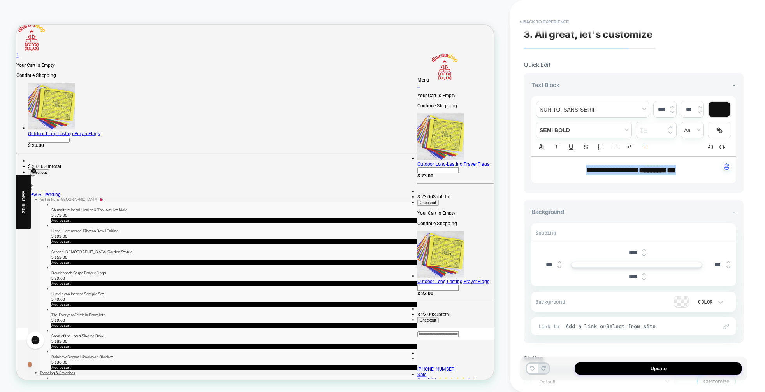
click at [671, 111] on img at bounding box center [673, 112] width 4 height 3
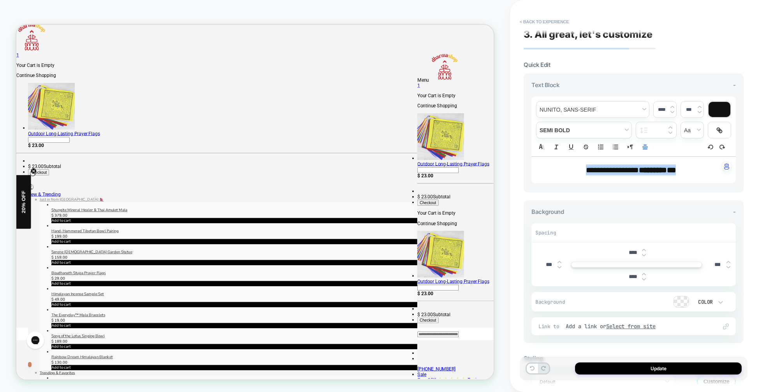
click at [671, 111] on img at bounding box center [673, 112] width 4 height 3
click at [672, 106] on img at bounding box center [673, 107] width 4 height 3
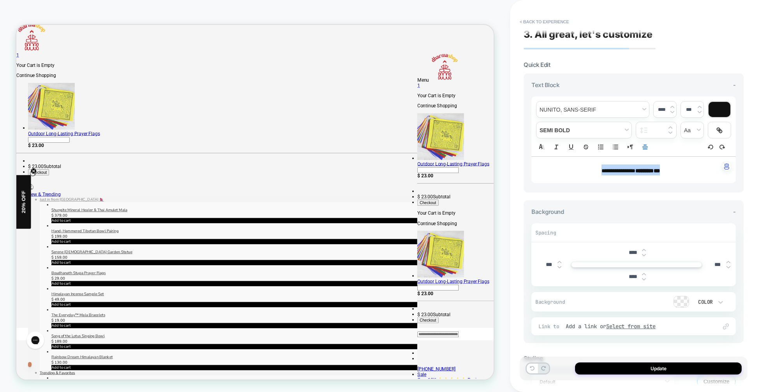
click at [672, 106] on img at bounding box center [673, 107] width 4 height 3
type input "****"
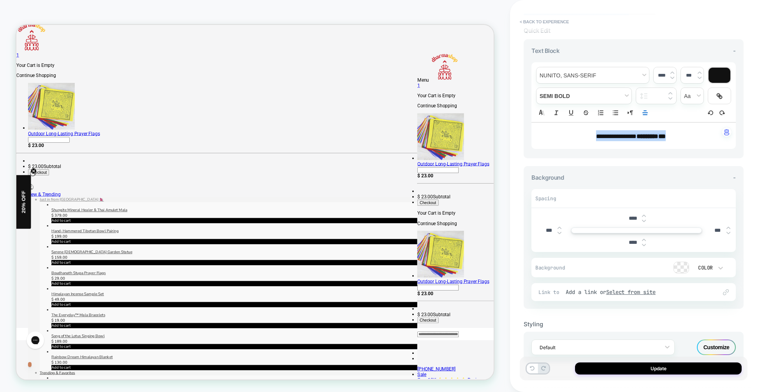
scroll to position [52, 0]
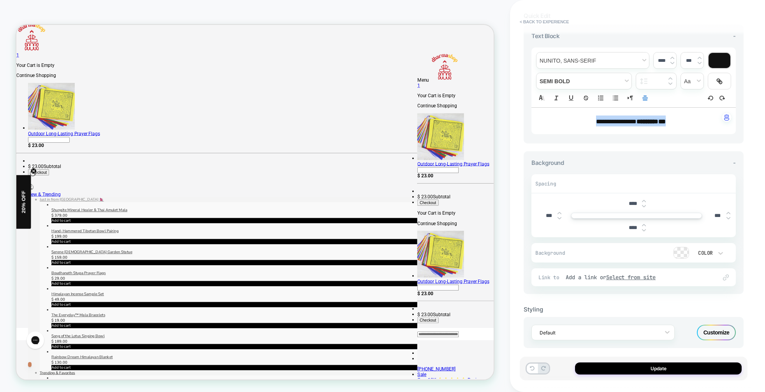
click at [644, 205] on img at bounding box center [644, 206] width 4 height 3
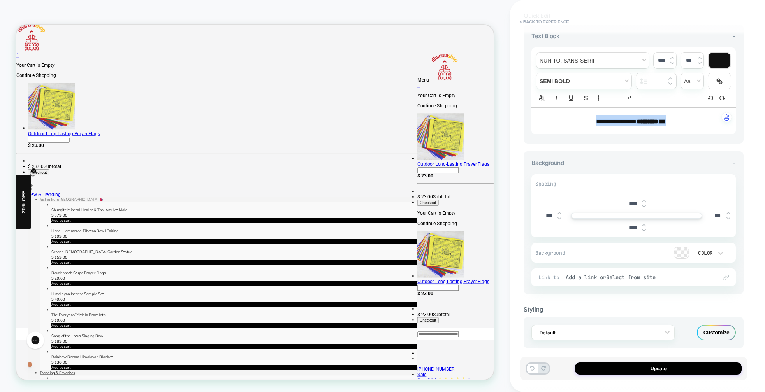
click at [644, 205] on img at bounding box center [644, 206] width 4 height 3
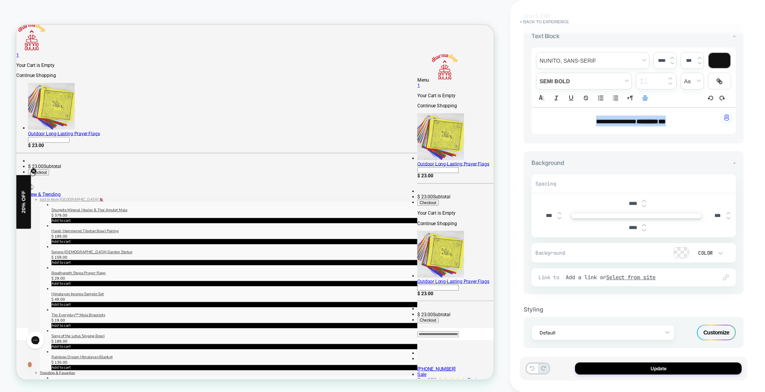
type input "****"
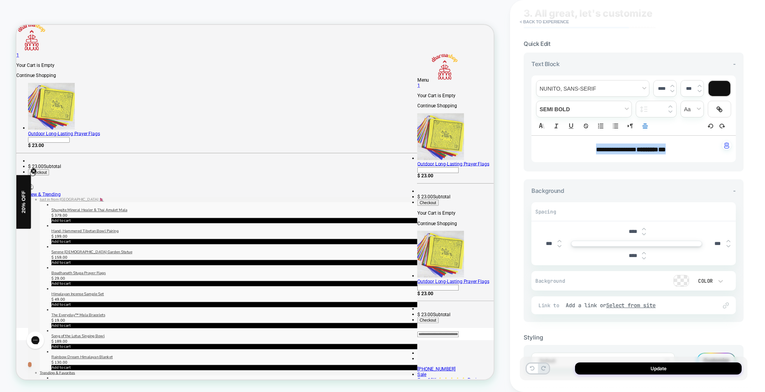
scroll to position [20, 0]
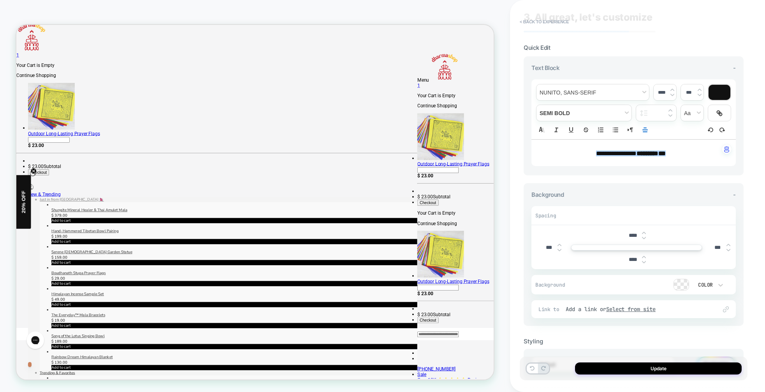
click at [632, 157] on p "**********" at bounding box center [630, 153] width 183 height 11
drag, startPoint x: 618, startPoint y: 151, endPoint x: 604, endPoint y: 120, distance: 34.0
click at [596, 153] on span "**********" at bounding box center [616, 154] width 40 height 6
click at [604, 117] on span "fontWeight" at bounding box center [584, 113] width 95 height 16
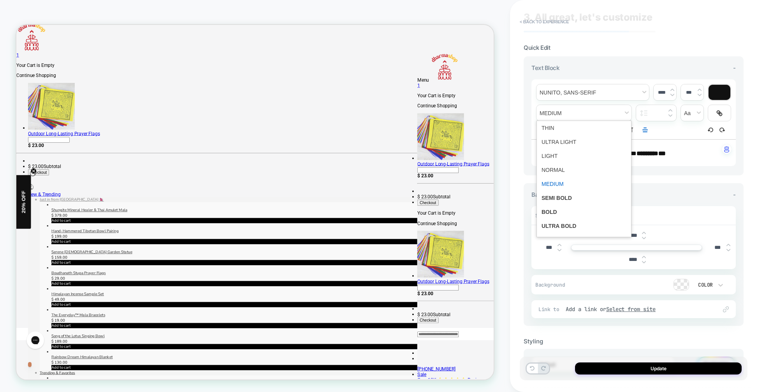
drag, startPoint x: 568, startPoint y: 211, endPoint x: 574, endPoint y: 209, distance: 6.3
click at [568, 211] on span "fontWeight" at bounding box center [584, 212] width 85 height 14
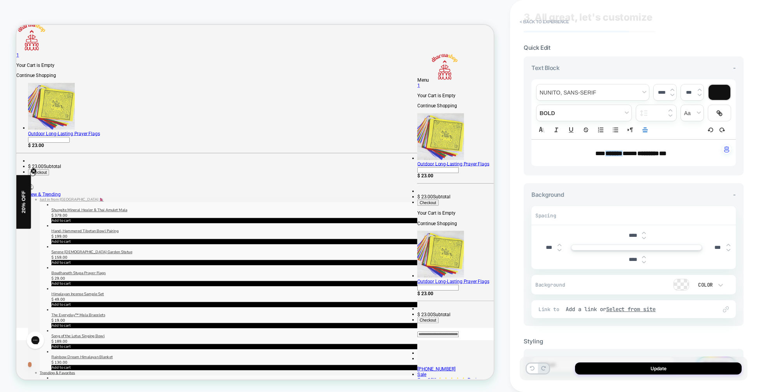
click at [644, 153] on span "*********" at bounding box center [648, 154] width 22 height 6
drag, startPoint x: 638, startPoint y: 153, endPoint x: 677, endPoint y: 152, distance: 38.9
click at [677, 152] on p "*** ******* **** ********* ** ﻿" at bounding box center [630, 153] width 183 height 11
click at [588, 112] on span "fontWeight" at bounding box center [584, 113] width 95 height 16
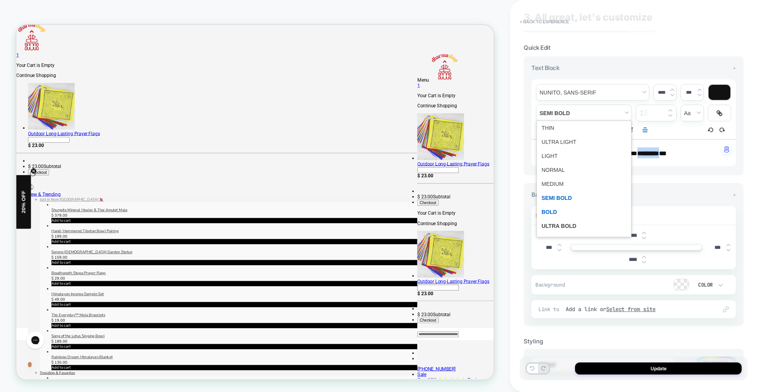
click at [566, 213] on span "fontWeight" at bounding box center [584, 212] width 85 height 14
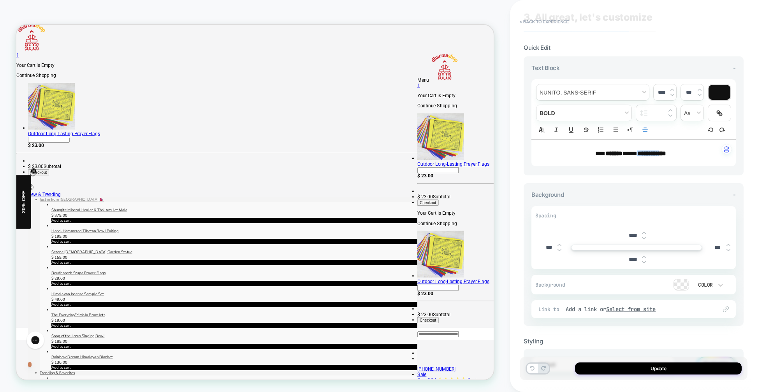
click at [701, 161] on div "*** ******* **** ********* ** ﻿" at bounding box center [633, 153] width 204 height 26
type input "****"
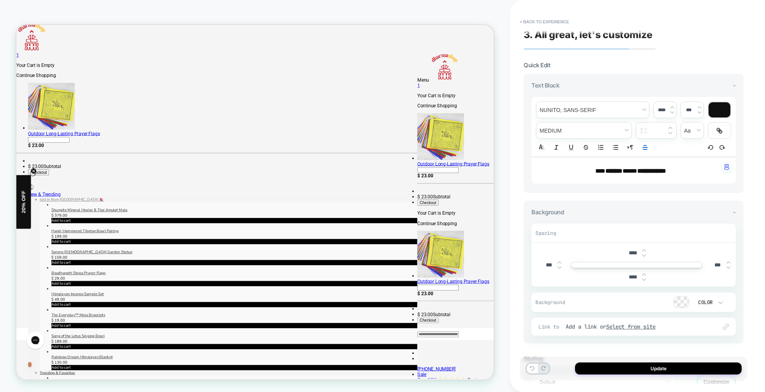
scroll to position [0, 0]
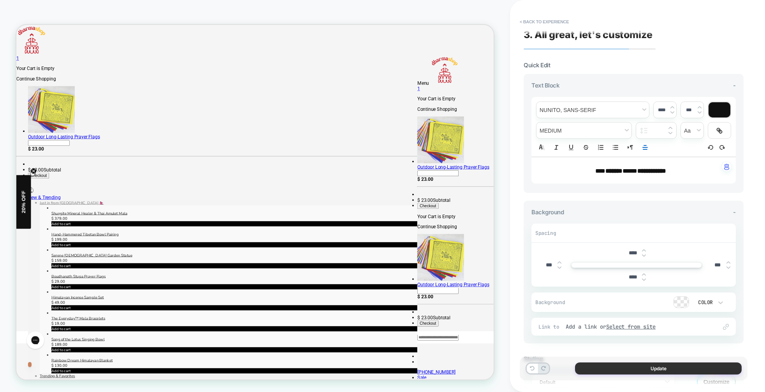
click at [672, 369] on button "Update" at bounding box center [658, 369] width 167 height 12
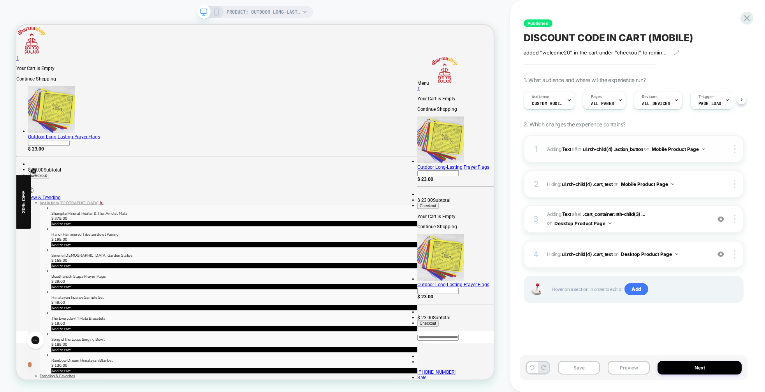
scroll to position [0, 0]
click at [736, 148] on div at bounding box center [736, 149] width 15 height 9
click at [735, 74] on div "Published DISCOUNT CODE IN CART (MOBILE) added "welcome20" in the cart under "c…" at bounding box center [634, 196] width 228 height 377
click at [678, 52] on icon at bounding box center [676, 52] width 4 height 4
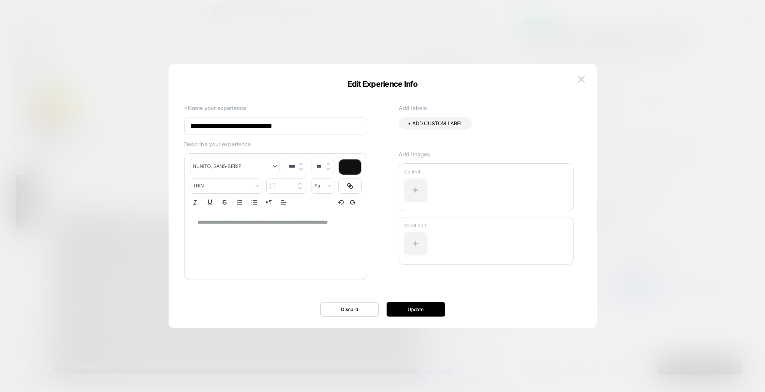
drag, startPoint x: 415, startPoint y: 312, endPoint x: 252, endPoint y: 172, distance: 215.4
click at [252, 172] on div "**********" at bounding box center [383, 200] width 428 height 257
drag, startPoint x: 316, startPoint y: 127, endPoint x: 281, endPoint y: 125, distance: 35.5
click at [281, 125] on input "**********" at bounding box center [275, 126] width 183 height 18
type input "**********"
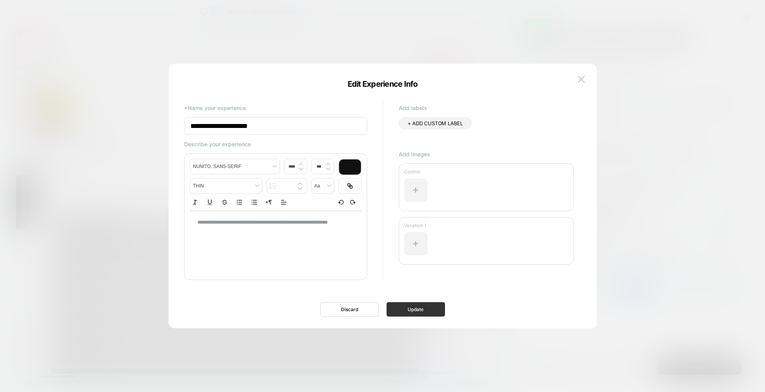
drag, startPoint x: 419, startPoint y: 322, endPoint x: 397, endPoint y: 310, distance: 25.0
click at [418, 322] on div "**********" at bounding box center [382, 200] width 405 height 257
click at [421, 306] on button "Update" at bounding box center [416, 310] width 58 height 14
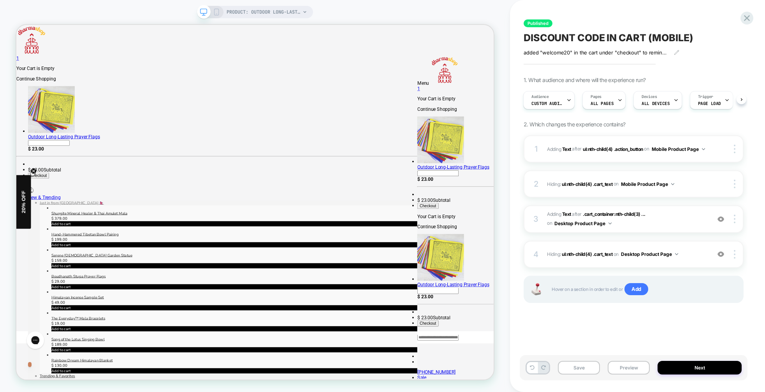
click at [706, 376] on div "Save Preview Next" at bounding box center [634, 368] width 228 height 25
click at [687, 368] on button "Next" at bounding box center [700, 368] width 84 height 14
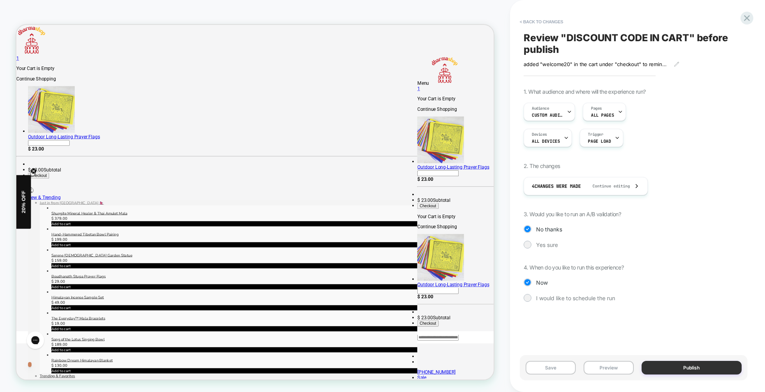
click at [682, 362] on button "Publish" at bounding box center [692, 368] width 100 height 14
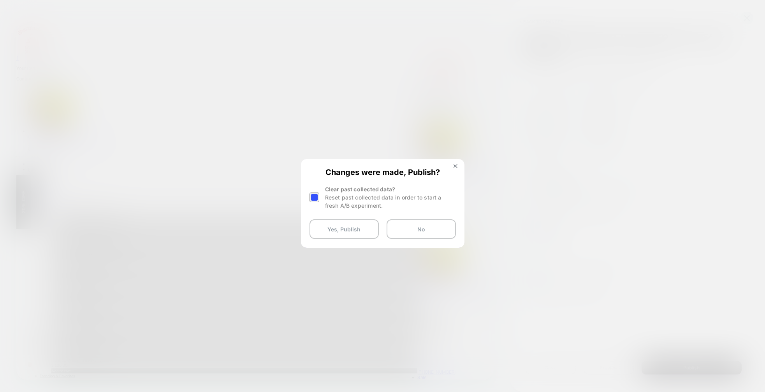
drag, startPoint x: 344, startPoint y: 238, endPoint x: 347, endPoint y: 247, distance: 9.7
click at [344, 238] on button "Yes, Publish" at bounding box center [344, 229] width 69 height 19
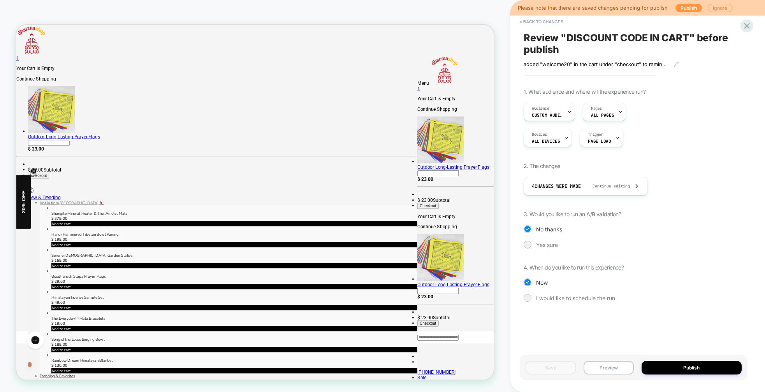
select select "*"
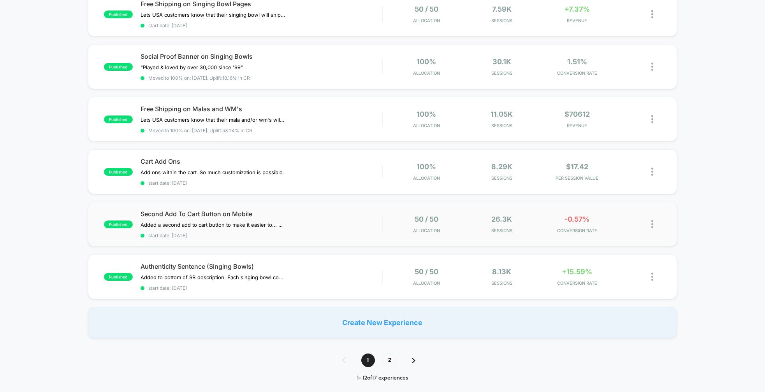
scroll to position [421, 0]
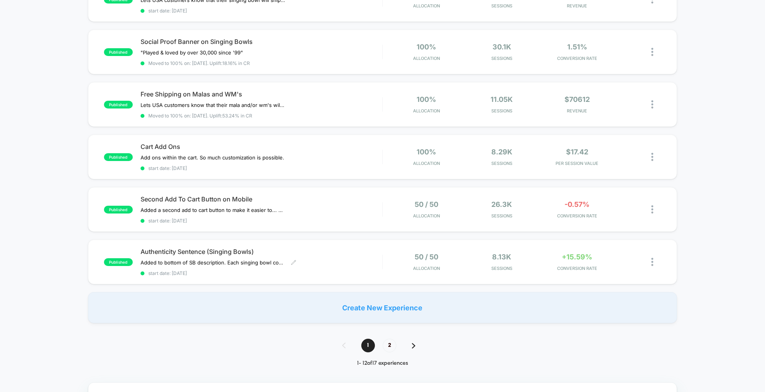
click at [345, 271] on span "start date: [DATE]" at bounding box center [262, 274] width 242 height 6
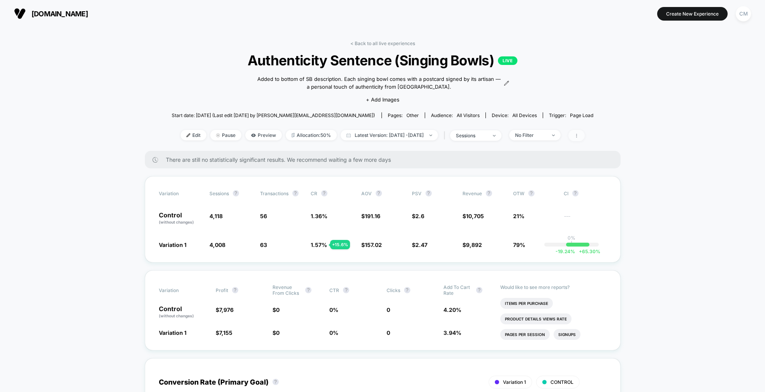
click at [584, 137] on span at bounding box center [576, 135] width 16 height 11
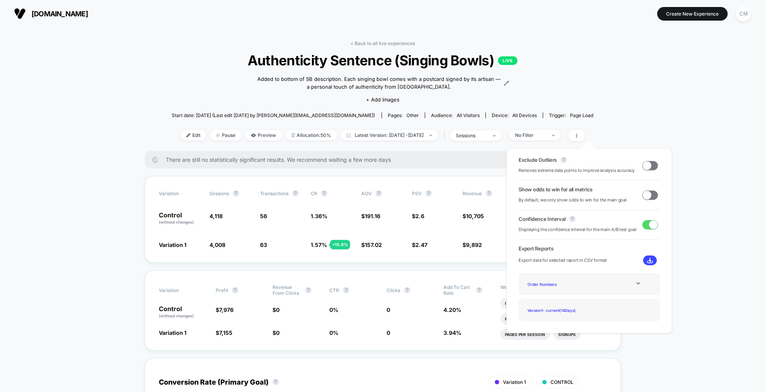
click at [646, 162] on span at bounding box center [647, 165] width 9 height 9
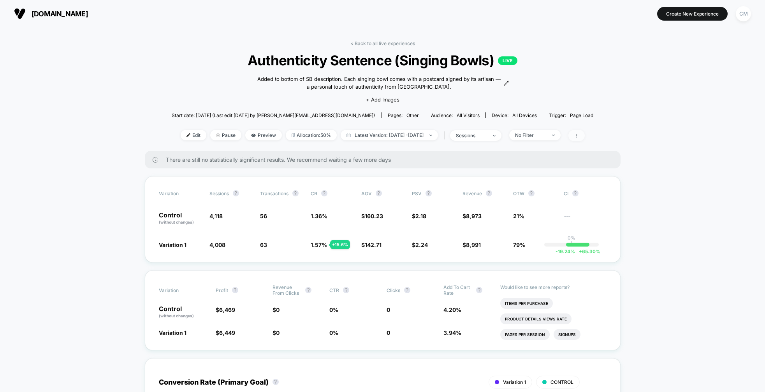
click at [585, 136] on span at bounding box center [576, 135] width 16 height 11
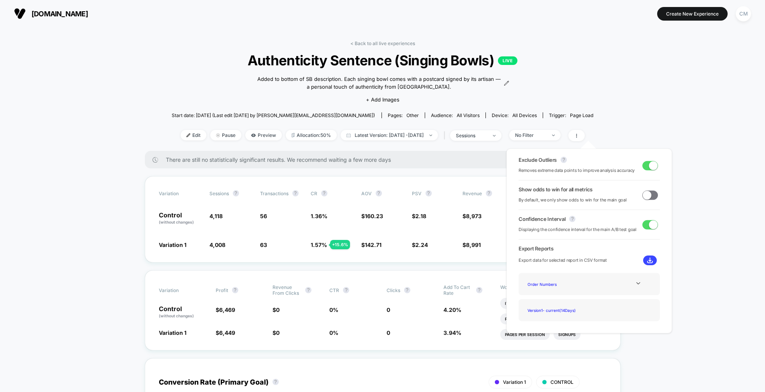
click at [644, 165] on span at bounding box center [650, 165] width 16 height 9
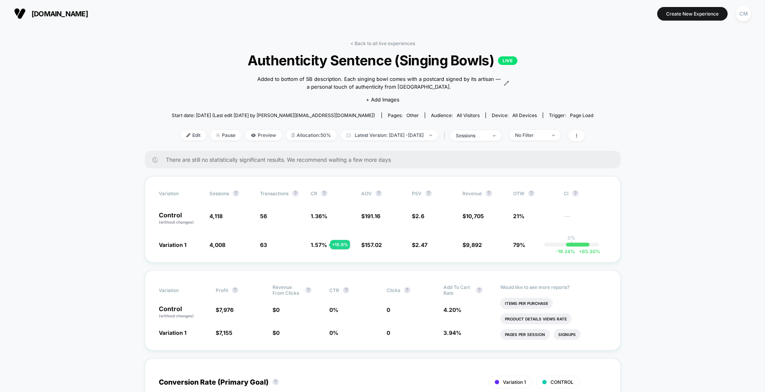
click at [181, 134] on span "Edit" at bounding box center [194, 135] width 26 height 11
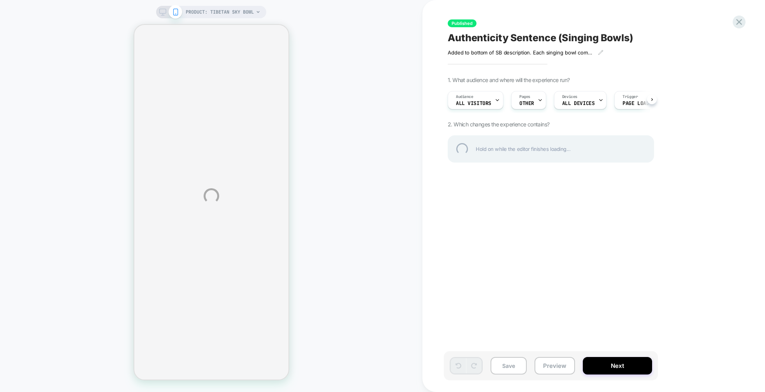
select select "**********"
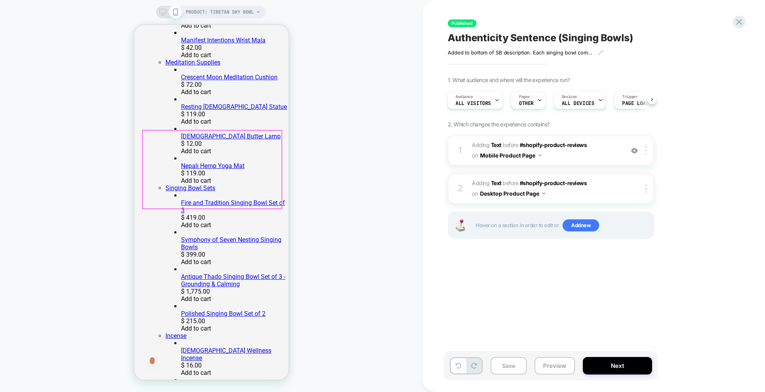
scroll to position [1144, 0]
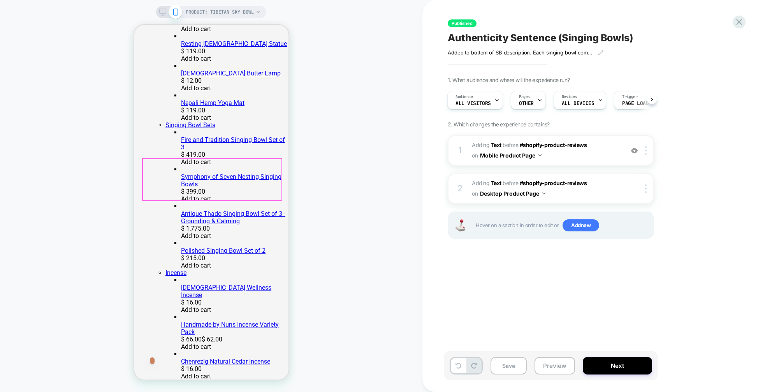
click at [611, 188] on span "#_loomi_addon_1758649985432 Adding Text BEFORE #shopify-product-reviews #shopif…" at bounding box center [546, 188] width 148 height 21
click at [617, 149] on span "#_loomi_addon_1758648901356 Adding Text BEFORE #shopify-product-reviews #shopif…" at bounding box center [546, 150] width 148 height 21
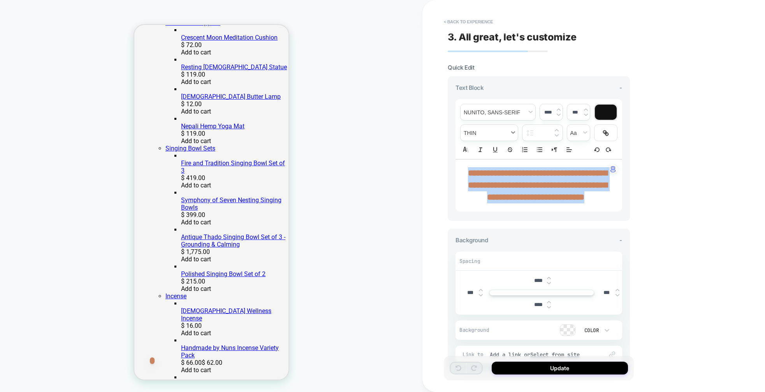
drag, startPoint x: 555, startPoint y: 209, endPoint x: 482, endPoint y: 132, distance: 105.8
click at [478, 169] on p "**********" at bounding box center [535, 185] width 145 height 37
type input "****"
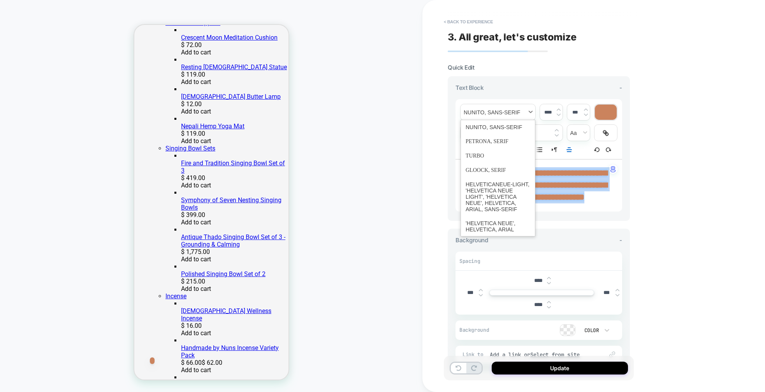
click at [498, 109] on span "font" at bounding box center [498, 112] width 75 height 16
click at [483, 173] on span "font" at bounding box center [498, 170] width 65 height 14
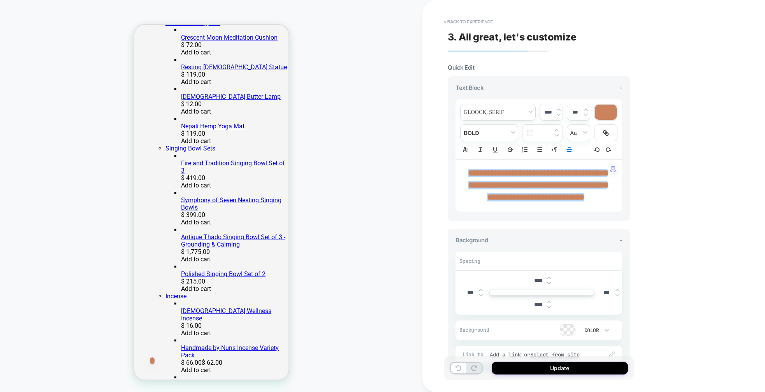
click at [539, 130] on input "text" at bounding box center [546, 132] width 15 height 5
click at [549, 130] on input "text" at bounding box center [546, 132] width 15 height 5
click at [555, 130] on img at bounding box center [557, 130] width 4 height 3
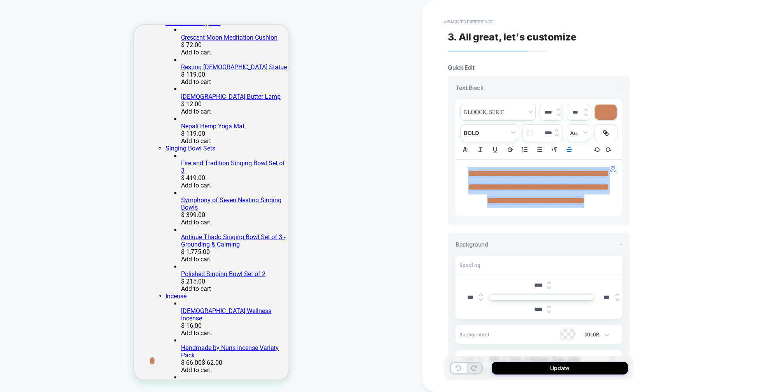
click at [557, 135] on img at bounding box center [557, 135] width 4 height 3
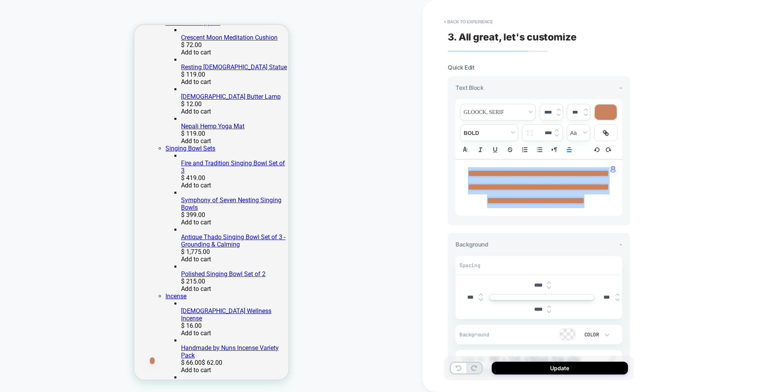
click at [557, 135] on img at bounding box center [557, 135] width 4 height 3
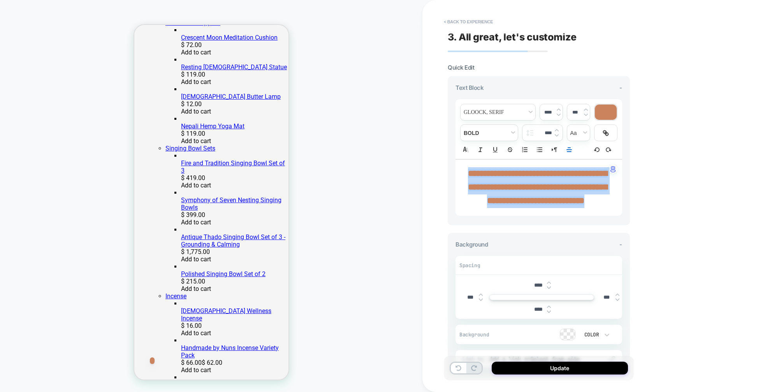
click at [557, 135] on img at bounding box center [557, 135] width 4 height 3
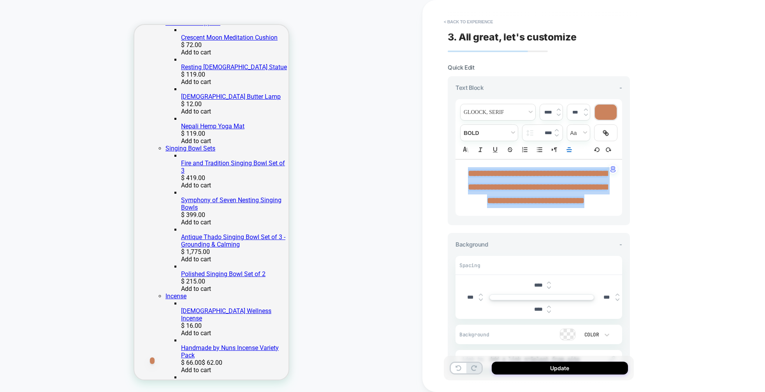
click at [557, 135] on img at bounding box center [557, 135] width 4 height 3
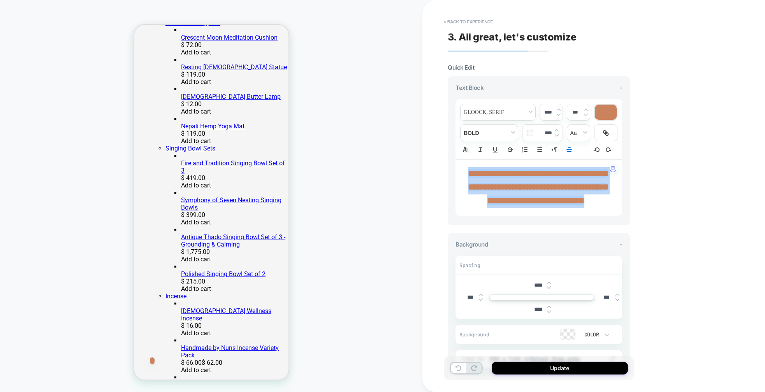
click at [557, 135] on img at bounding box center [557, 135] width 4 height 3
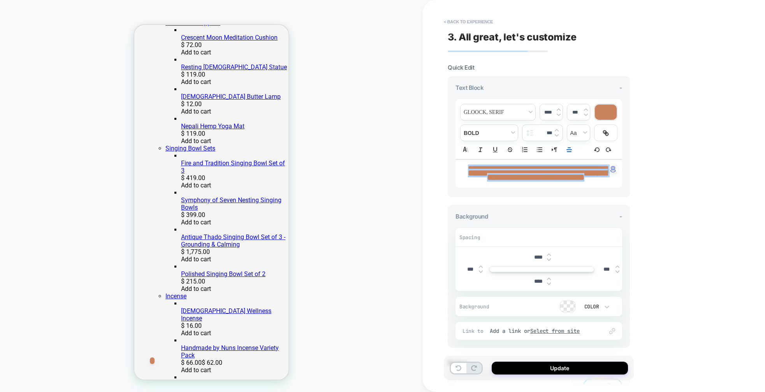
click at [557, 129] on img at bounding box center [557, 130] width 4 height 3
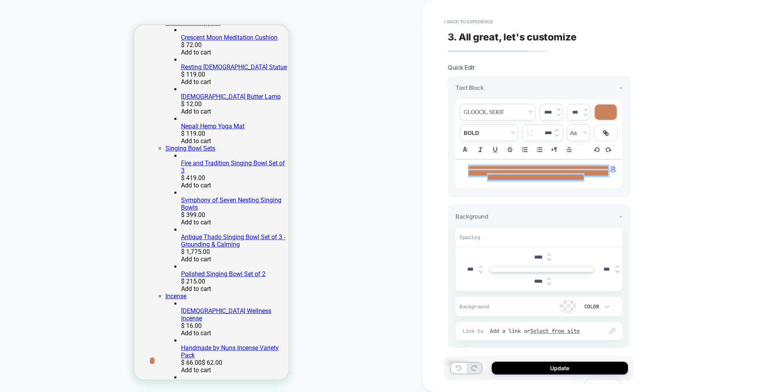
click at [557, 129] on img at bounding box center [557, 130] width 4 height 3
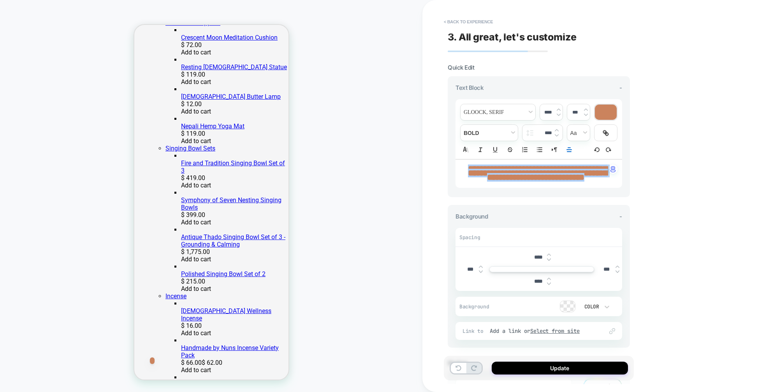
click at [557, 129] on img at bounding box center [557, 130] width 4 height 3
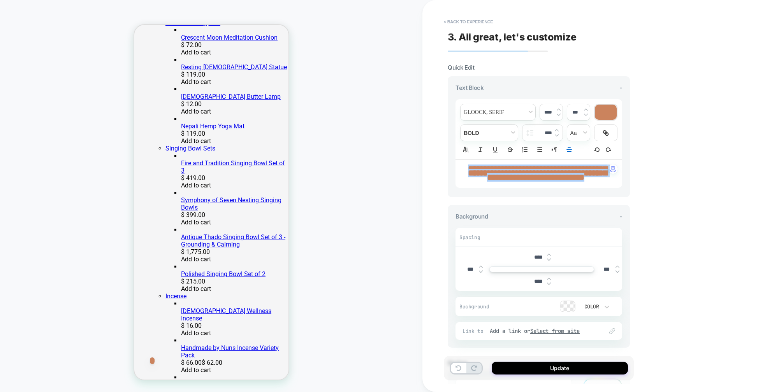
click at [557, 129] on img at bounding box center [557, 130] width 4 height 3
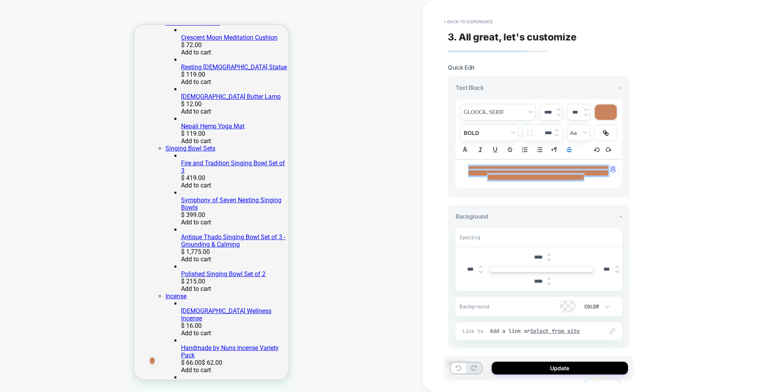
click at [557, 129] on img at bounding box center [557, 130] width 4 height 3
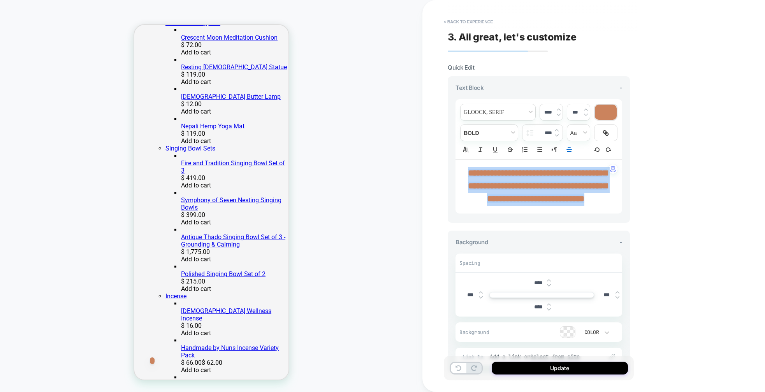
click at [557, 134] on img at bounding box center [557, 135] width 4 height 3
type input "****"
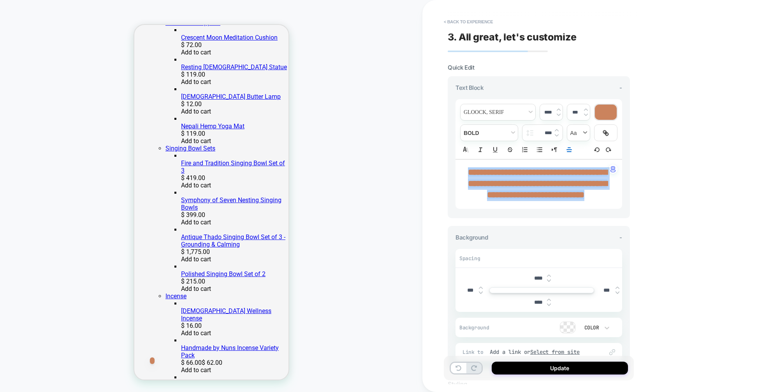
click at [584, 133] on span "transform" at bounding box center [578, 133] width 23 height 16
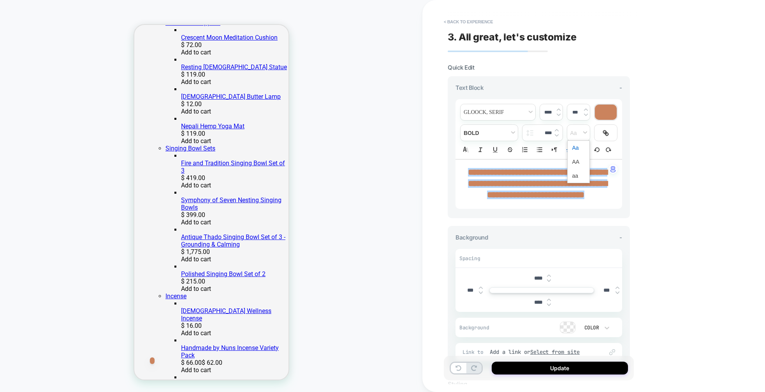
click at [663, 125] on div "**********" at bounding box center [593, 196] width 343 height 392
click at [567, 369] on button "Update" at bounding box center [560, 368] width 136 height 13
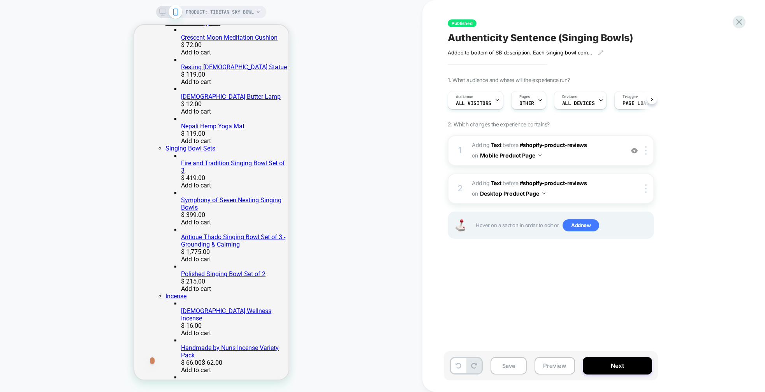
scroll to position [0, 0]
click at [162, 10] on icon at bounding box center [162, 12] width 7 height 7
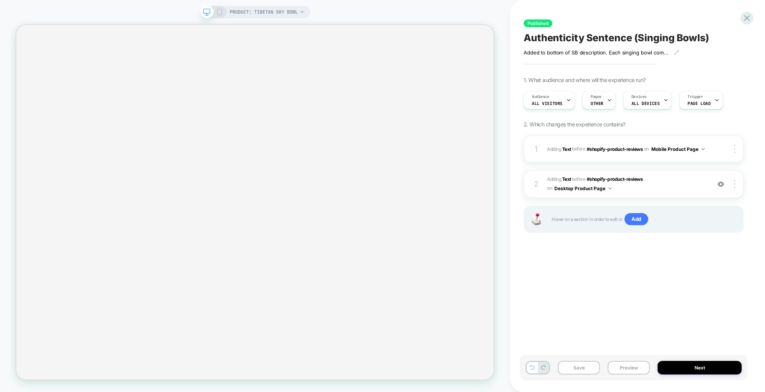
select select "**********"
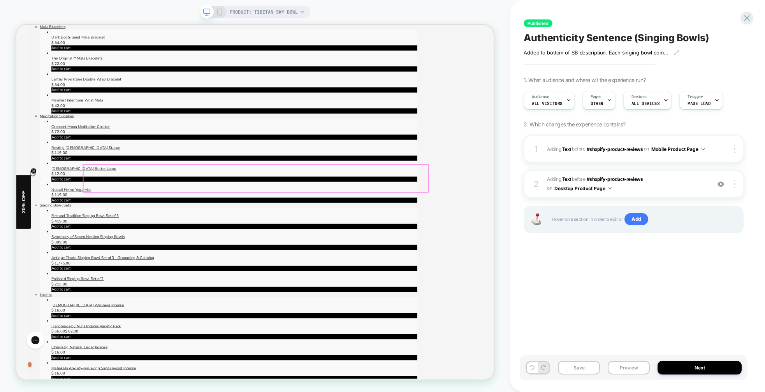
click at [688, 183] on span "#_loomi_addon_1758649985432 Adding Text BEFORE #shopify-product-reviews #shopif…" at bounding box center [627, 184] width 160 height 18
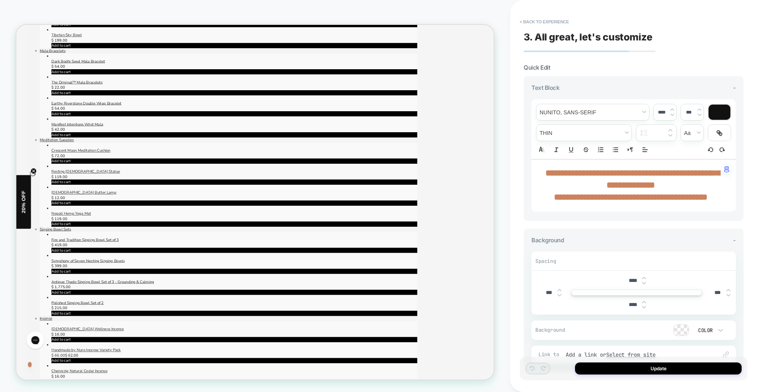
drag, startPoint x: 717, startPoint y: 197, endPoint x: 537, endPoint y: 165, distance: 183.6
click at [520, 160] on div "**********" at bounding box center [634, 196] width 228 height 377
click at [549, 171] on strong "**********" at bounding box center [633, 179] width 174 height 21
type input "****"
drag, startPoint x: 549, startPoint y: 171, endPoint x: 544, endPoint y: 171, distance: 5.1
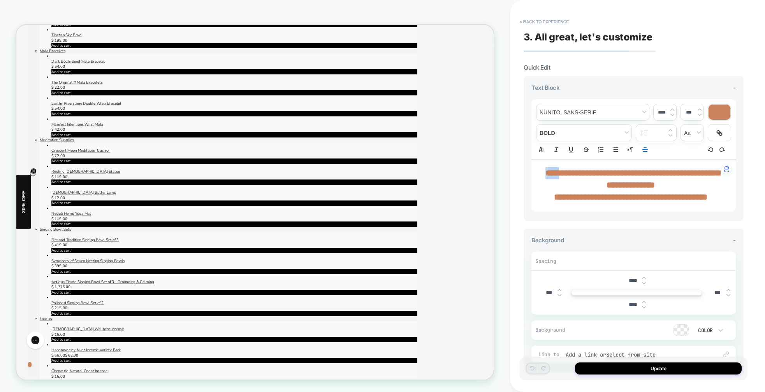
click at [548, 171] on strong "**********" at bounding box center [633, 179] width 174 height 21
click at [546, 171] on strong "****" at bounding box center [553, 173] width 14 height 9
click at [569, 179] on p "**********" at bounding box center [630, 179] width 183 height 24
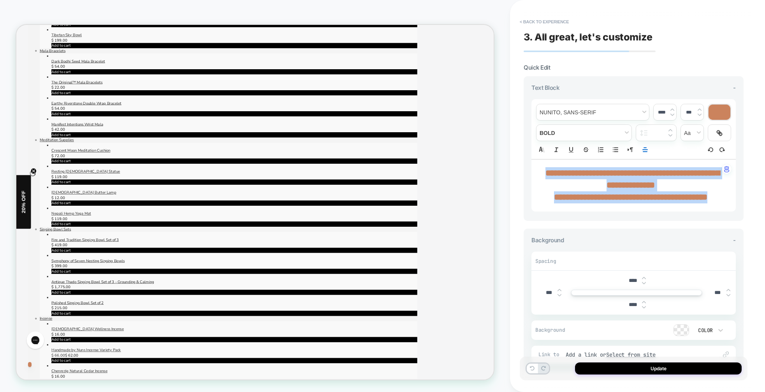
drag, startPoint x: 714, startPoint y: 200, endPoint x: 535, endPoint y: 160, distance: 183.8
click at [529, 165] on div "**********" at bounding box center [634, 148] width 220 height 145
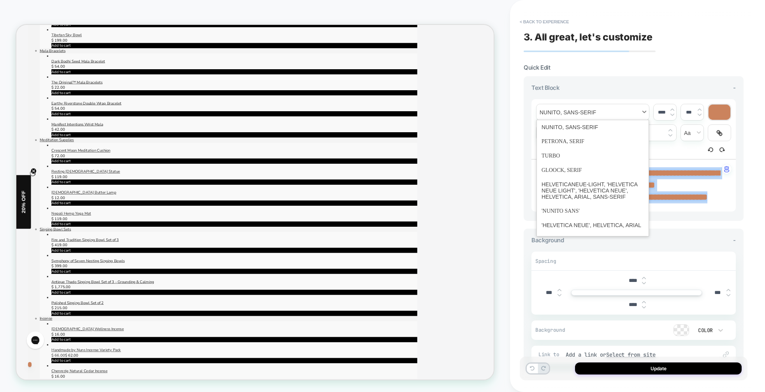
click at [593, 110] on span "font" at bounding box center [593, 112] width 113 height 16
click at [576, 173] on span "font" at bounding box center [593, 170] width 102 height 14
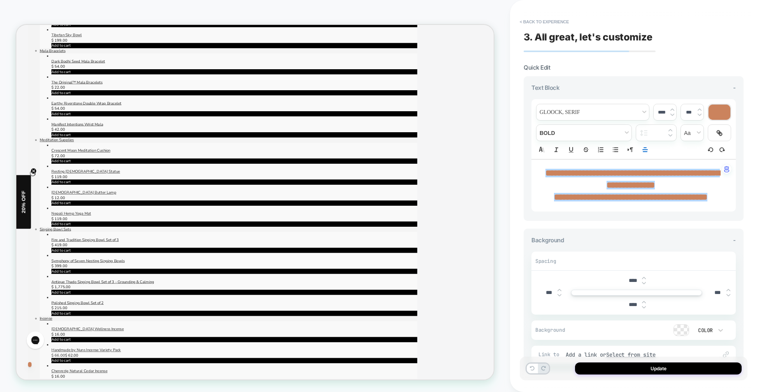
click at [695, 109] on input "***" at bounding box center [689, 112] width 16 height 6
click at [700, 109] on img at bounding box center [700, 109] width 4 height 3
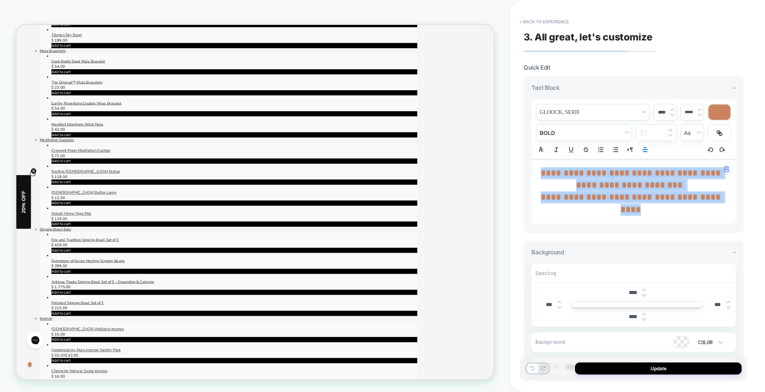
click at [698, 113] on img at bounding box center [700, 114] width 4 height 3
type input "***"
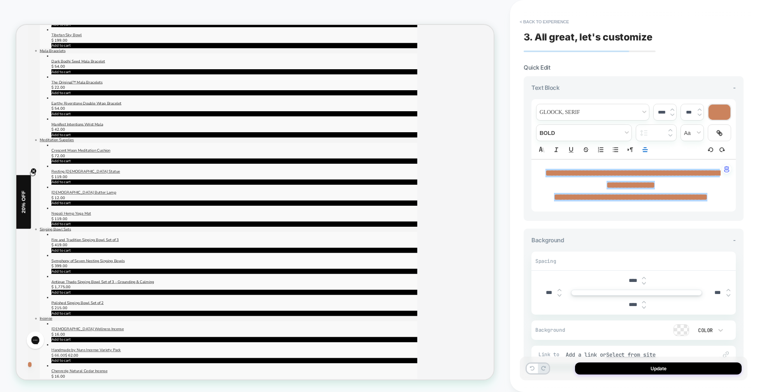
click at [664, 130] on input "text" at bounding box center [660, 132] width 15 height 5
click at [671, 129] on img at bounding box center [671, 130] width 4 height 3
click at [670, 134] on img at bounding box center [671, 135] width 4 height 3
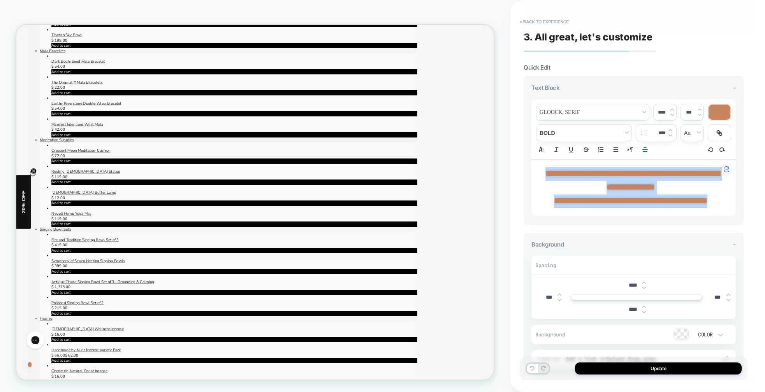
click at [671, 134] on img at bounding box center [671, 135] width 4 height 3
type input "****"
click at [673, 107] on div "****" at bounding box center [665, 112] width 23 height 16
click at [672, 109] on img at bounding box center [673, 109] width 4 height 3
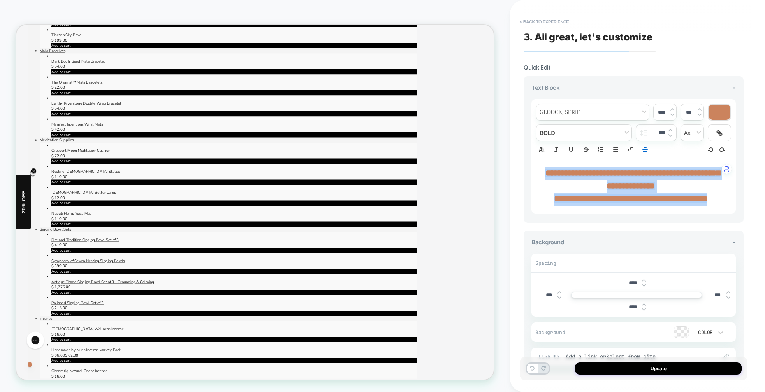
click at [672, 109] on img at bounding box center [673, 109] width 4 height 3
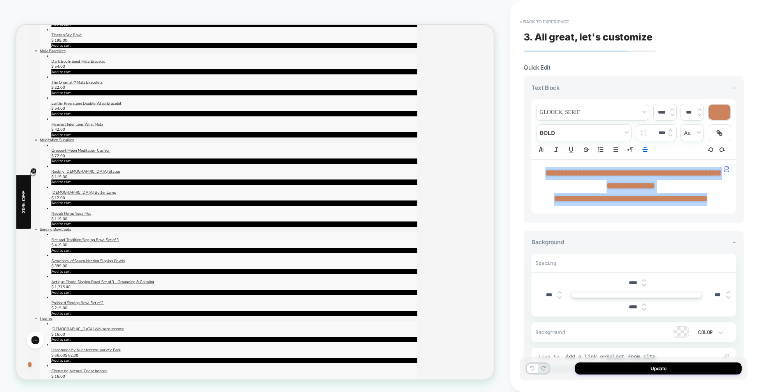
click at [672, 109] on img at bounding box center [673, 109] width 4 height 3
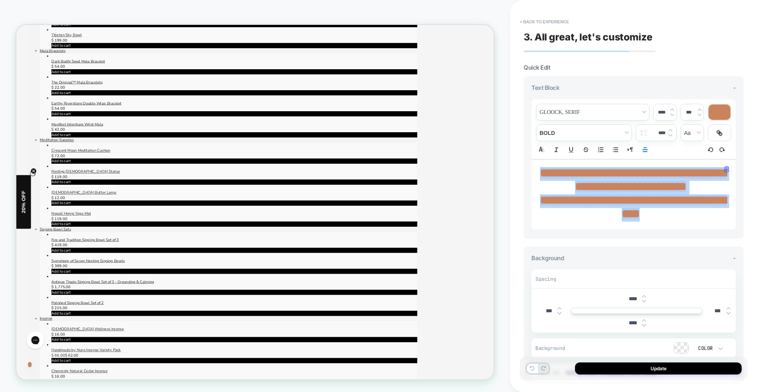
click at [672, 109] on img at bounding box center [673, 109] width 4 height 3
type input "****"
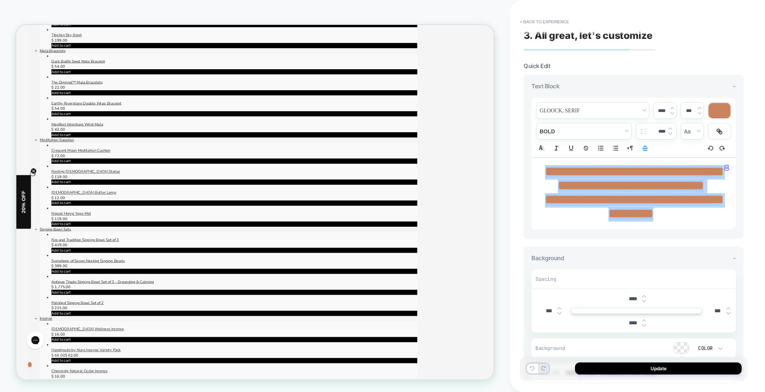
click at [700, 107] on img at bounding box center [700, 108] width 4 height 3
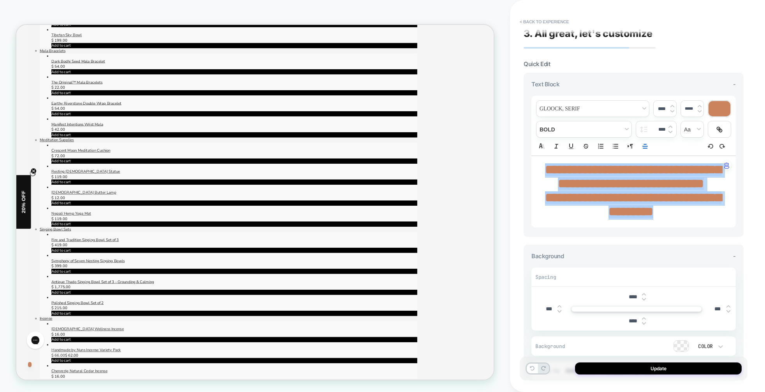
click at [700, 106] on img at bounding box center [700, 106] width 4 height 3
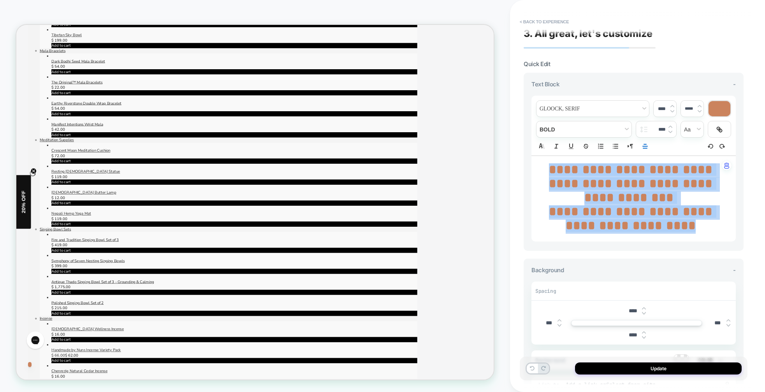
click at [700, 106] on img at bounding box center [700, 106] width 4 height 3
type input "*****"
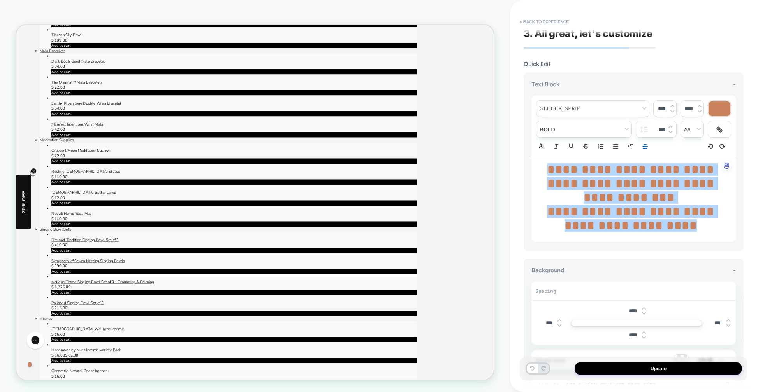
click at [683, 206] on strong "**********" at bounding box center [632, 219] width 171 height 26
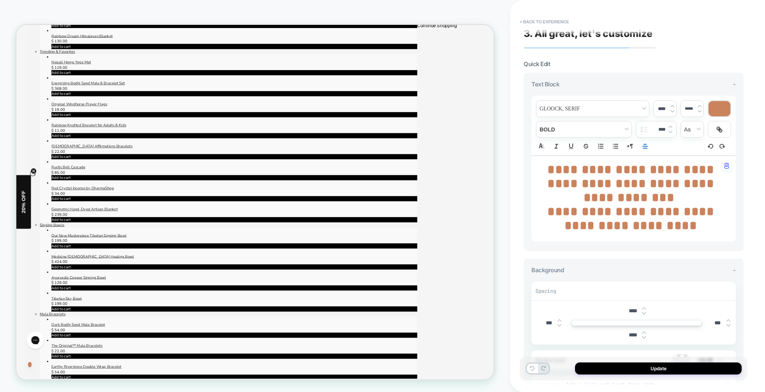
scroll to position [547, 0]
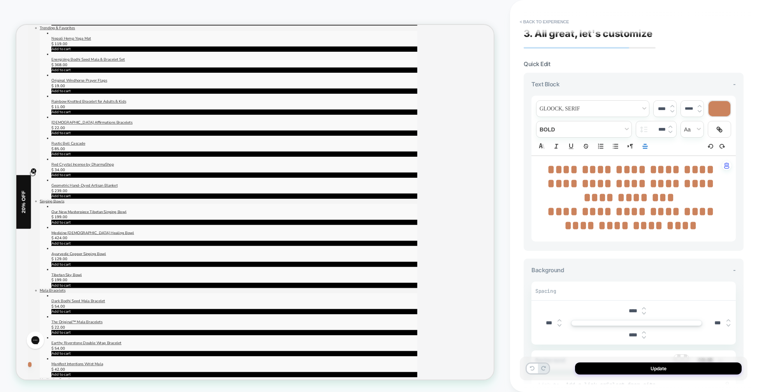
drag, startPoint x: 664, startPoint y: 364, endPoint x: 658, endPoint y: 363, distance: 6.4
click at [663, 364] on button "Update" at bounding box center [658, 369] width 167 height 12
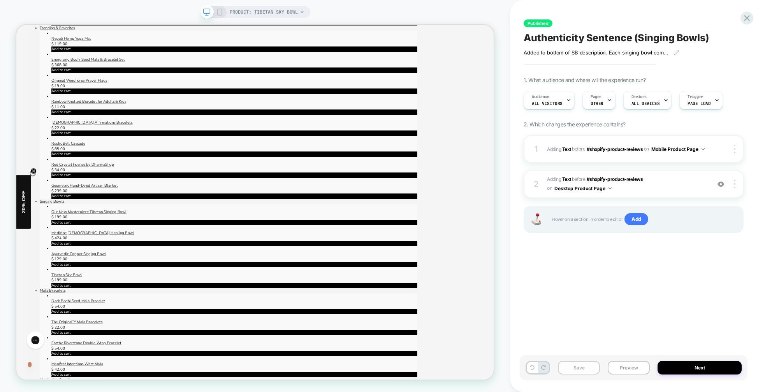
click at [583, 367] on button "Save" at bounding box center [579, 368] width 42 height 14
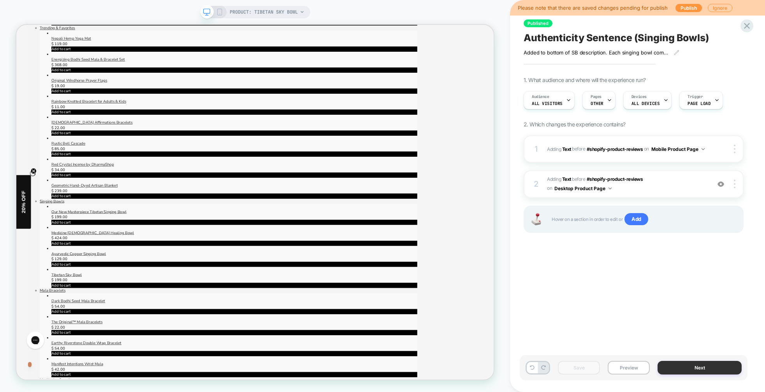
click at [699, 368] on button "Next" at bounding box center [700, 368] width 84 height 14
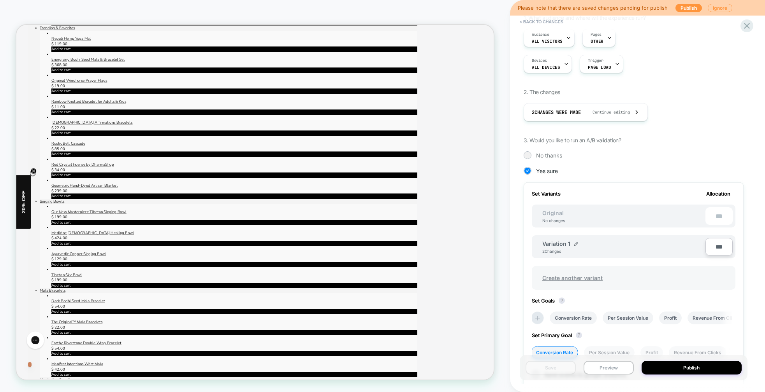
scroll to position [172, 0]
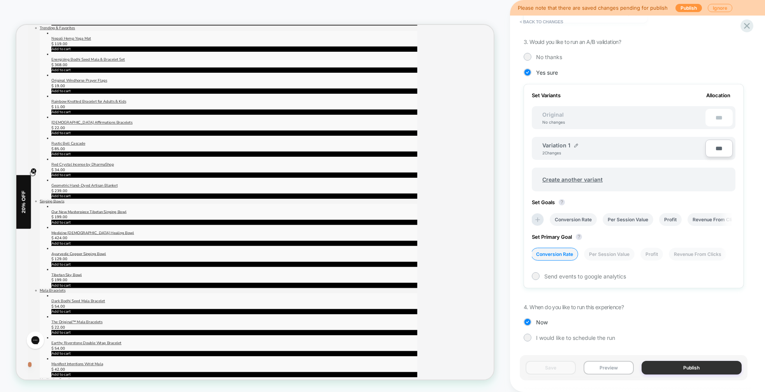
click at [681, 370] on button "Publish" at bounding box center [692, 368] width 100 height 14
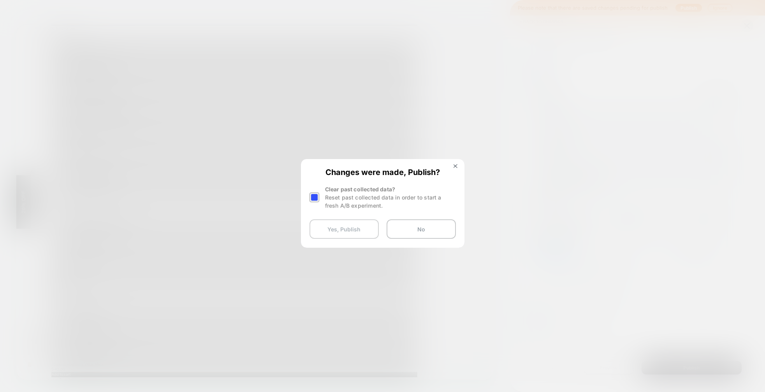
click at [362, 228] on button "Yes, Publish" at bounding box center [344, 229] width 69 height 19
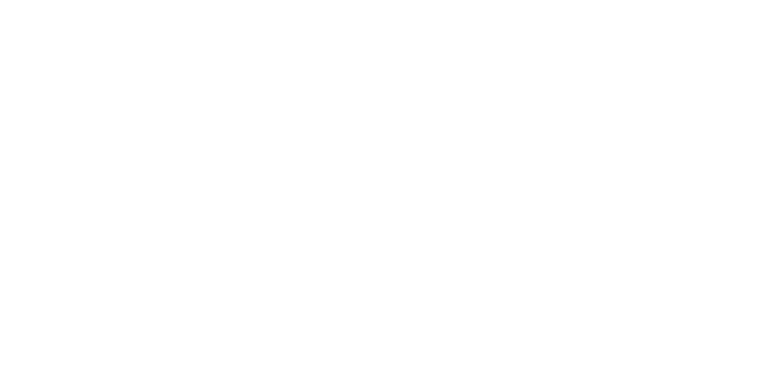
select select "*"
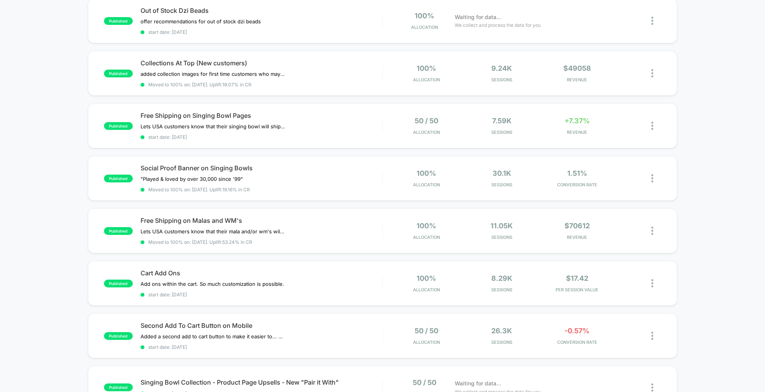
scroll to position [296, 0]
